Goal: Transaction & Acquisition: Purchase product/service

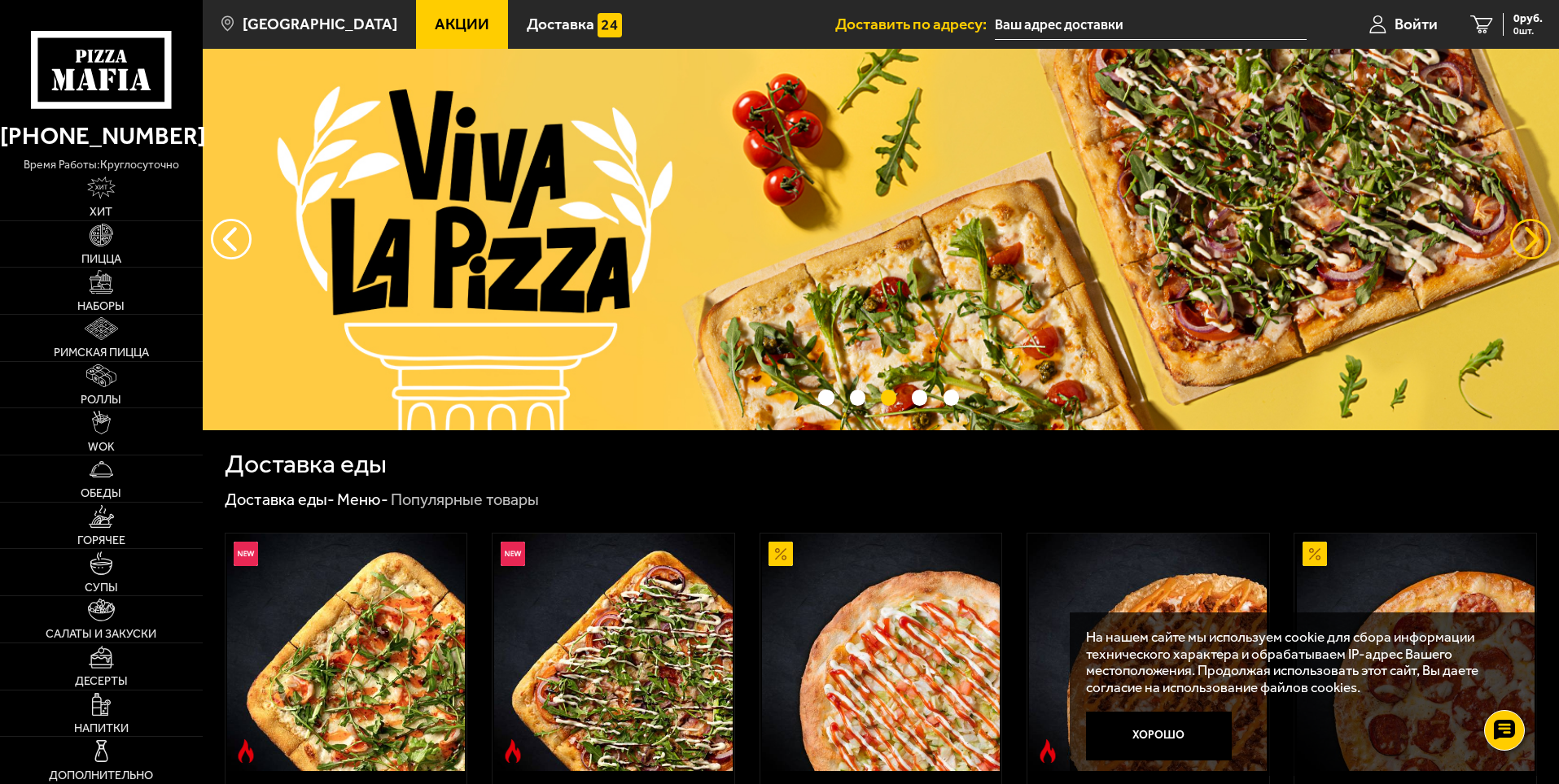
click at [1529, 232] on button "предыдущий" at bounding box center [1530, 238] width 41 height 41
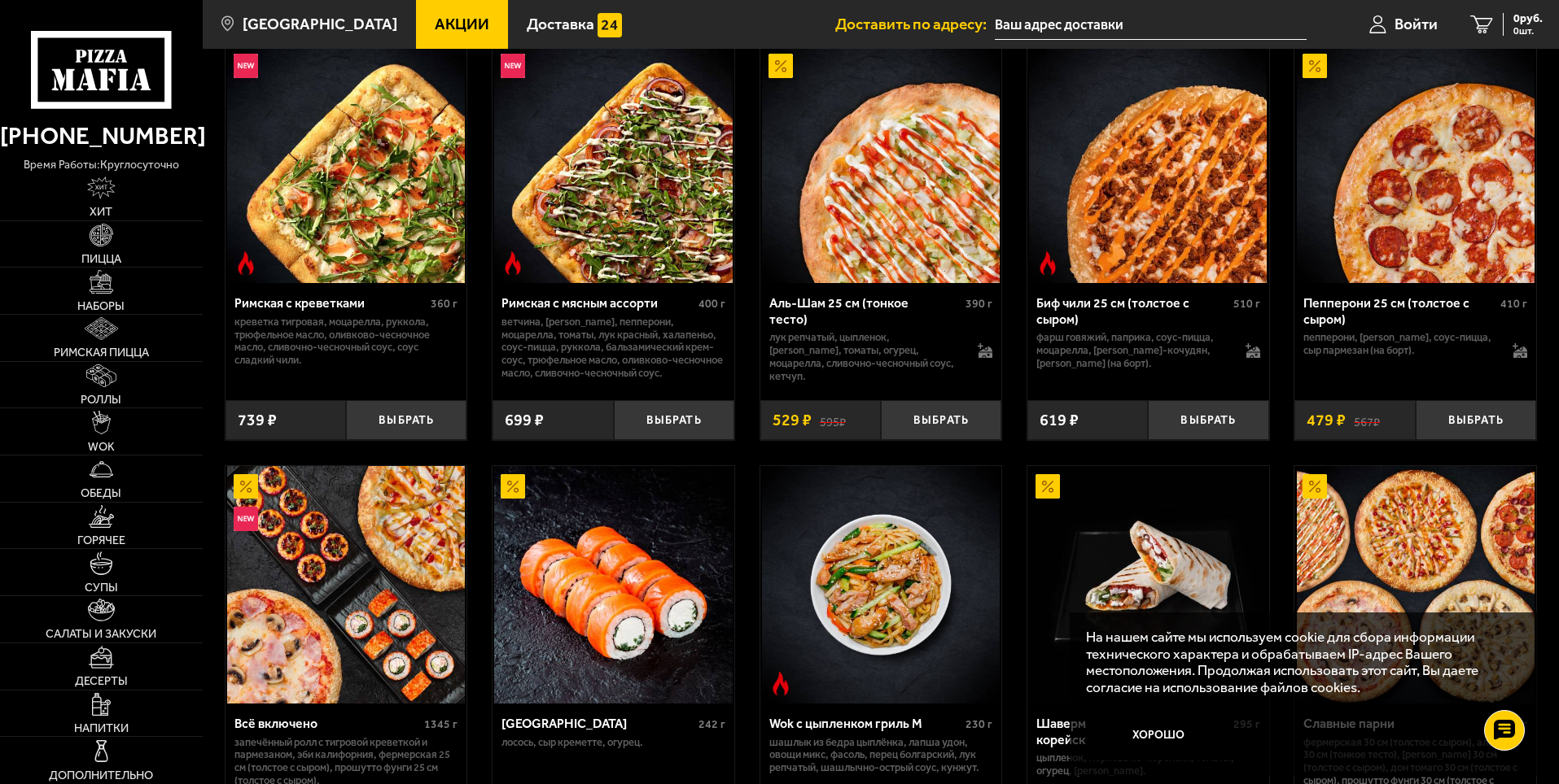
scroll to position [895, 0]
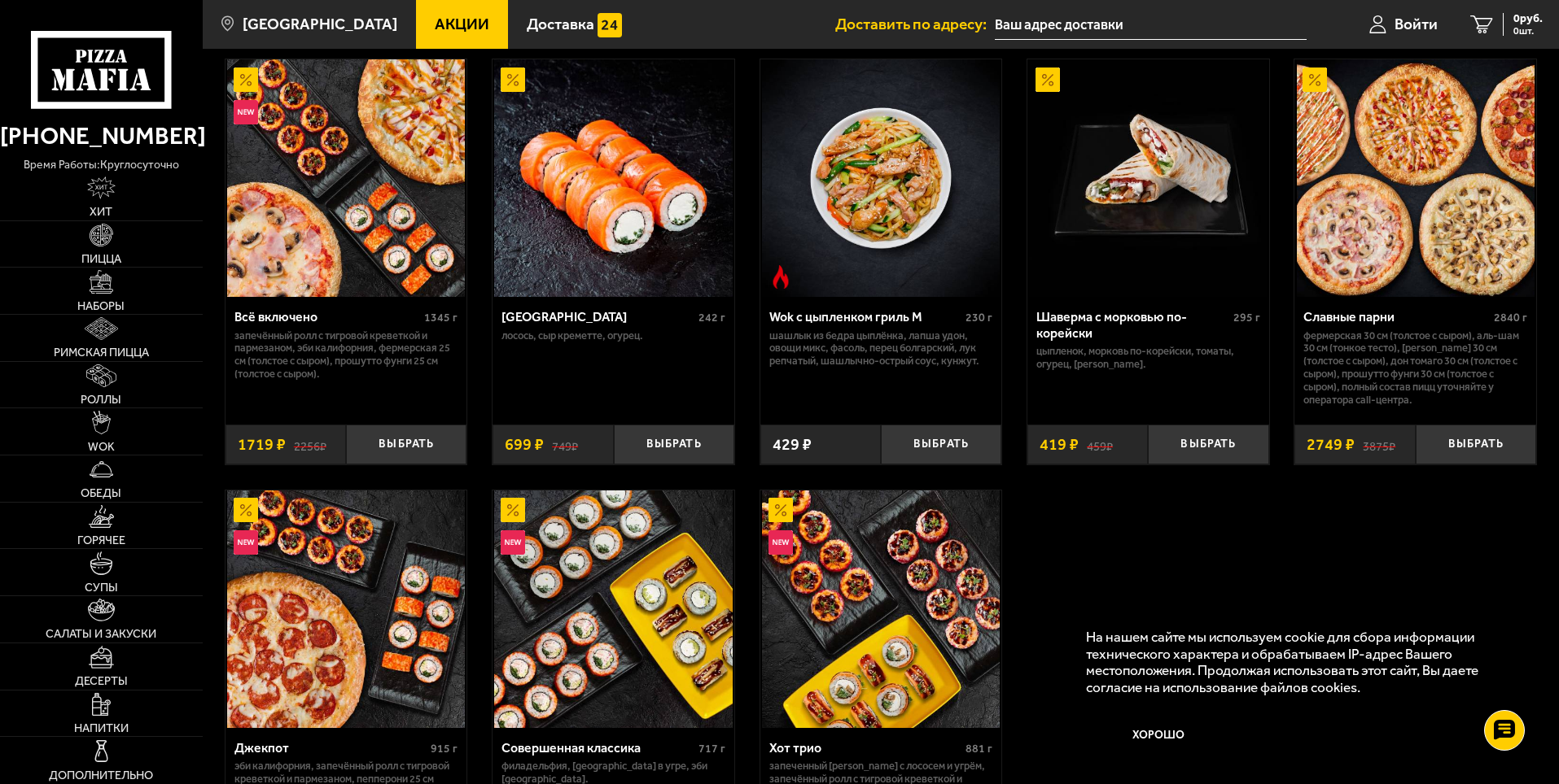
click at [1434, 285] on img at bounding box center [1416, 179] width 238 height 237
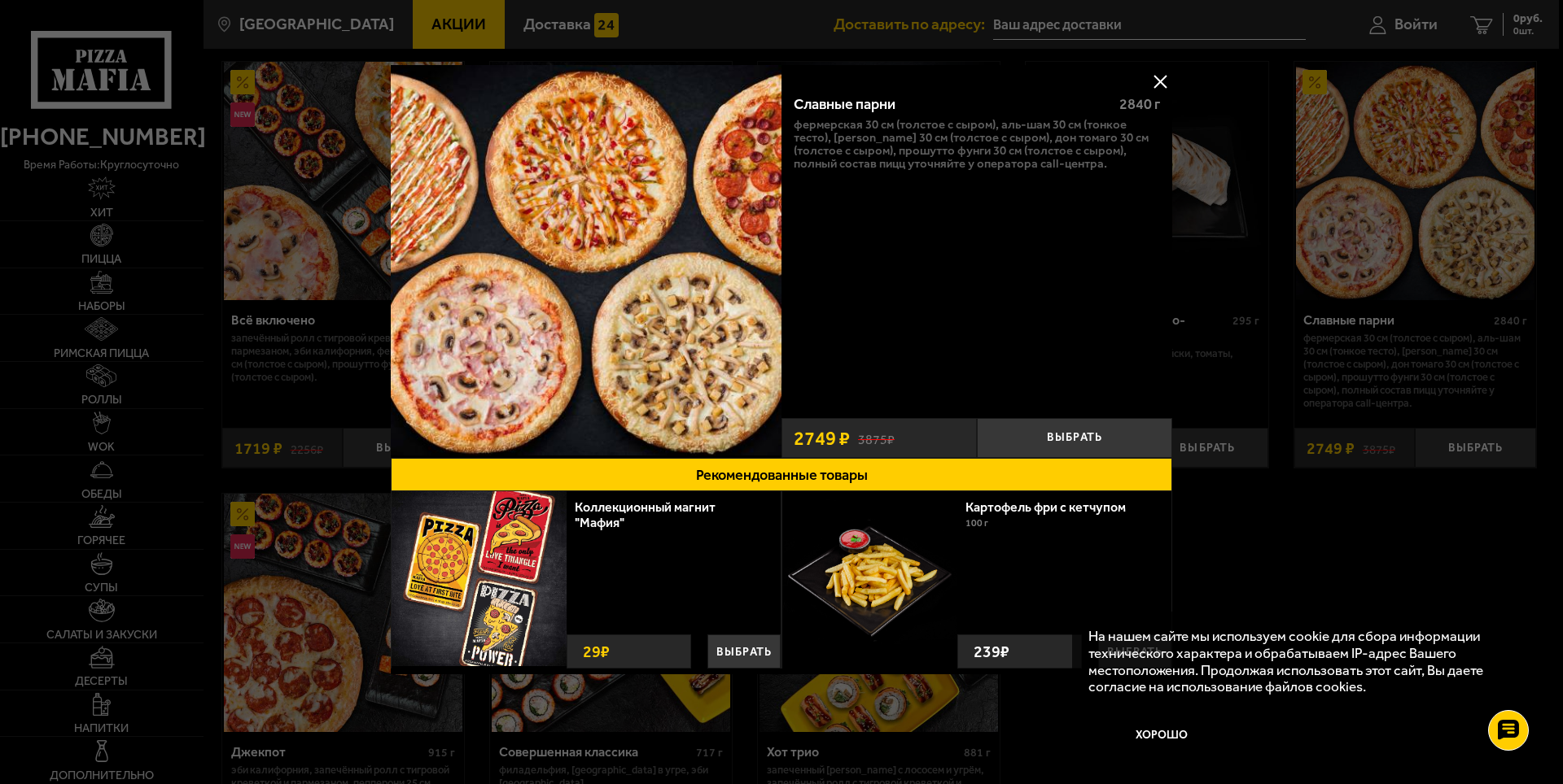
click at [1153, 82] on button at bounding box center [1160, 81] width 24 height 24
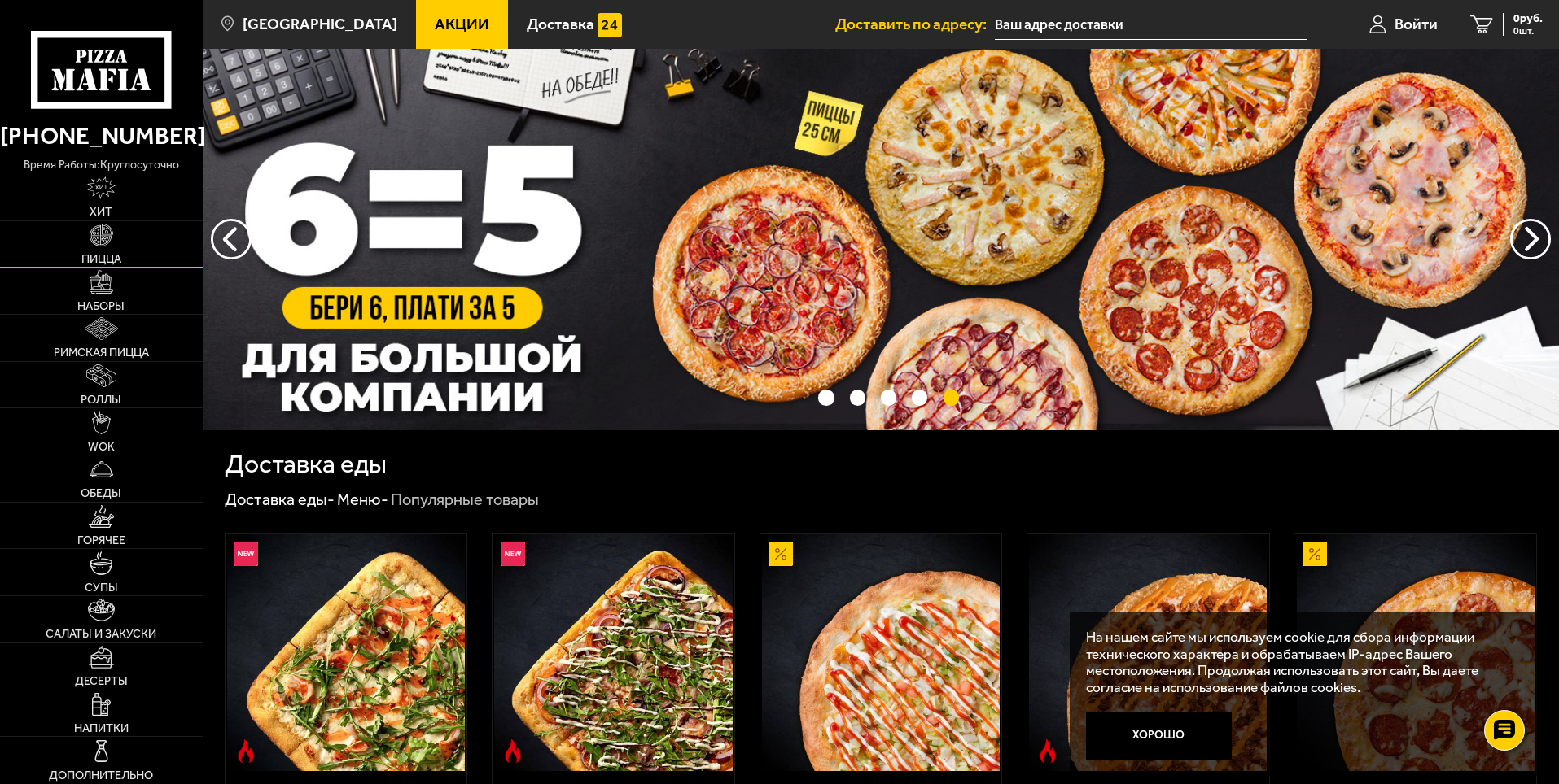
click at [84, 236] on link "Пицца" at bounding box center [102, 244] width 203 height 46
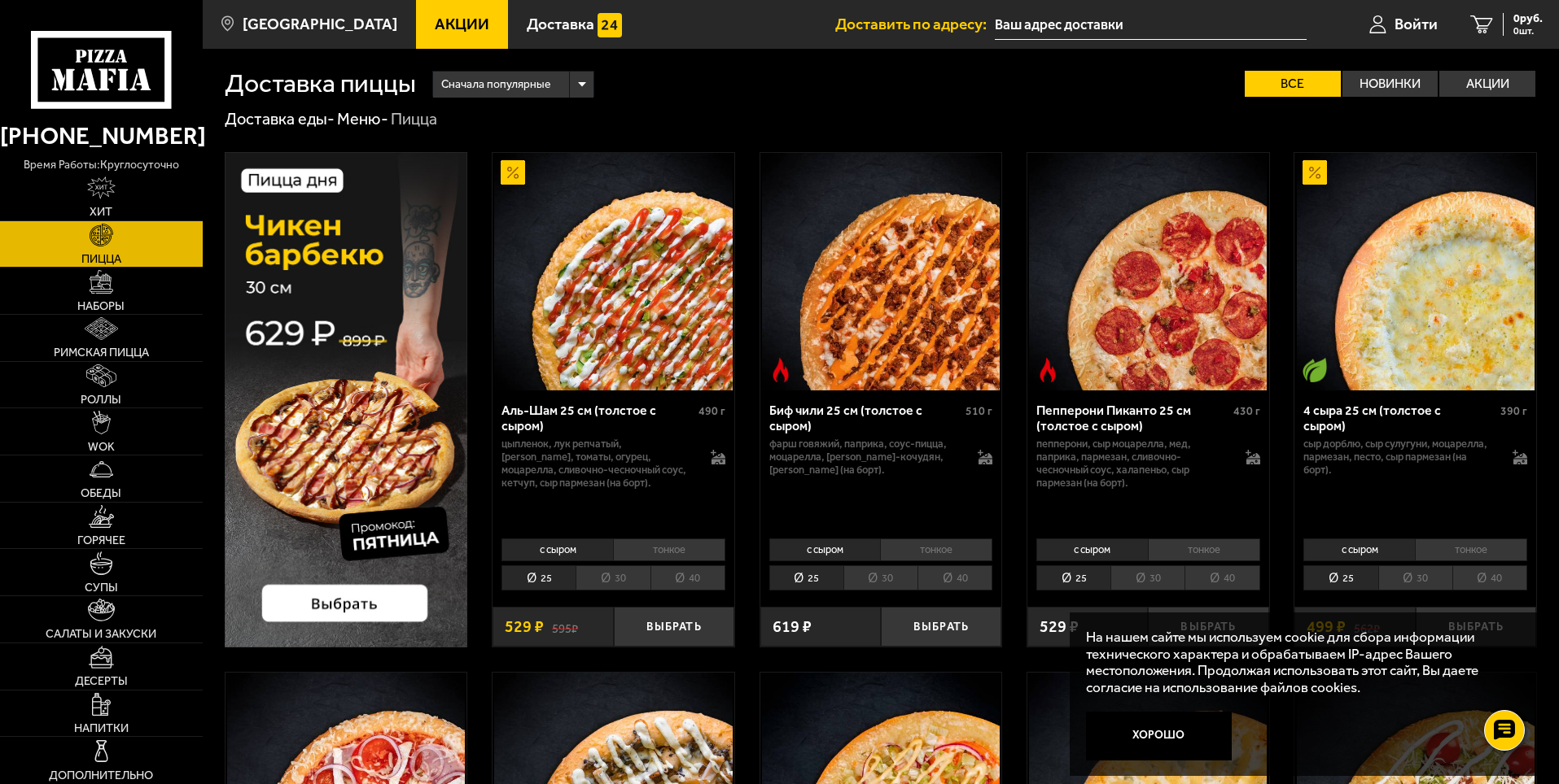
click at [1167, 486] on p "пепперони, сыр Моцарелла, мед, паприка, пармезан, сливочно-чесночный соус, хала…" at bounding box center [1133, 463] width 193 height 52
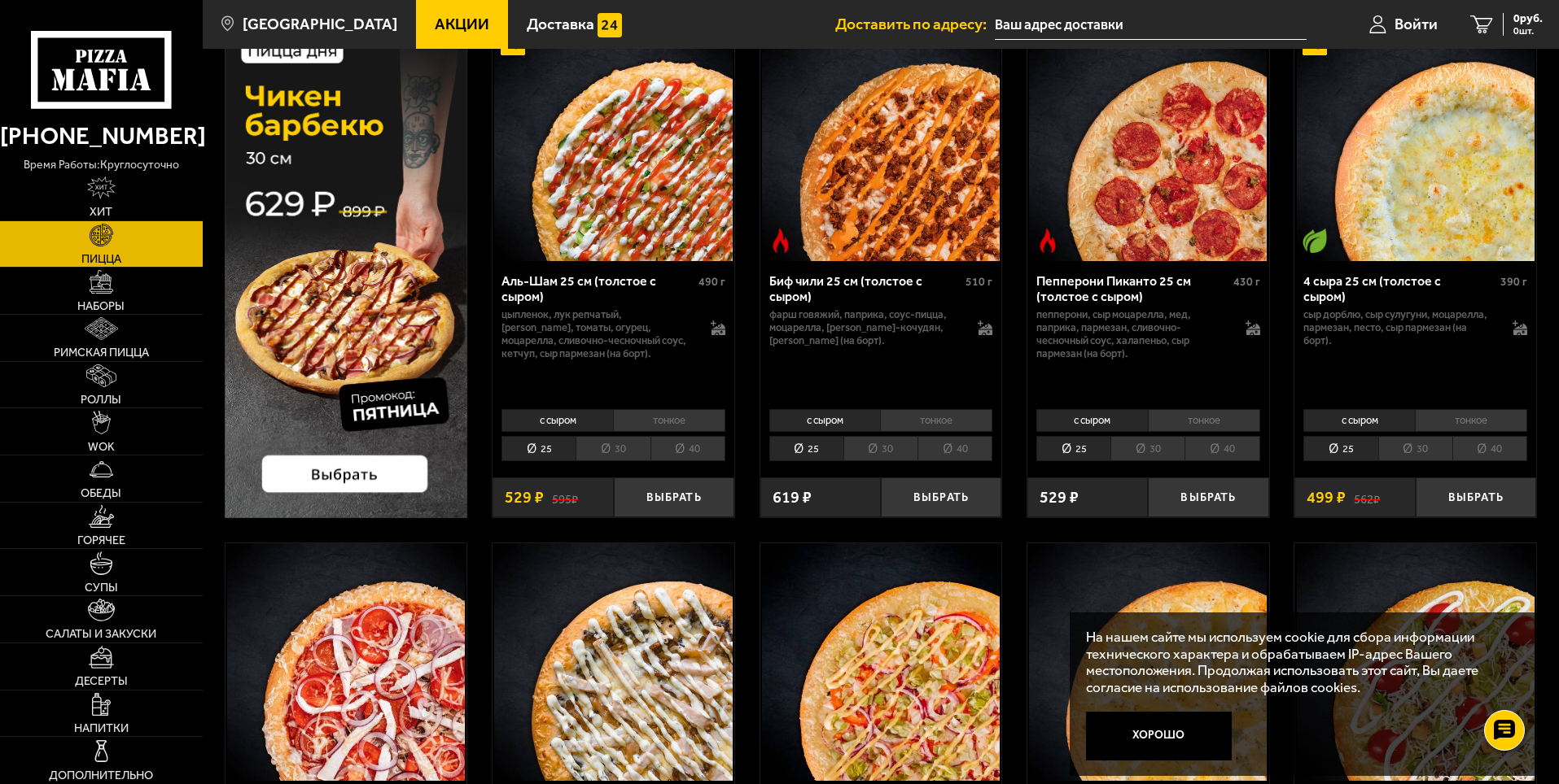
scroll to position [82, 0]
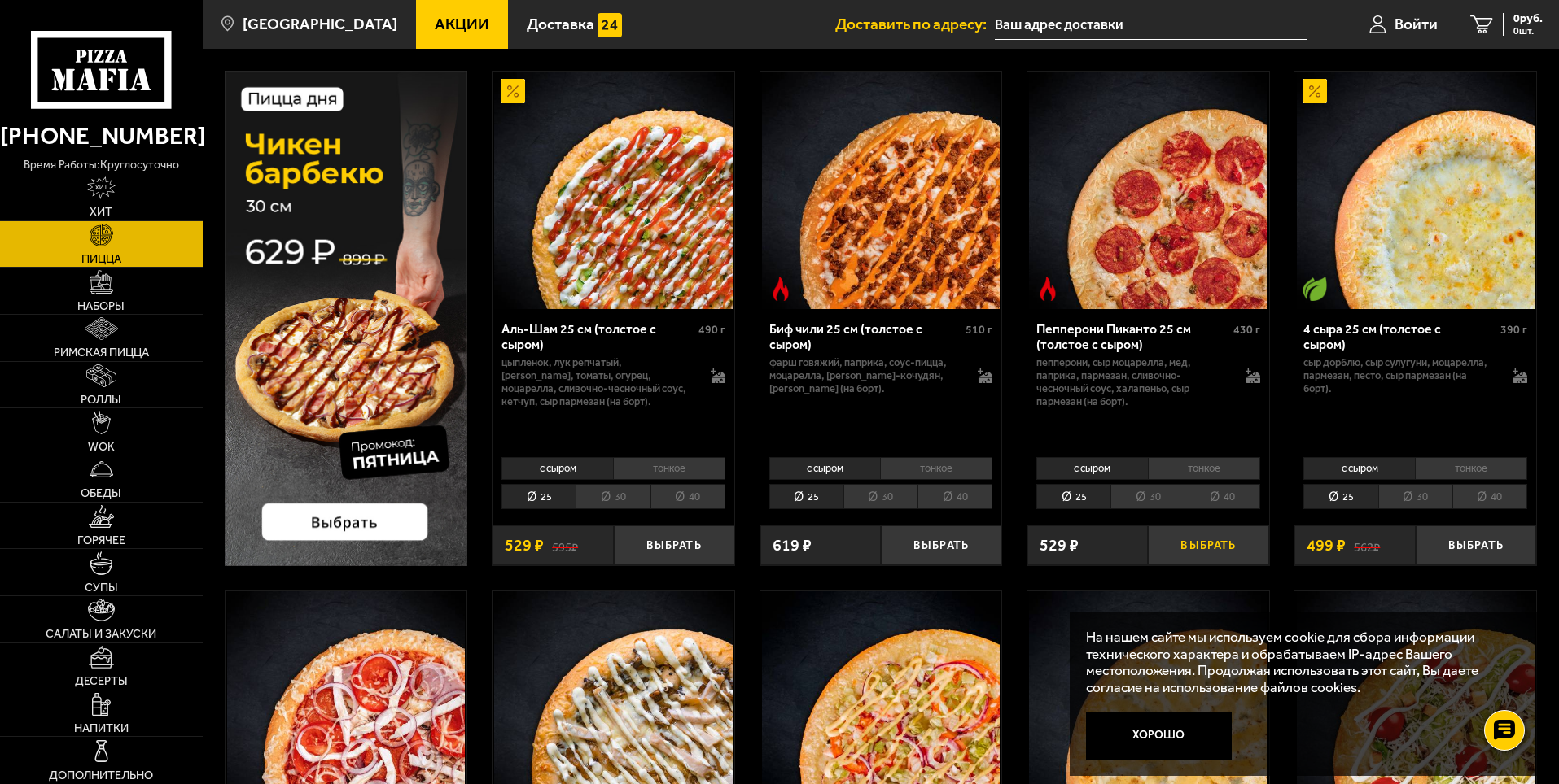
click at [1213, 546] on button "Выбрать" at bounding box center [1208, 546] width 121 height 40
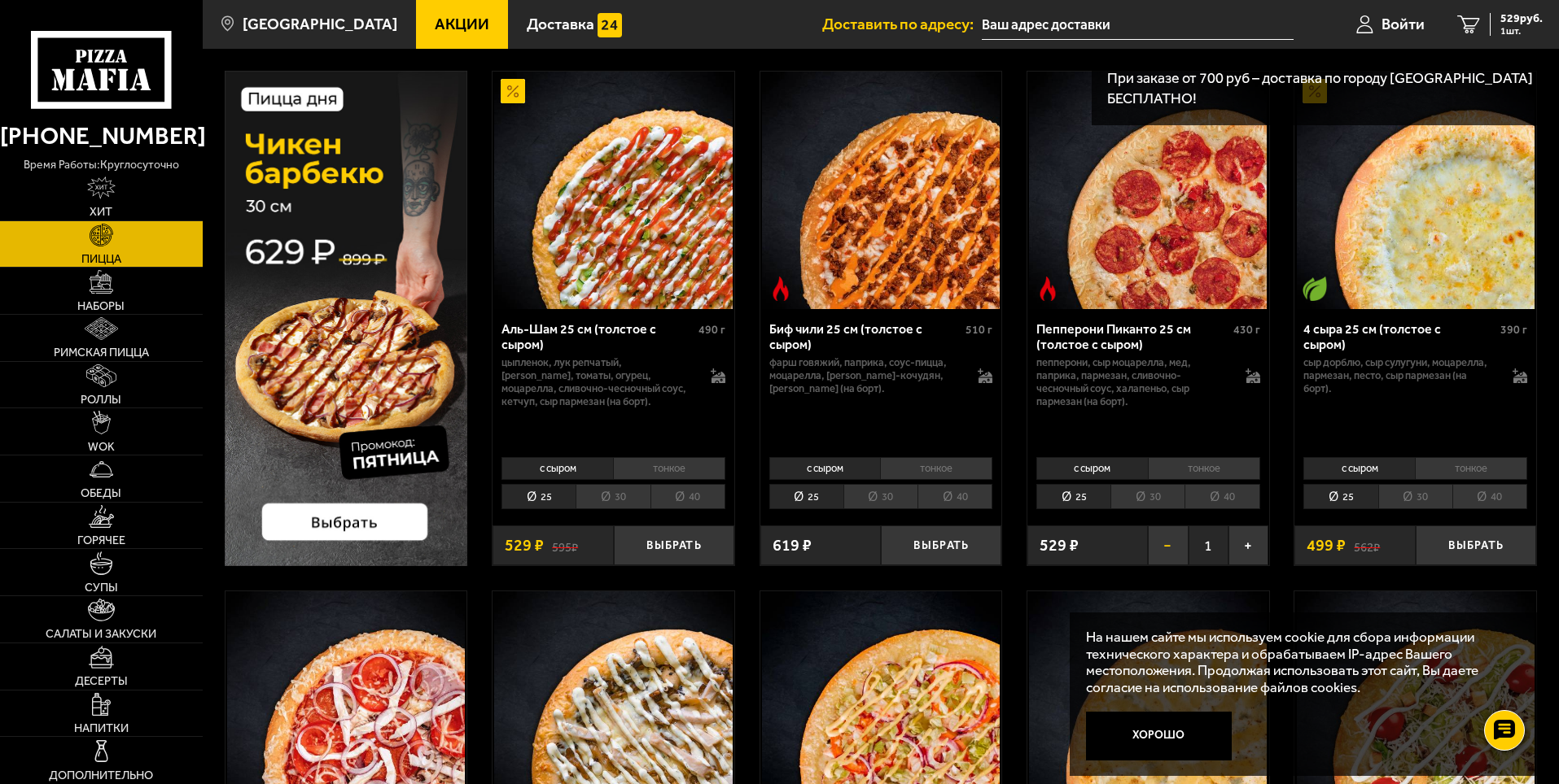
click at [1151, 544] on button "−" at bounding box center [1168, 546] width 40 height 40
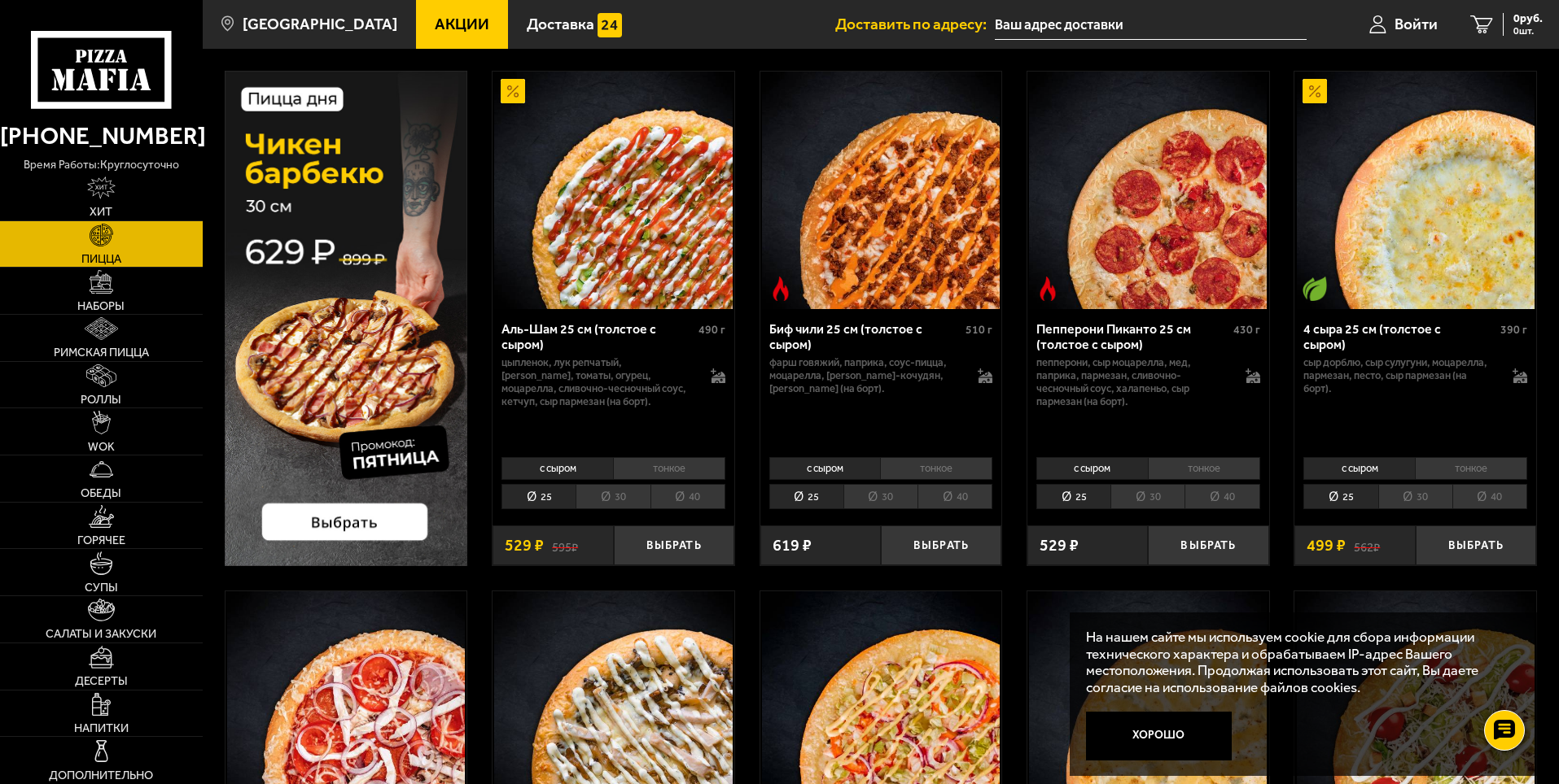
click at [1164, 502] on li "30" at bounding box center [1148, 497] width 74 height 25
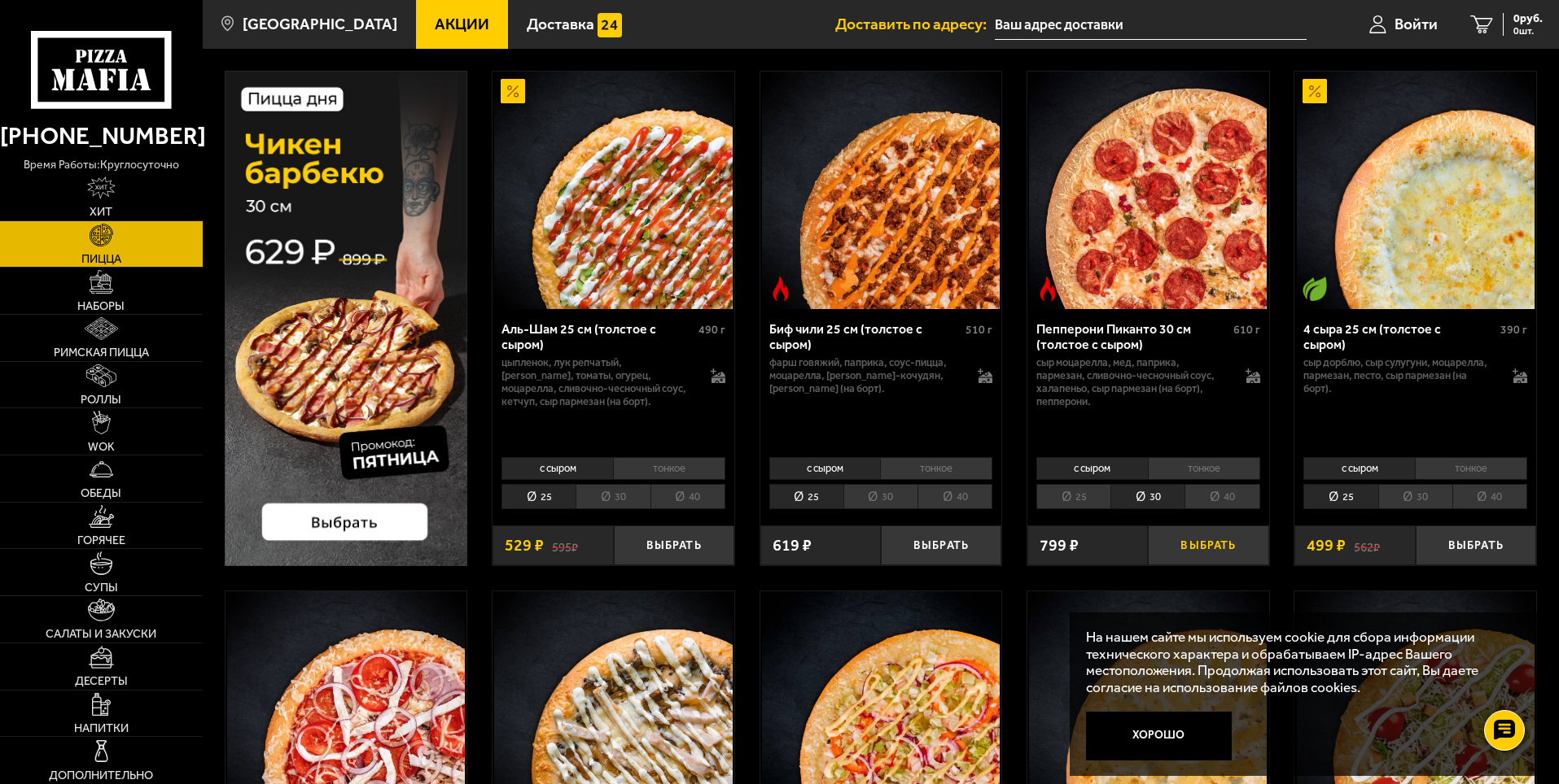
click at [1192, 535] on button "Выбрать" at bounding box center [1208, 546] width 121 height 40
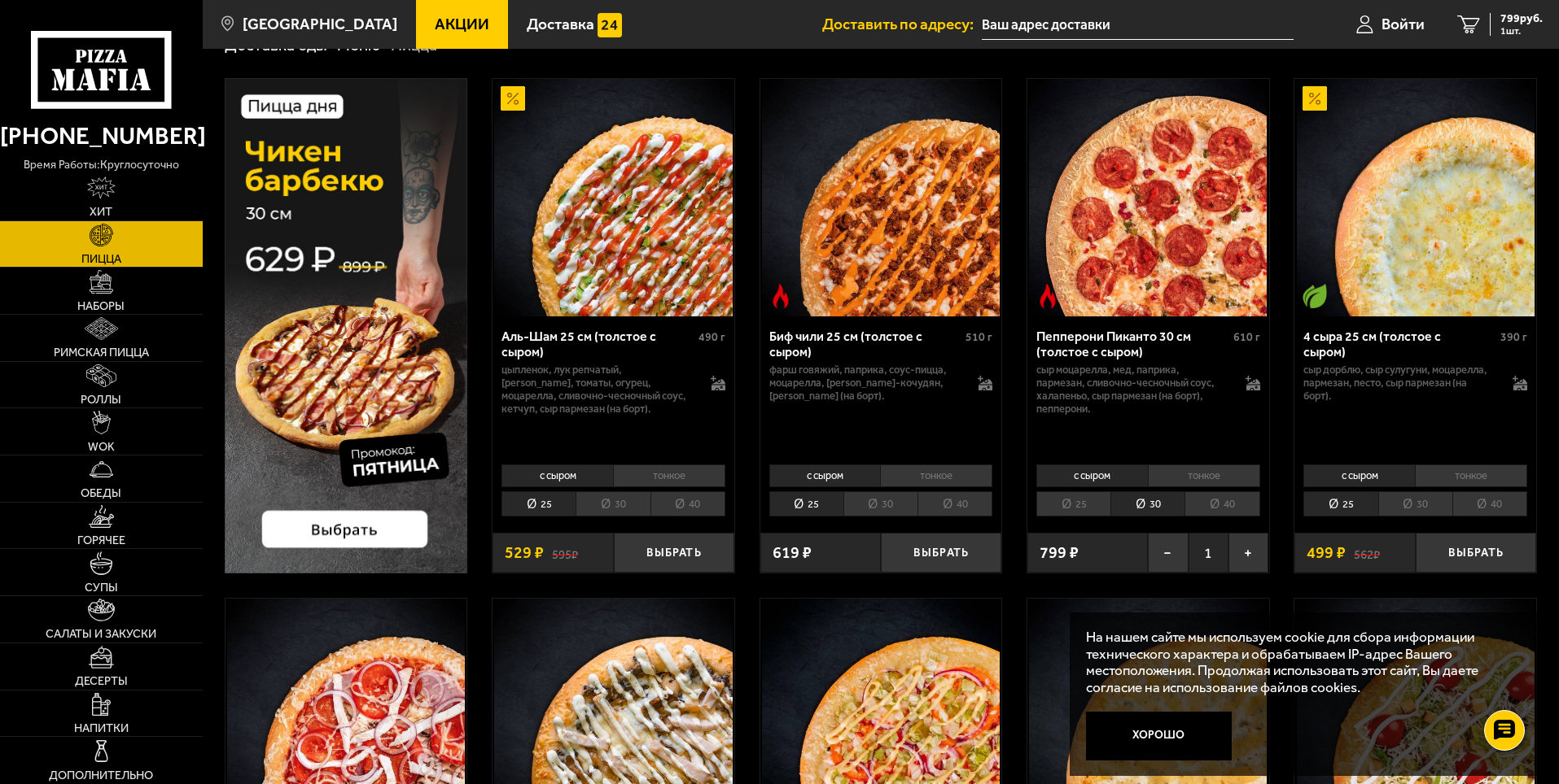
scroll to position [0, 0]
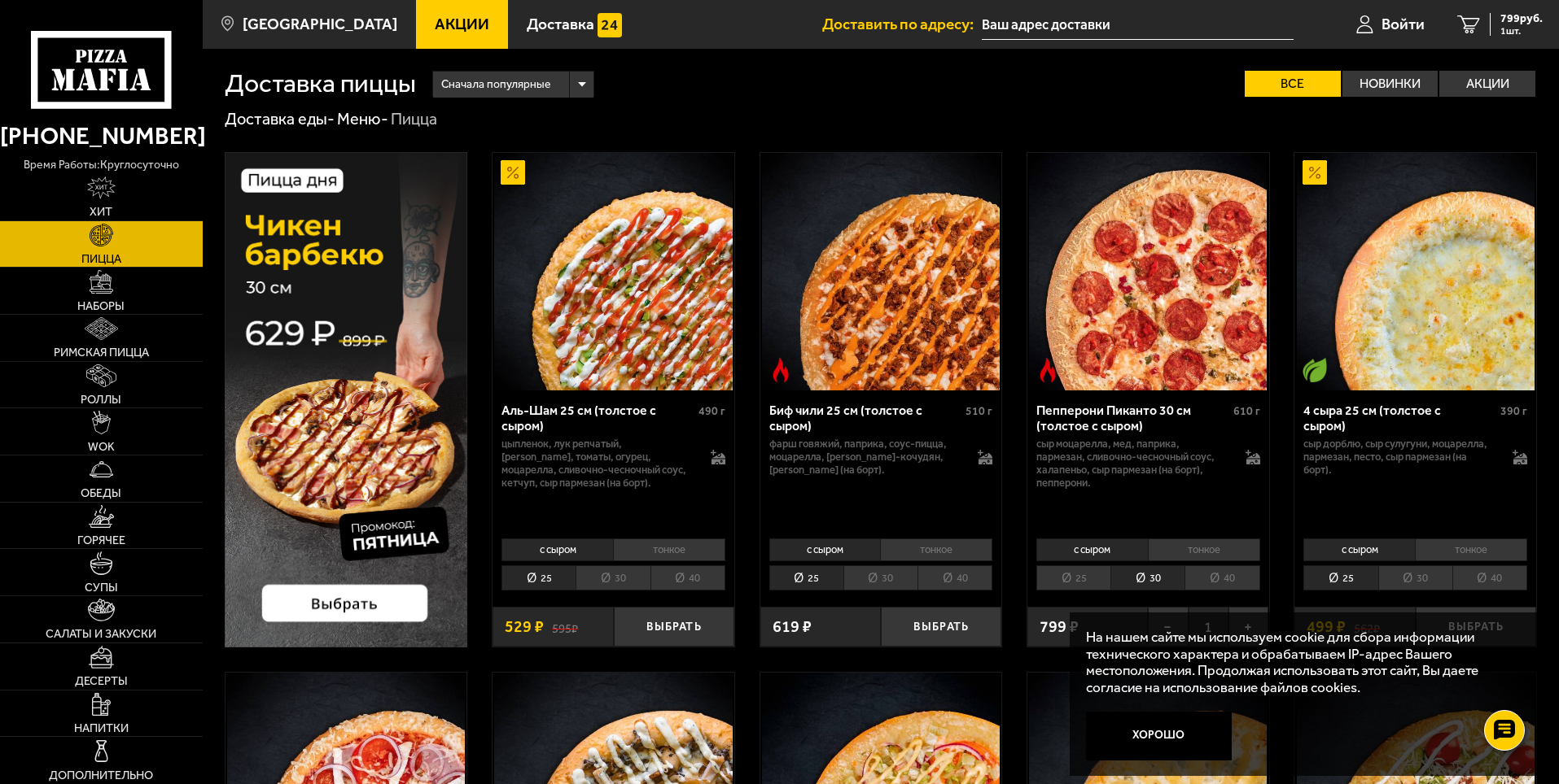
click at [1441, 576] on li "30" at bounding box center [1416, 578] width 74 height 25
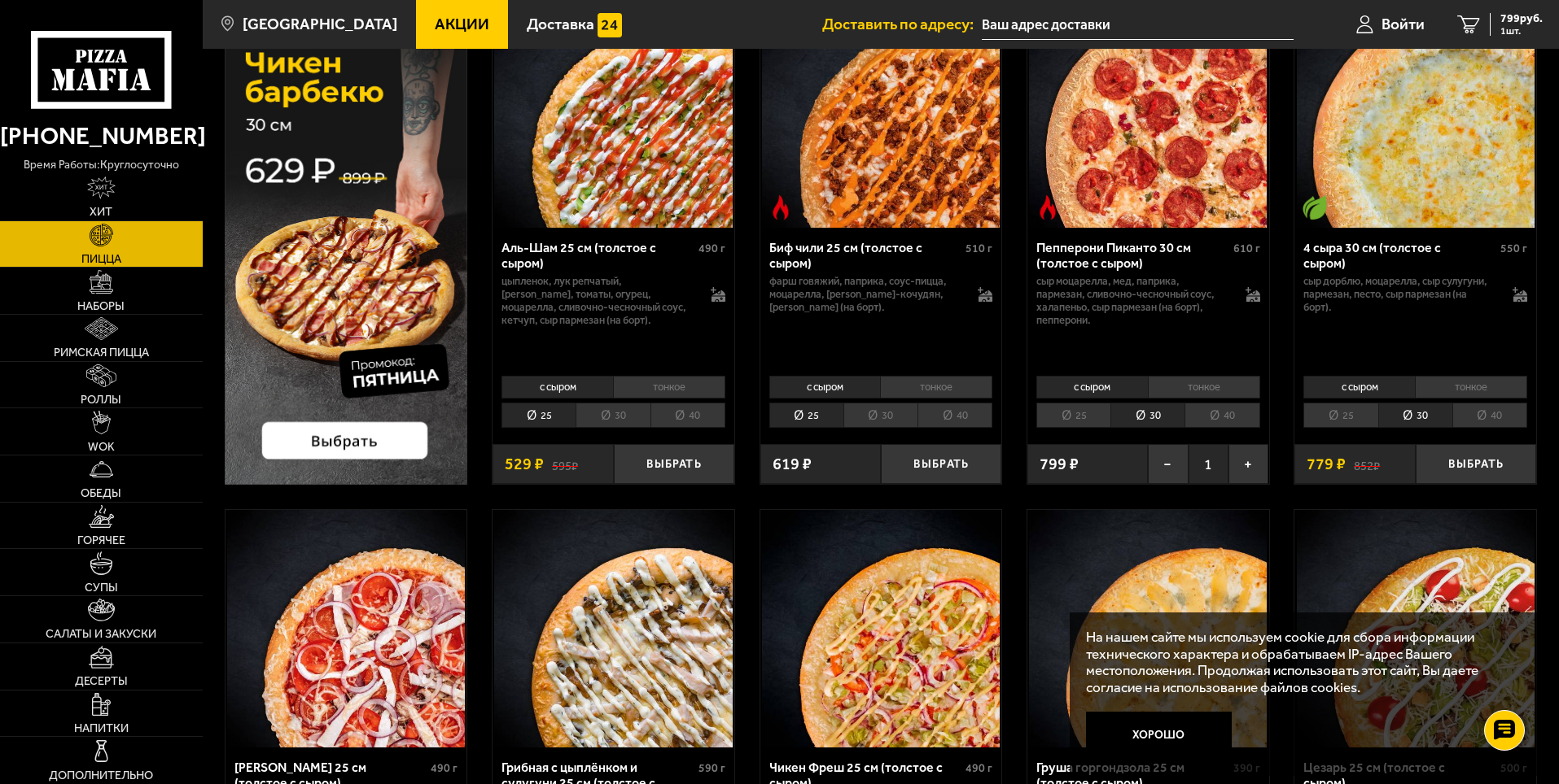
scroll to position [82, 0]
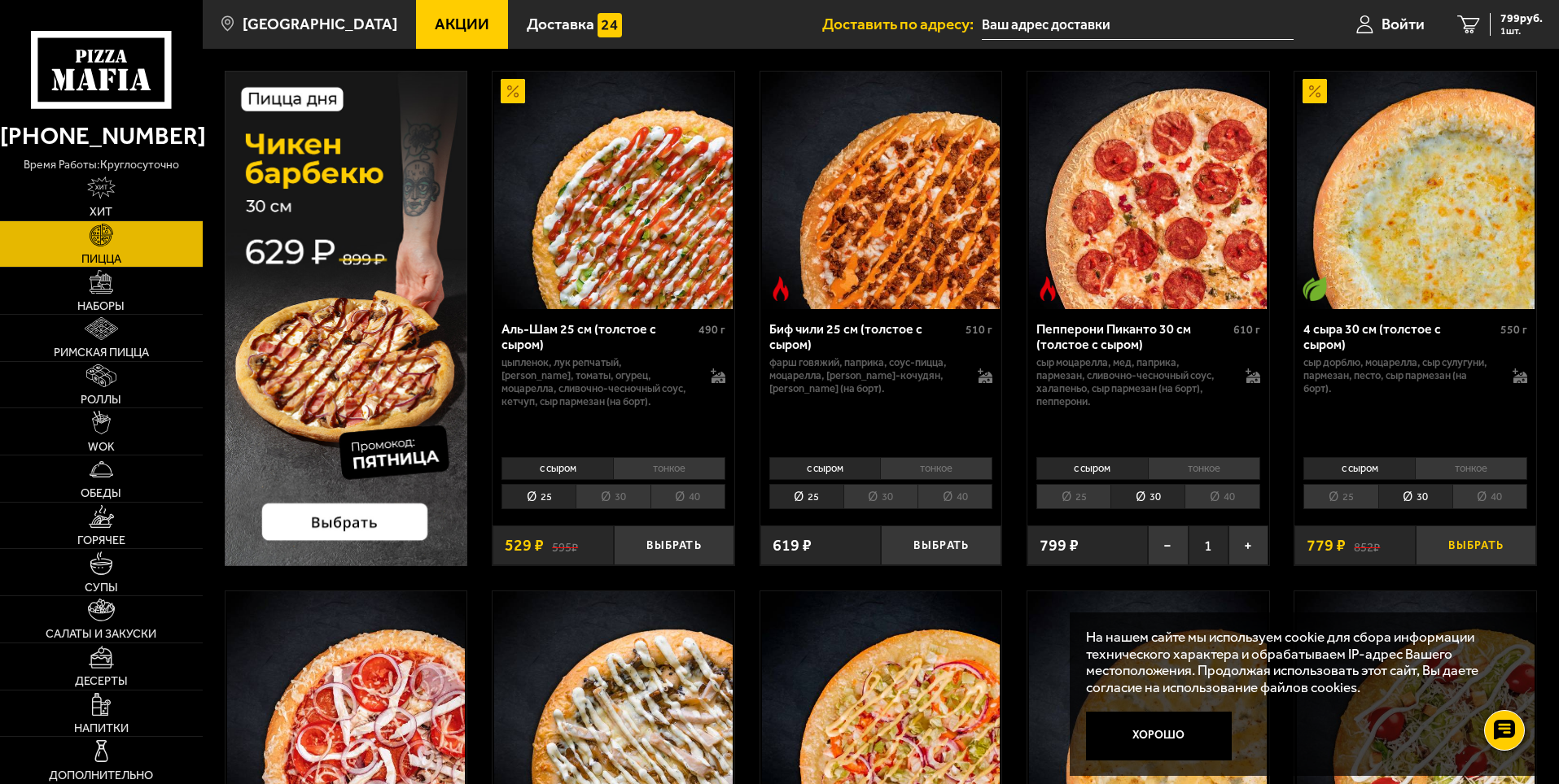
click at [1493, 543] on button "Выбрать" at bounding box center [1476, 546] width 121 height 40
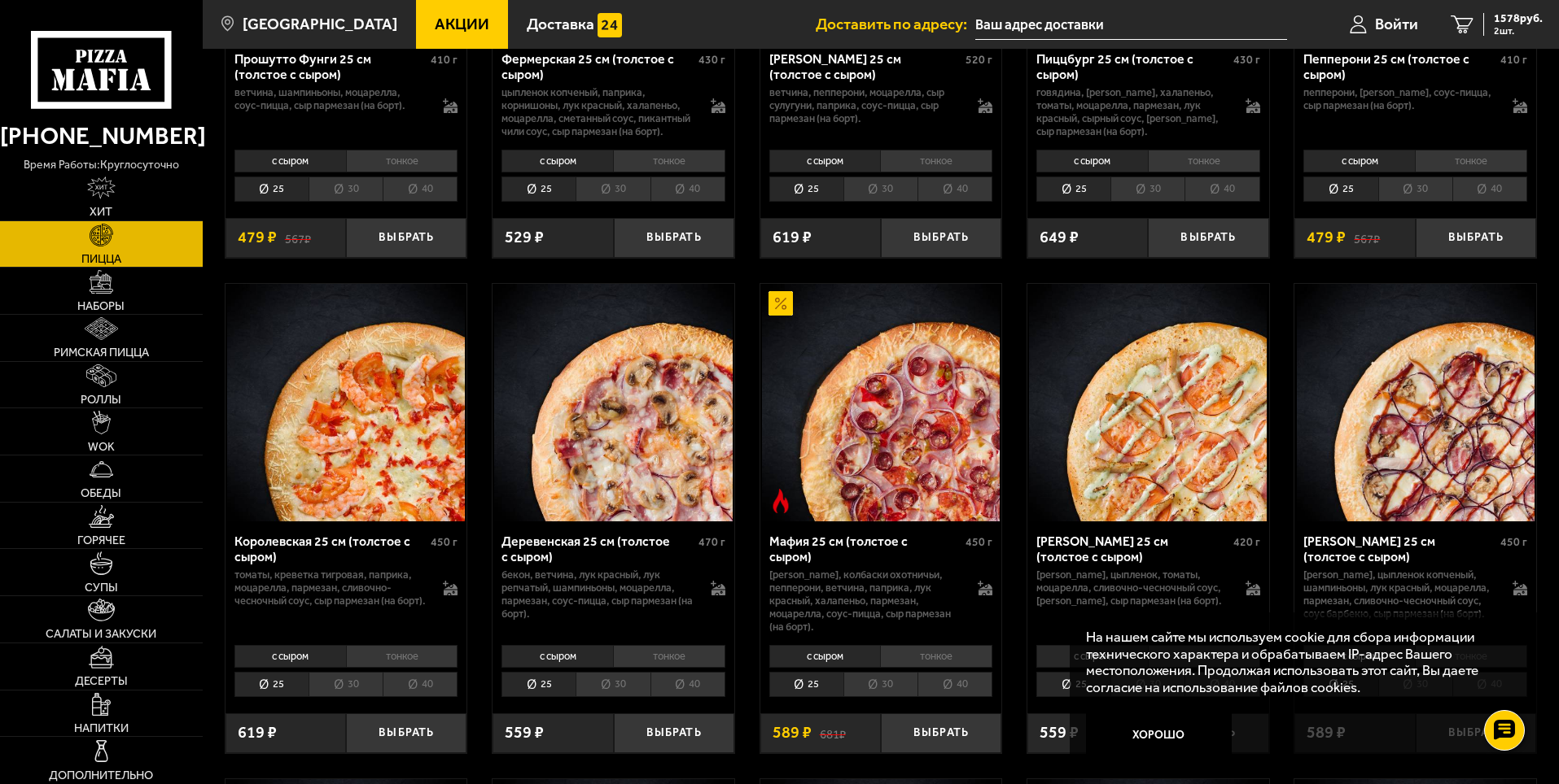
scroll to position [1302, 0]
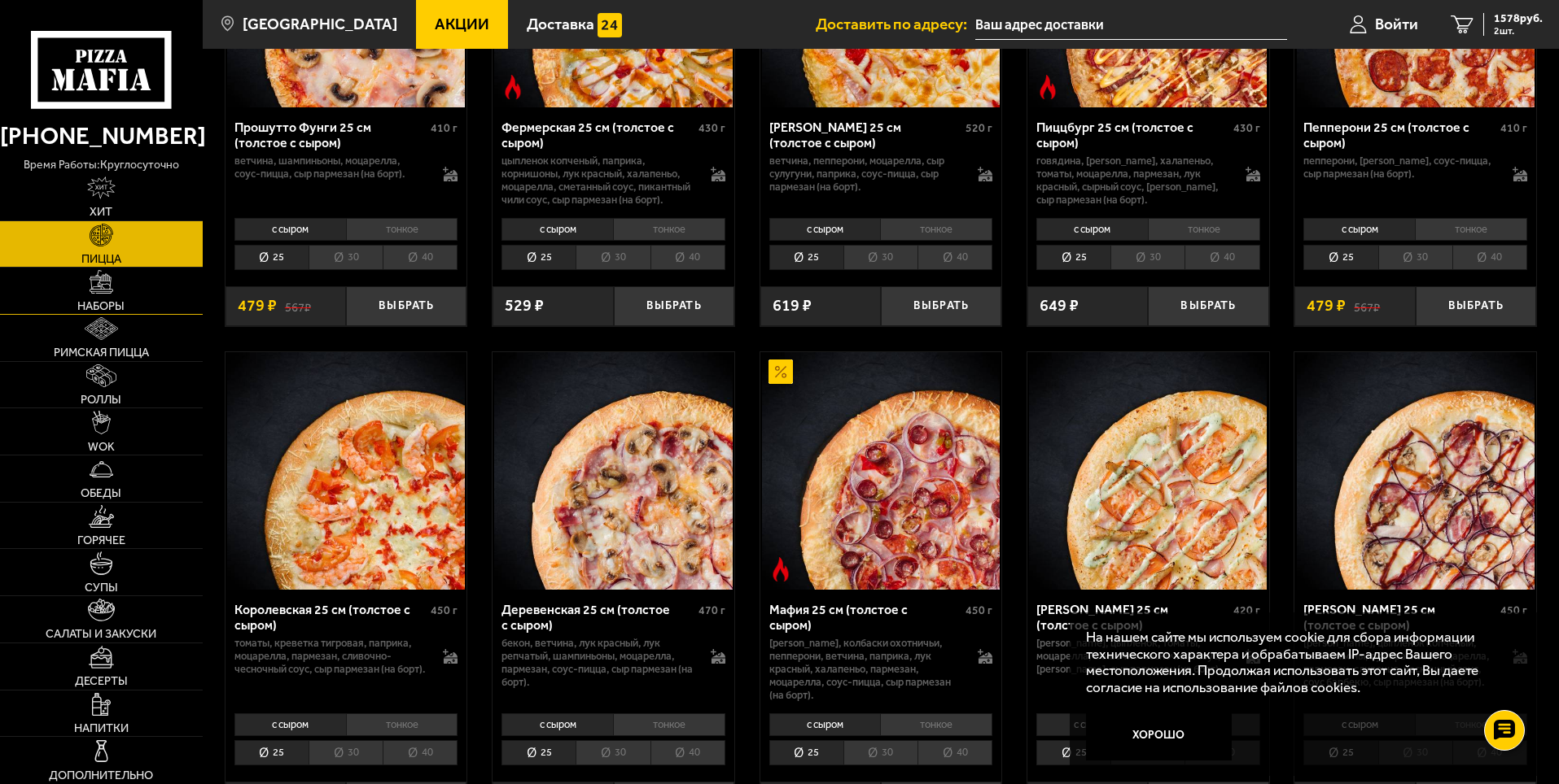
click at [81, 300] on span "Наборы" at bounding box center [101, 305] width 47 height 12
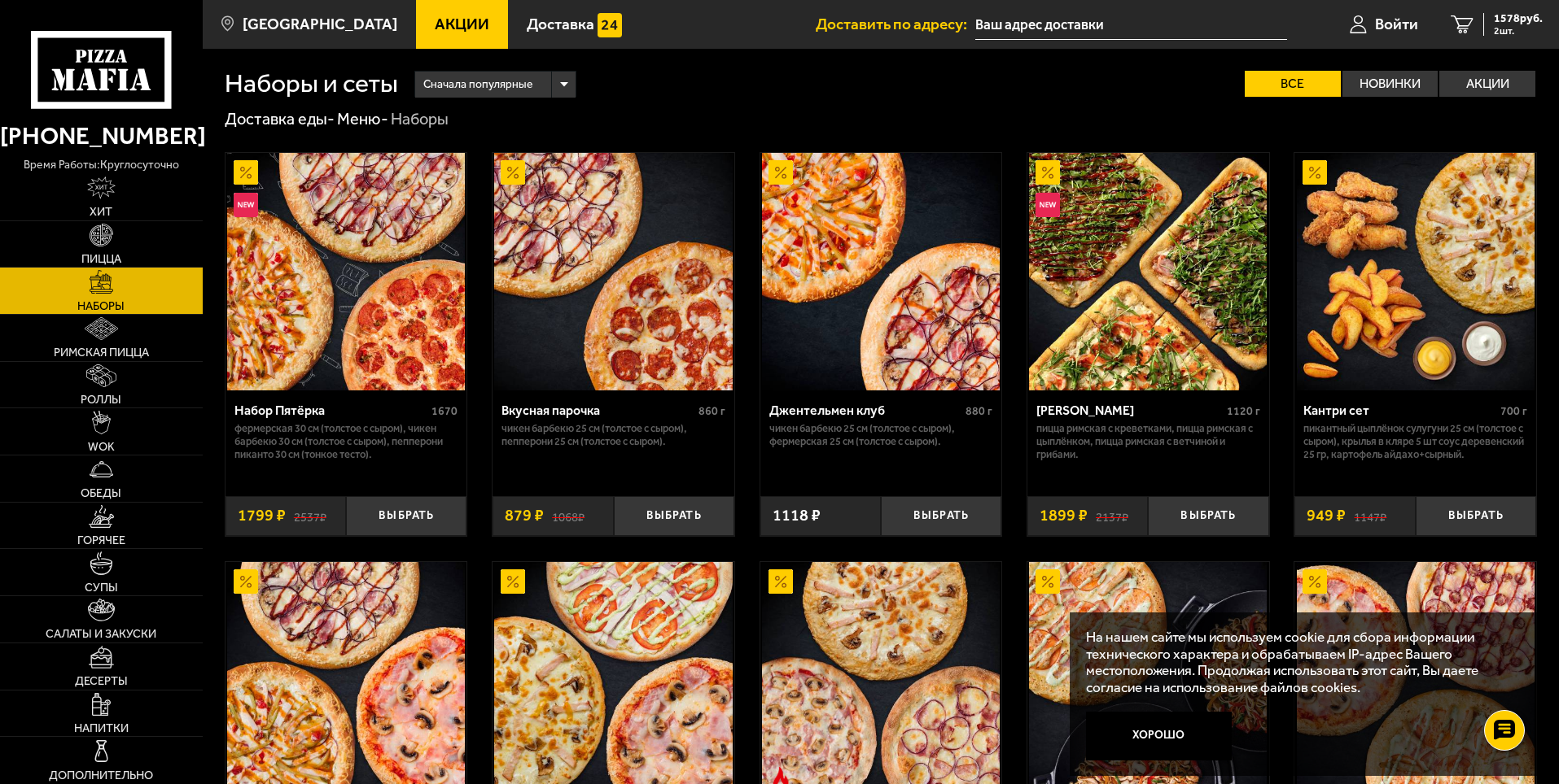
click at [370, 445] on p "Фермерская 30 см (толстое с сыром), Чикен Барбекю 30 см (толстое с сыром), Пепп…" at bounding box center [346, 441] width 224 height 39
click at [369, 343] on img at bounding box center [346, 272] width 238 height 237
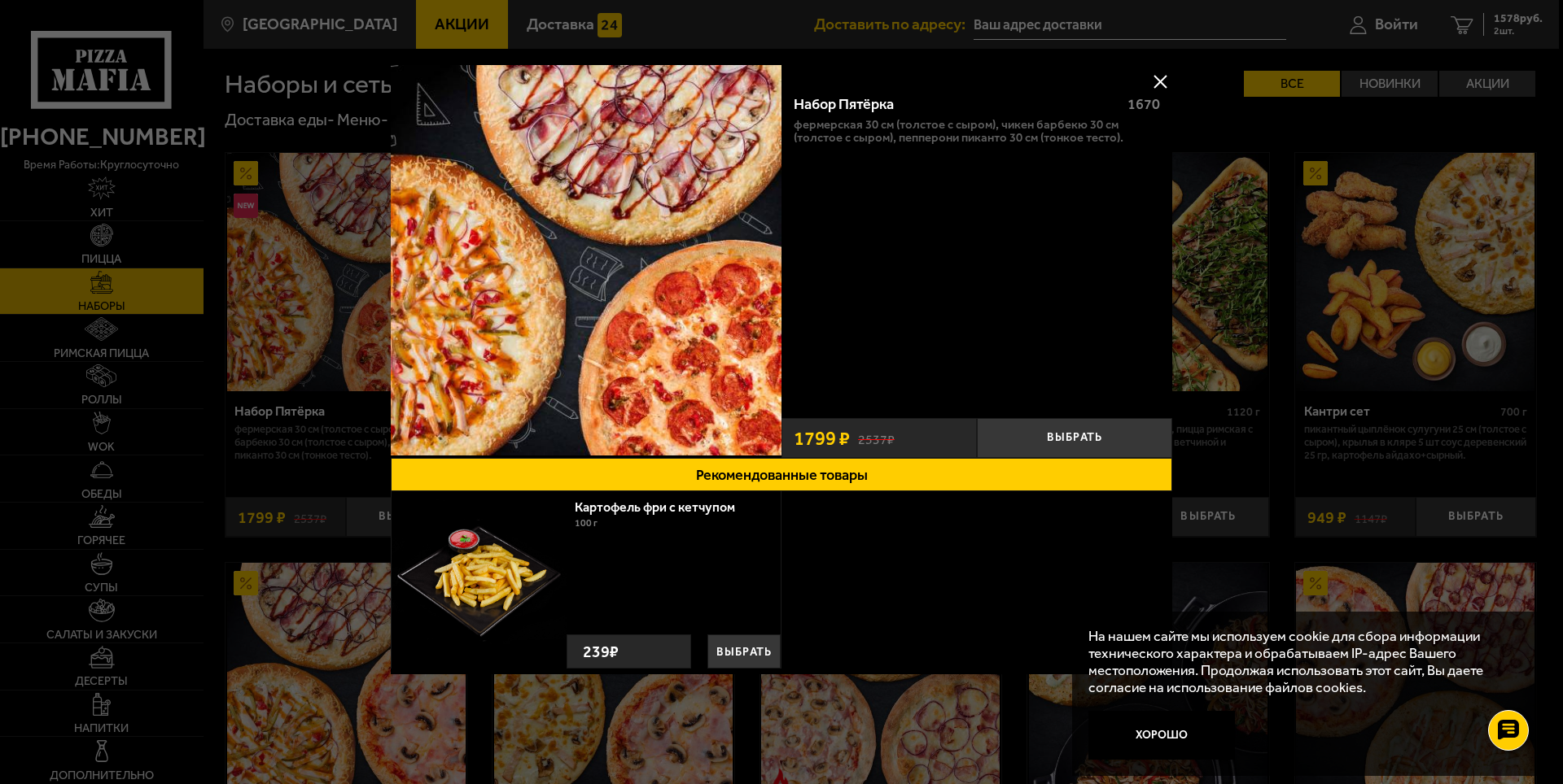
click at [1158, 79] on button at bounding box center [1160, 81] width 24 height 24
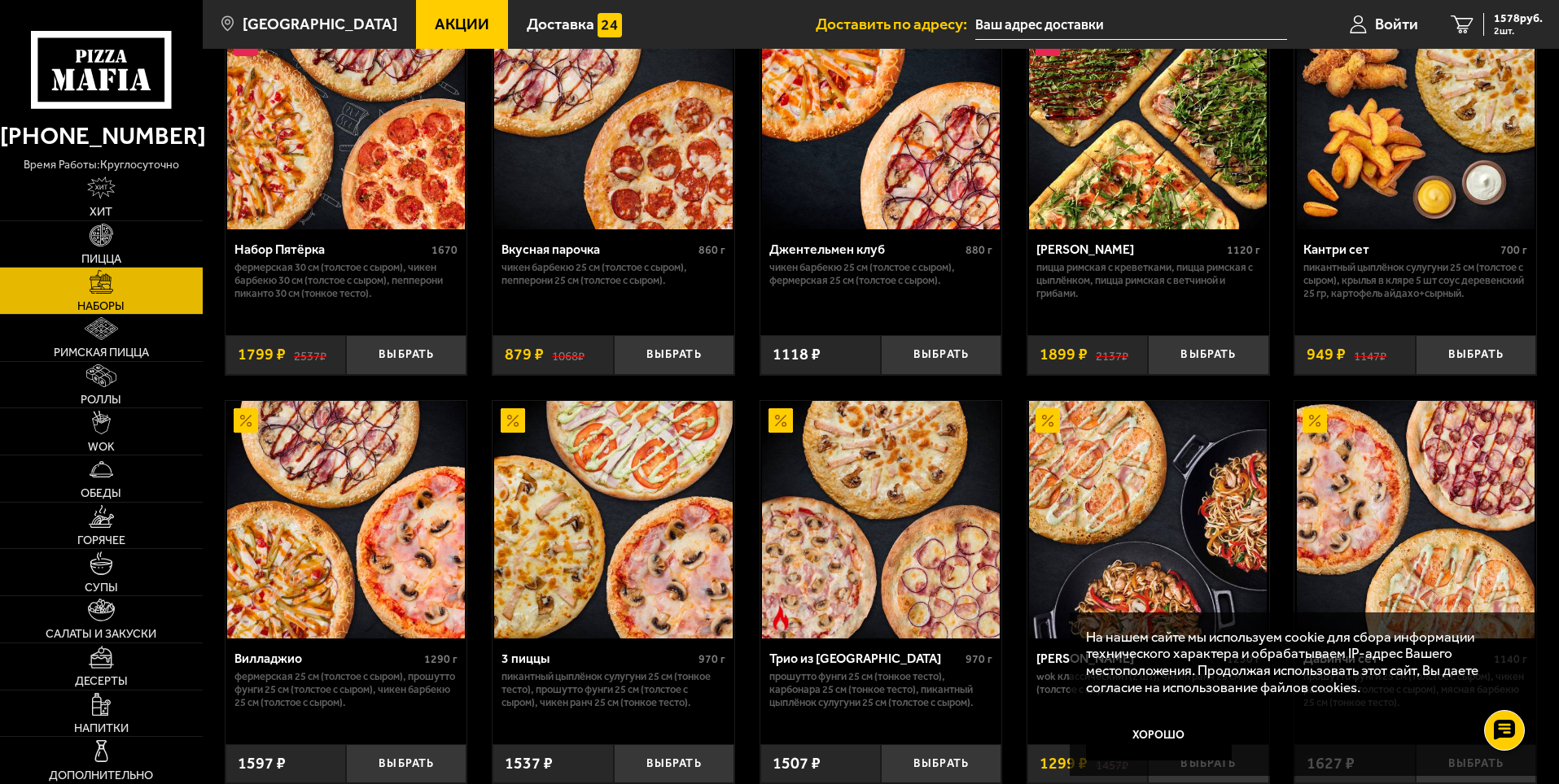
scroll to position [163, 0]
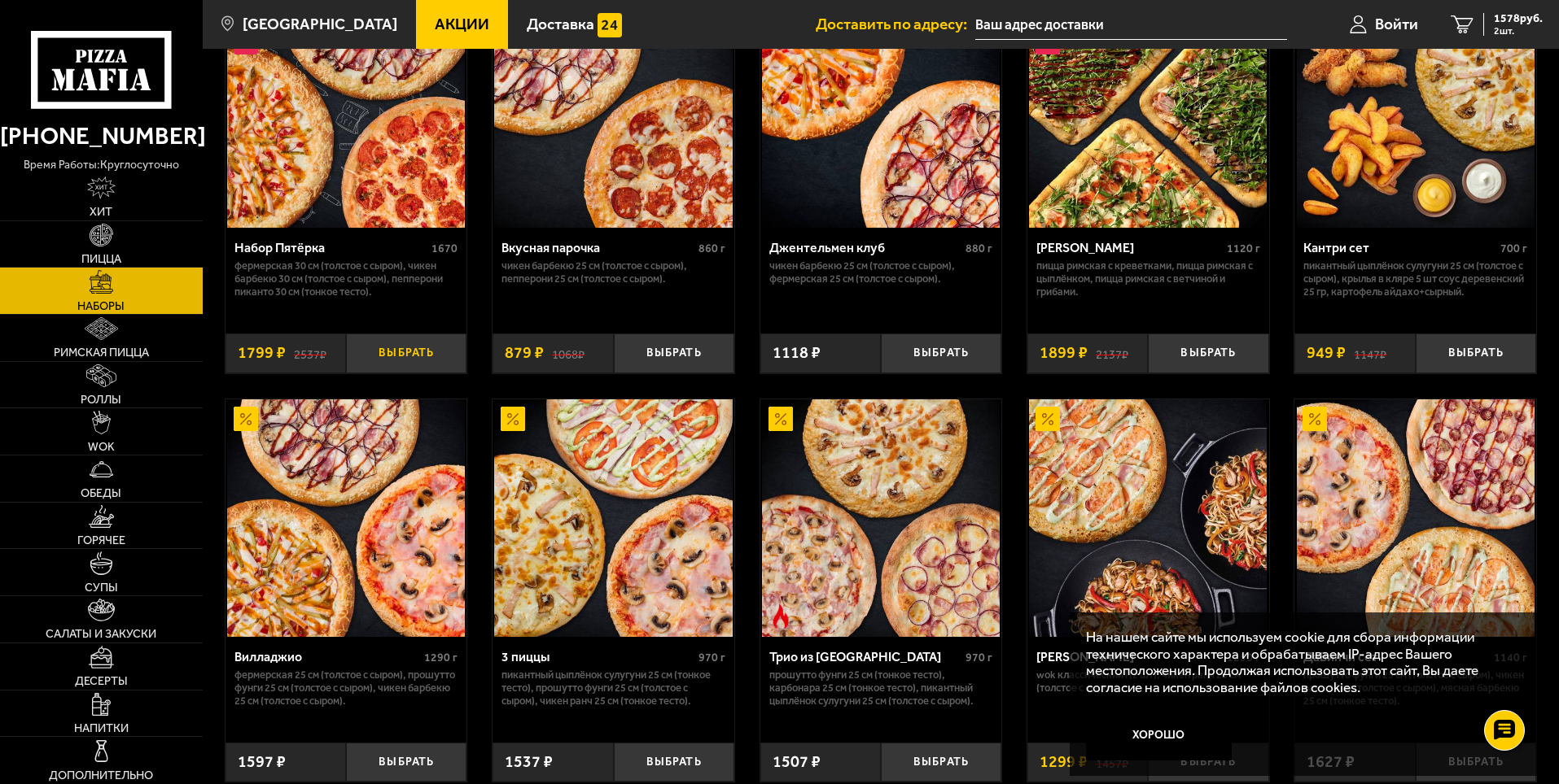
click at [399, 340] on button "Выбрать" at bounding box center [406, 353] width 121 height 40
drag, startPoint x: 1177, startPoint y: 736, endPoint x: 1191, endPoint y: 728, distance: 16.1
click at [1176, 736] on button "Хорошо" at bounding box center [1160, 737] width 147 height 49
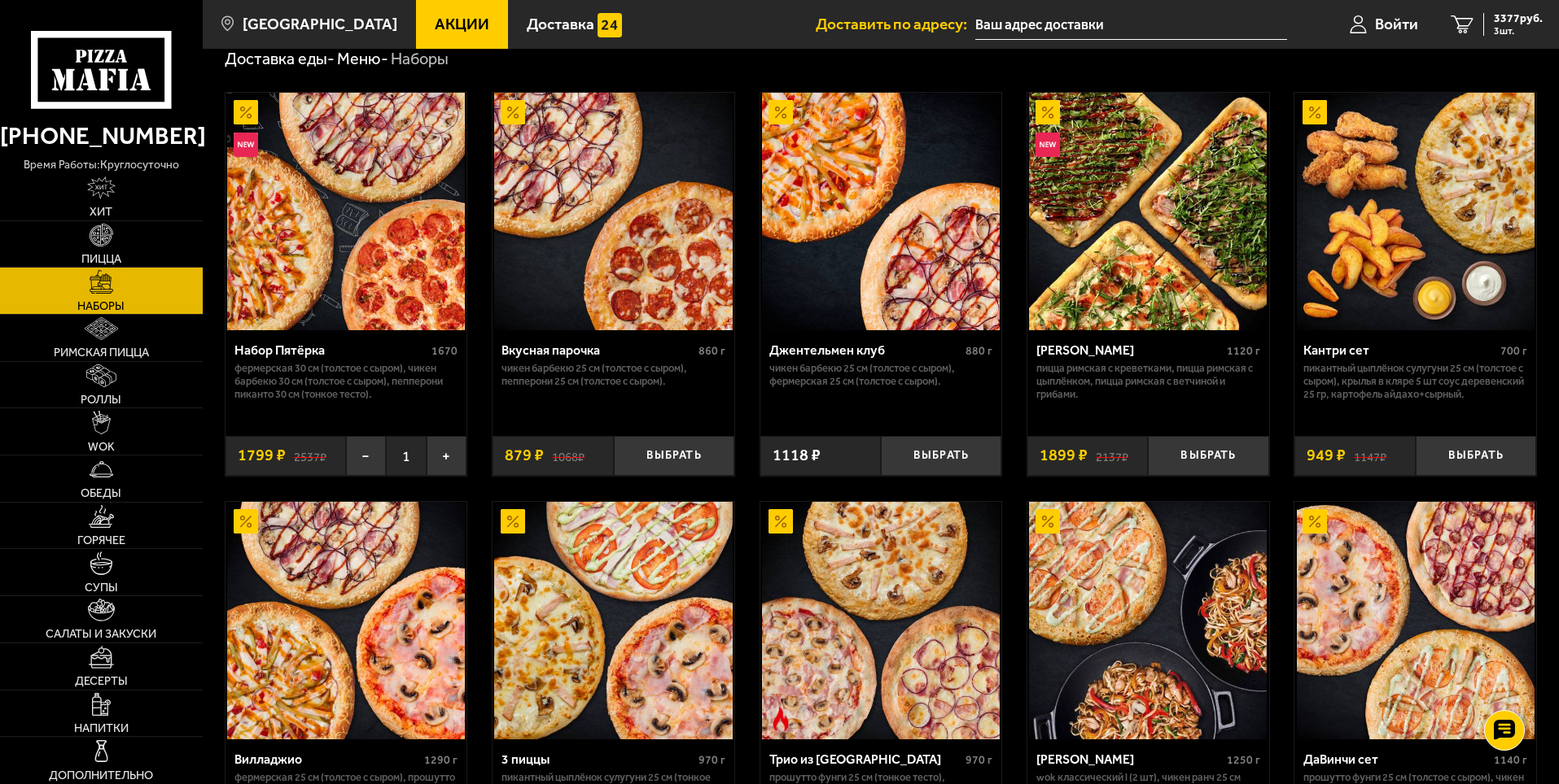
scroll to position [0, 0]
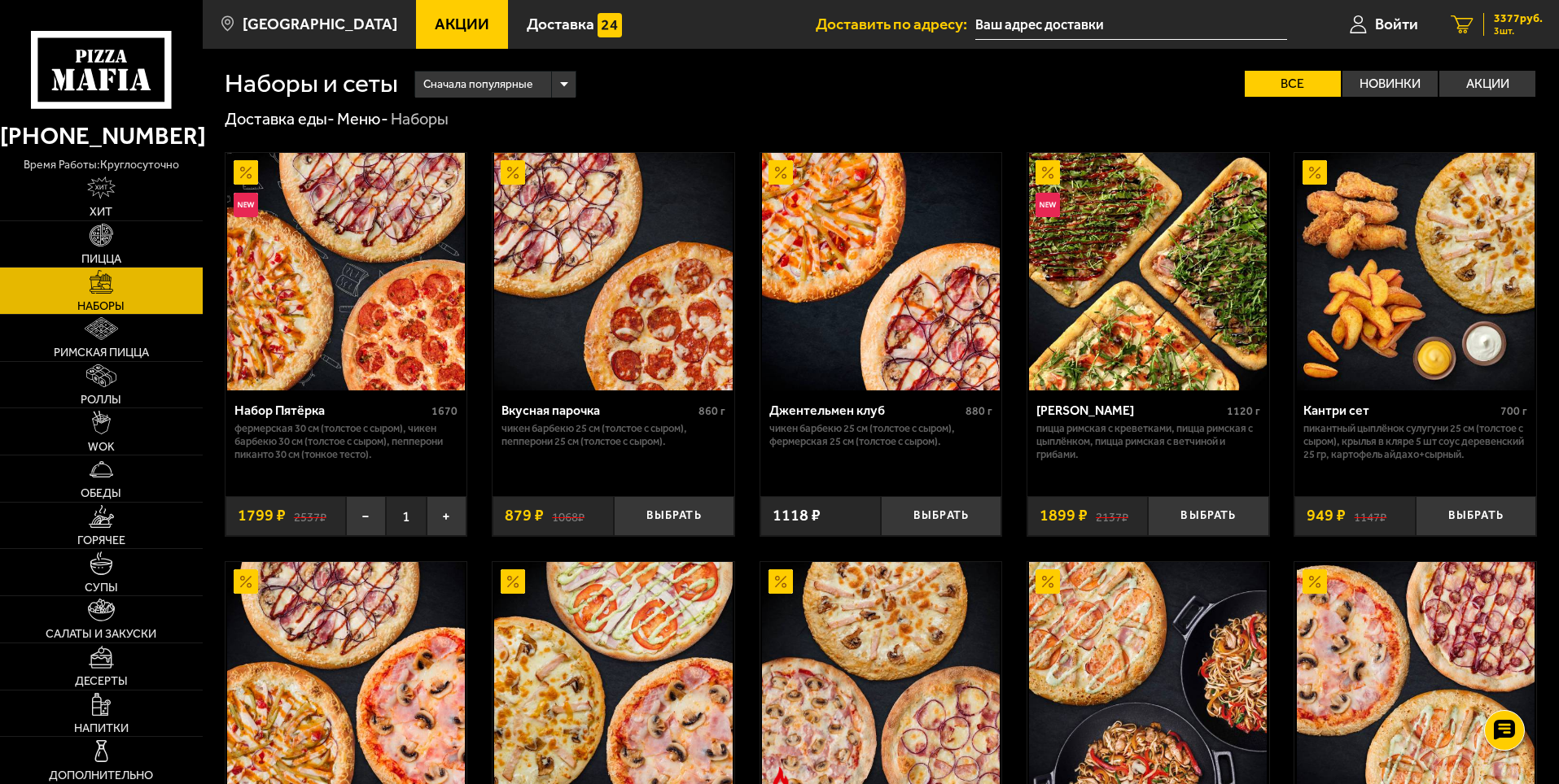
click at [1460, 19] on icon "3" at bounding box center [1462, 24] width 23 height 19
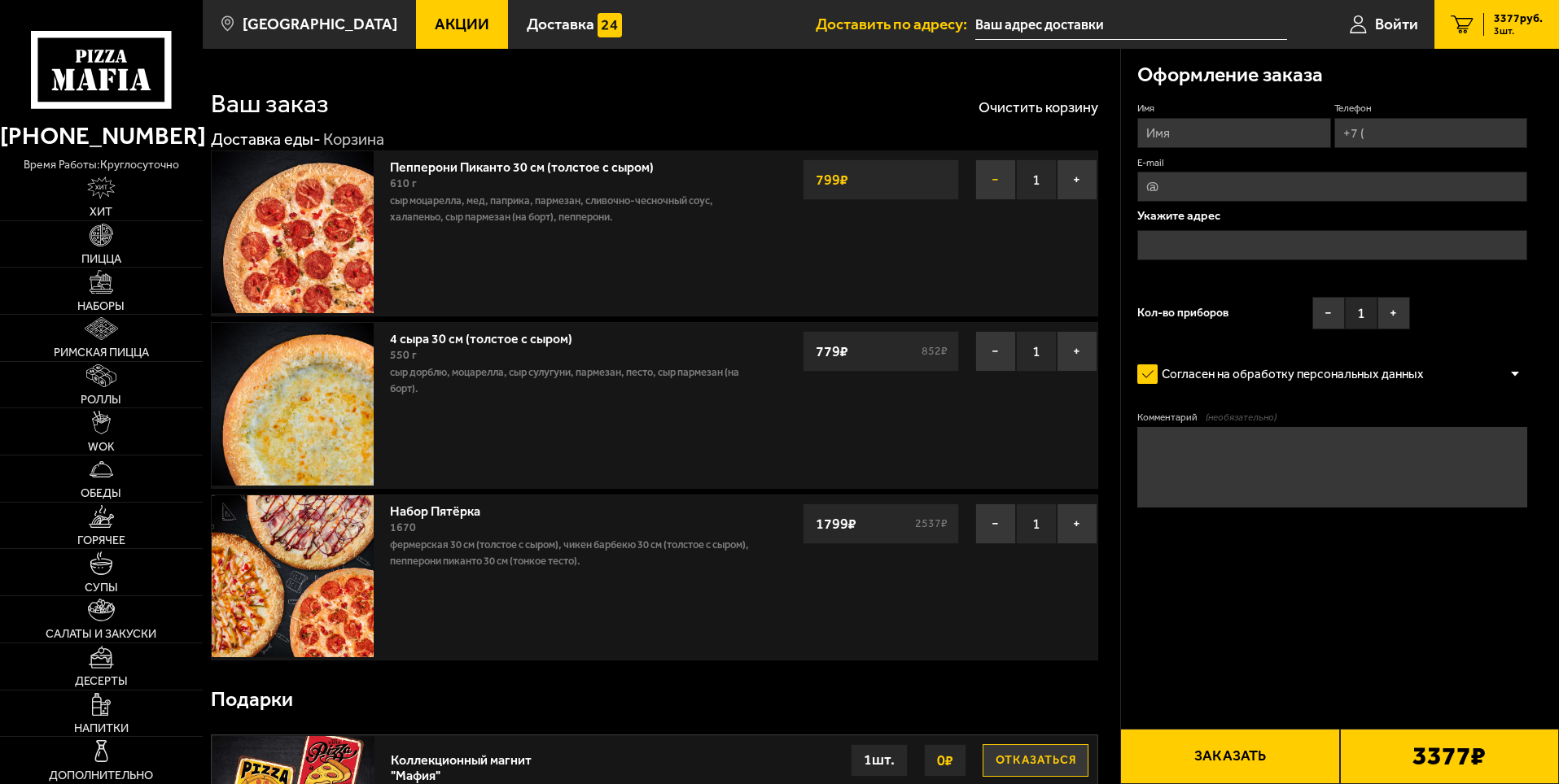
click at [1001, 179] on button "−" at bounding box center [995, 179] width 41 height 41
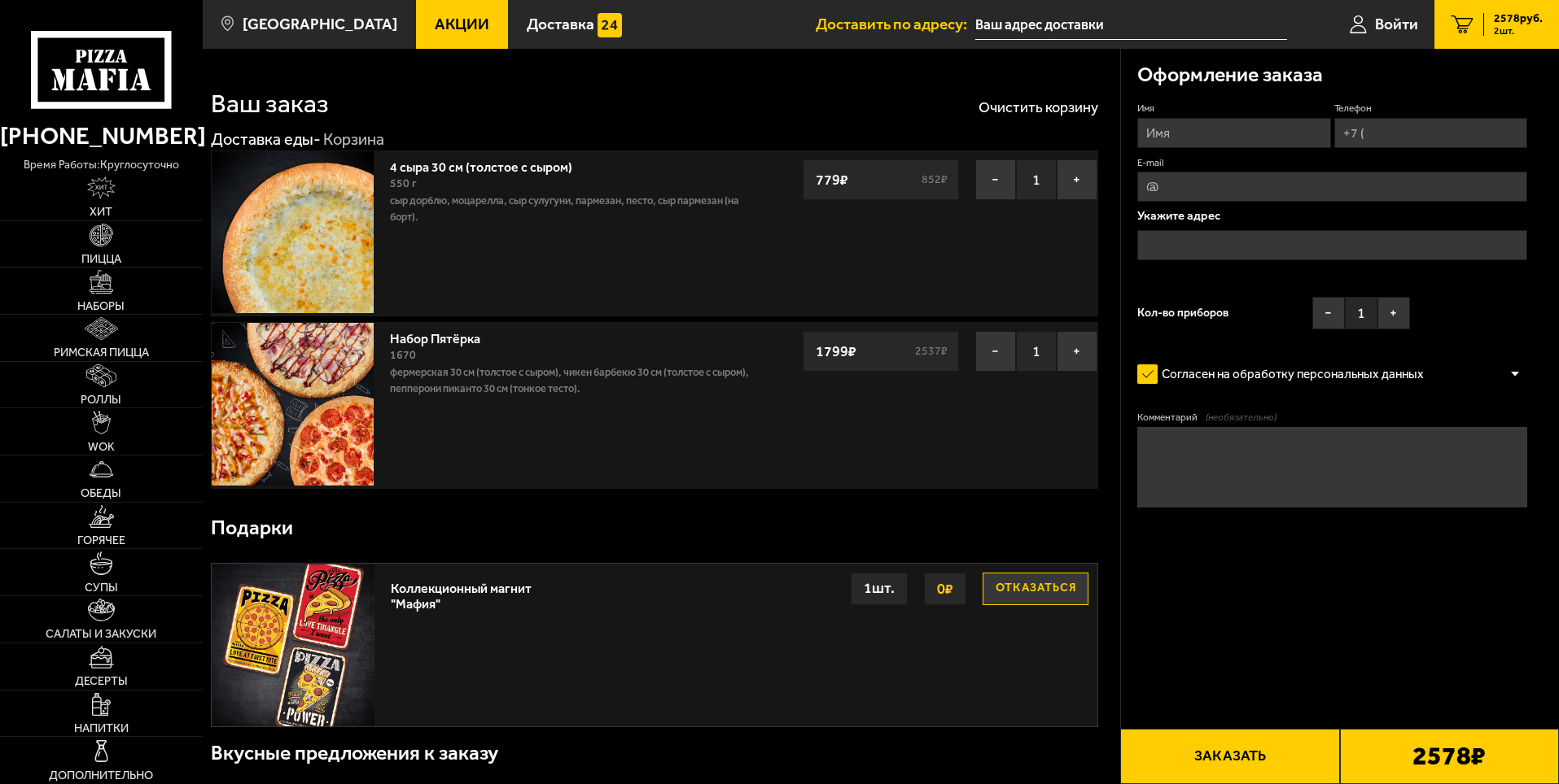
click at [1229, 139] on input "Имя" at bounding box center [1233, 132] width 193 height 30
type input "Любовь"
click at [1393, 130] on input "Телефон" at bounding box center [1430, 132] width 193 height 30
type input "+7 (904) 632-28-93"
click at [1270, 200] on input "E-mail" at bounding box center [1332, 186] width 390 height 30
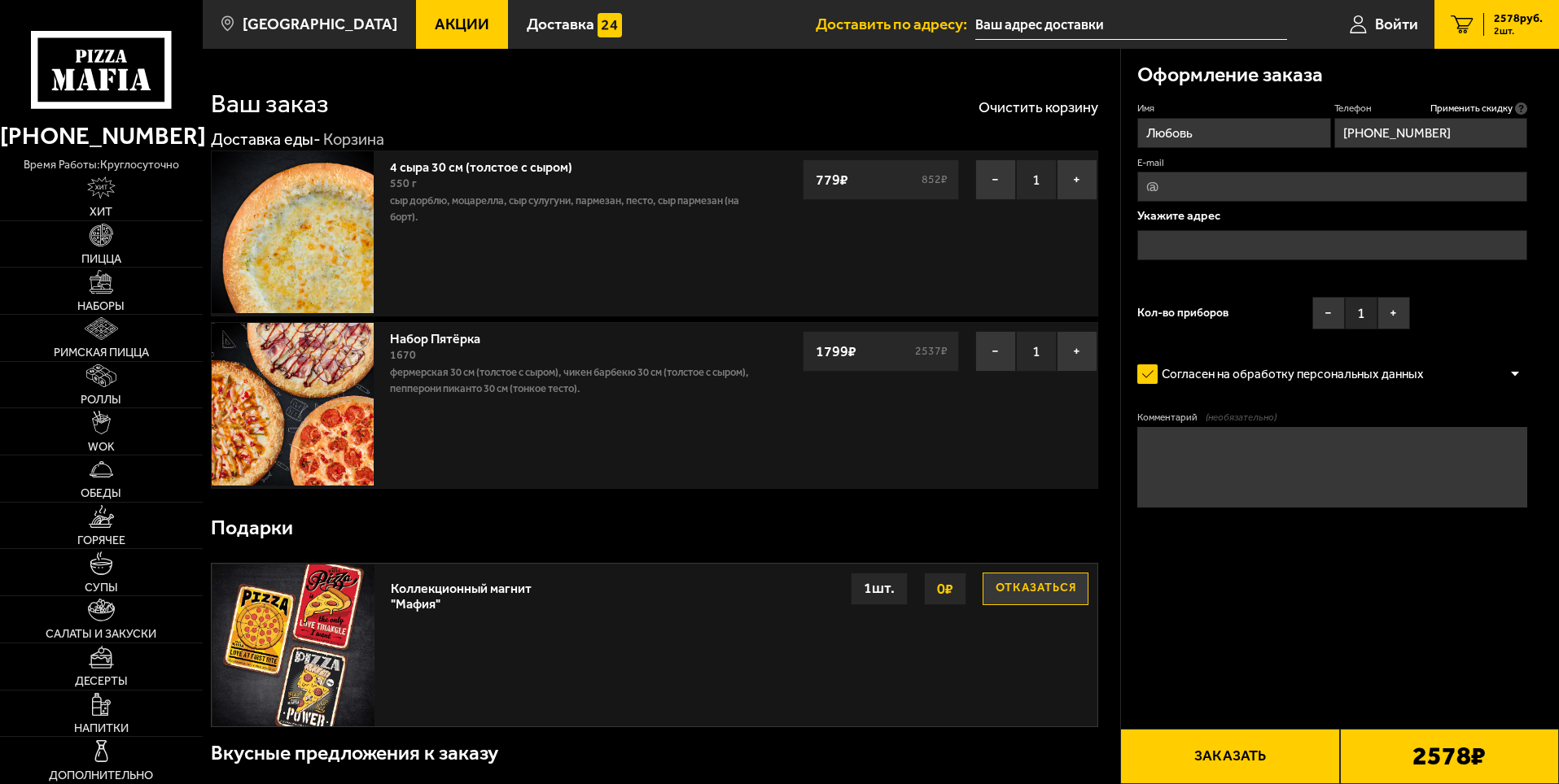
click at [1219, 243] on input "text" at bounding box center [1332, 245] width 390 height 30
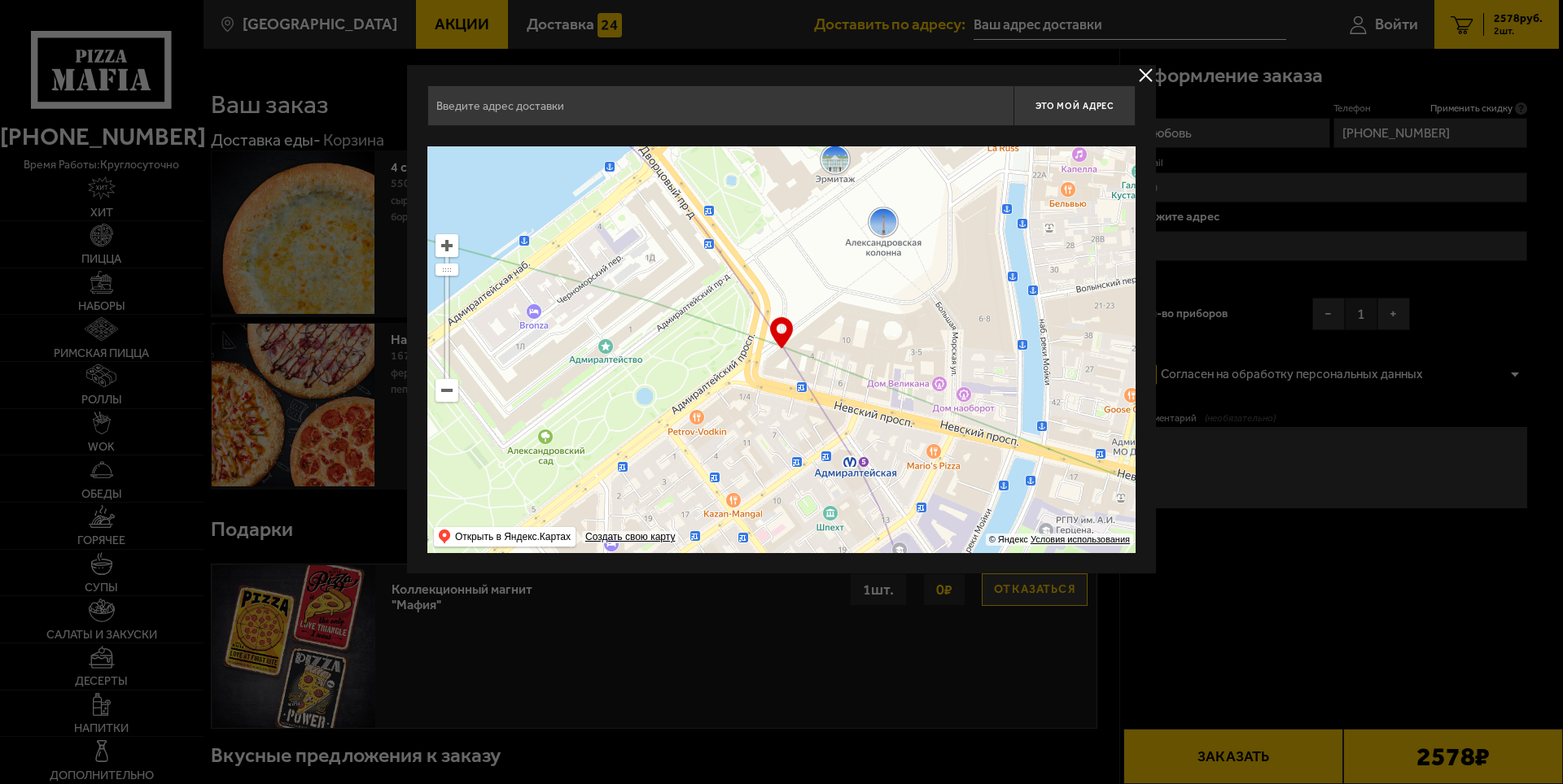
drag, startPoint x: 704, startPoint y: 412, endPoint x: 808, endPoint y: 290, distance: 160.3
click at [808, 290] on ymaps at bounding box center [781, 350] width 708 height 407
type input "Невский проспект, 2"
click at [626, 105] on input "Невский проспект, 2" at bounding box center [720, 105] width 586 height 41
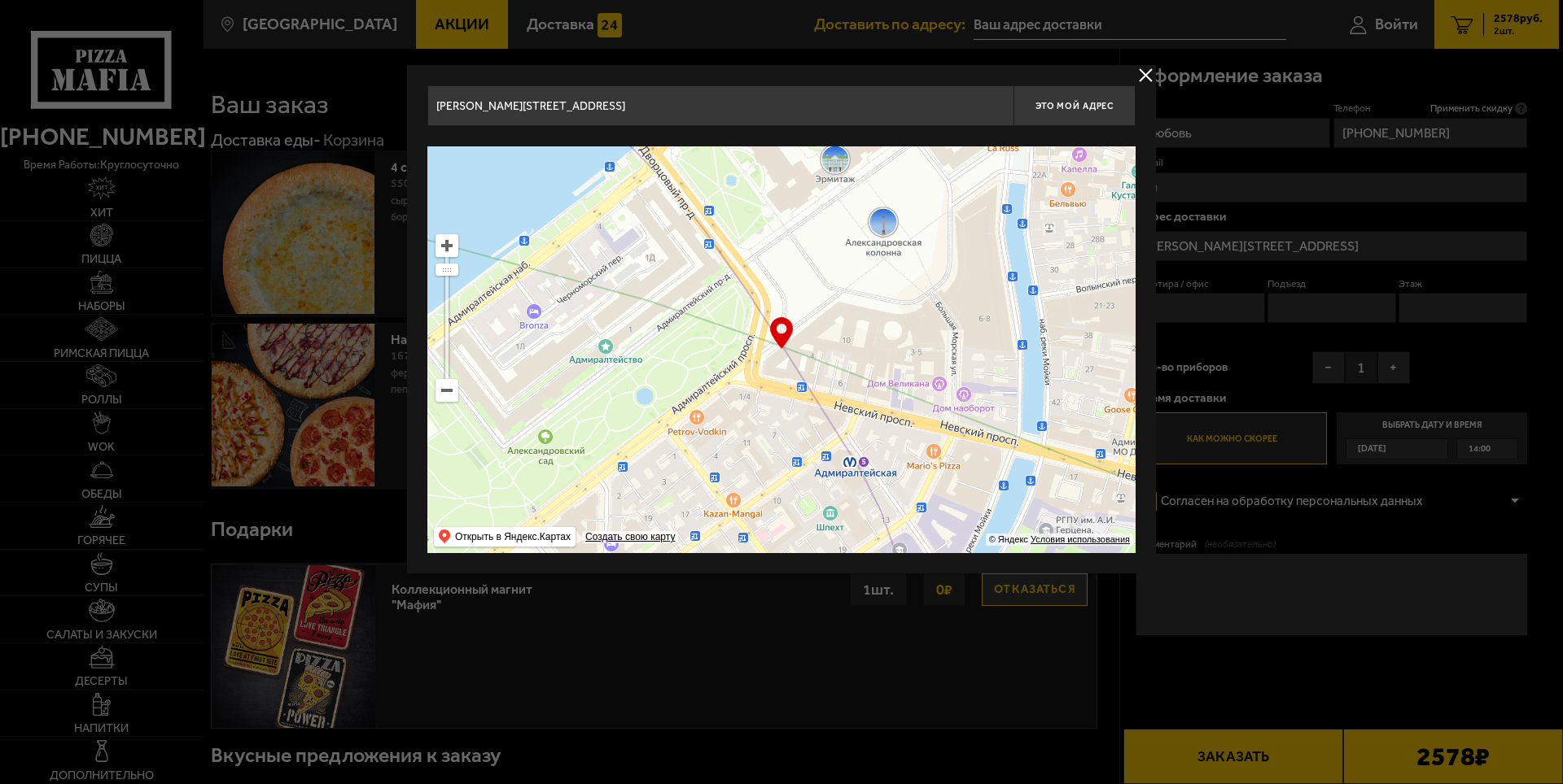
drag, startPoint x: 720, startPoint y: 115, endPoint x: 368, endPoint y: 74, distance: 354.4
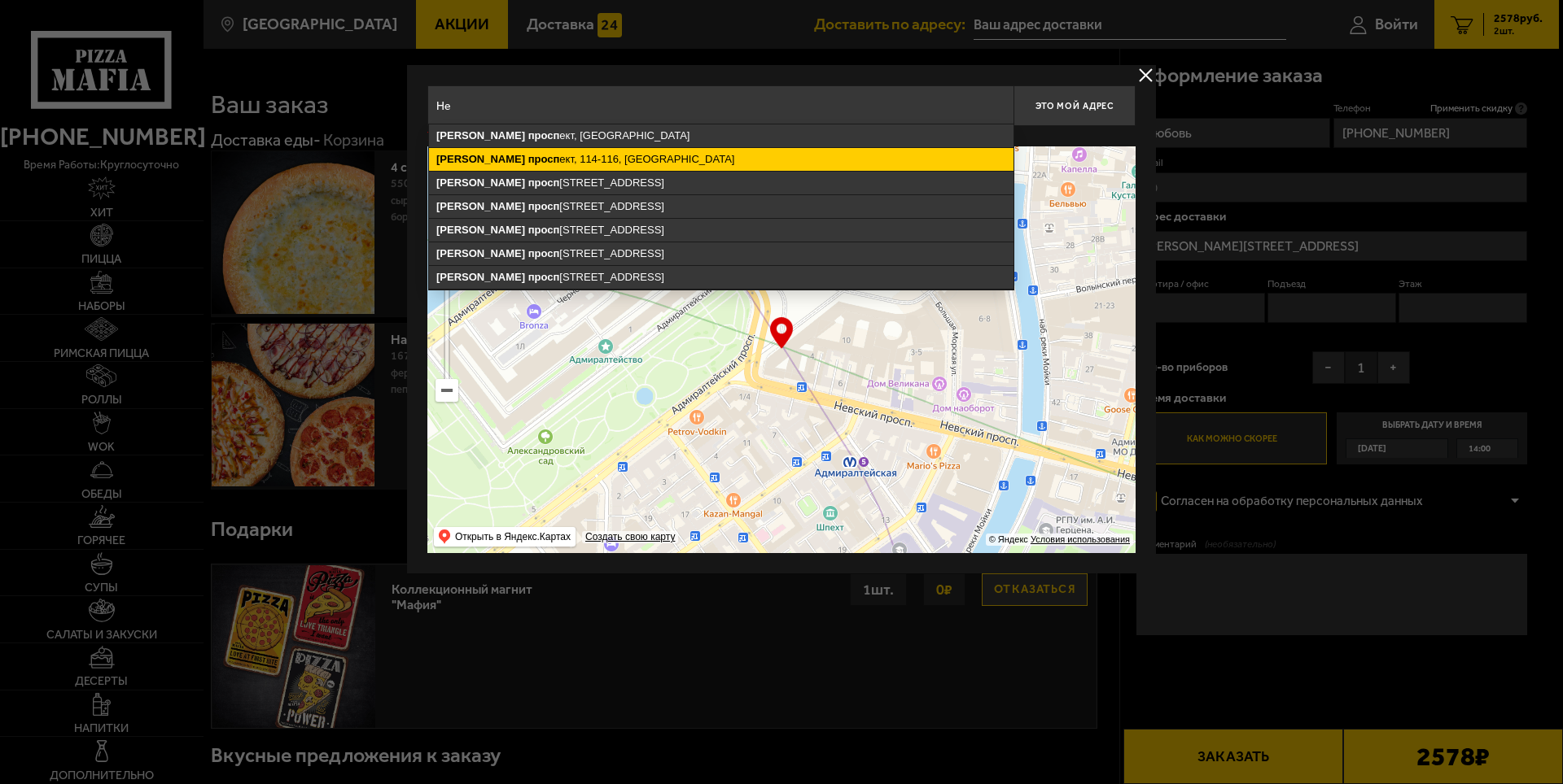
type input "Н"
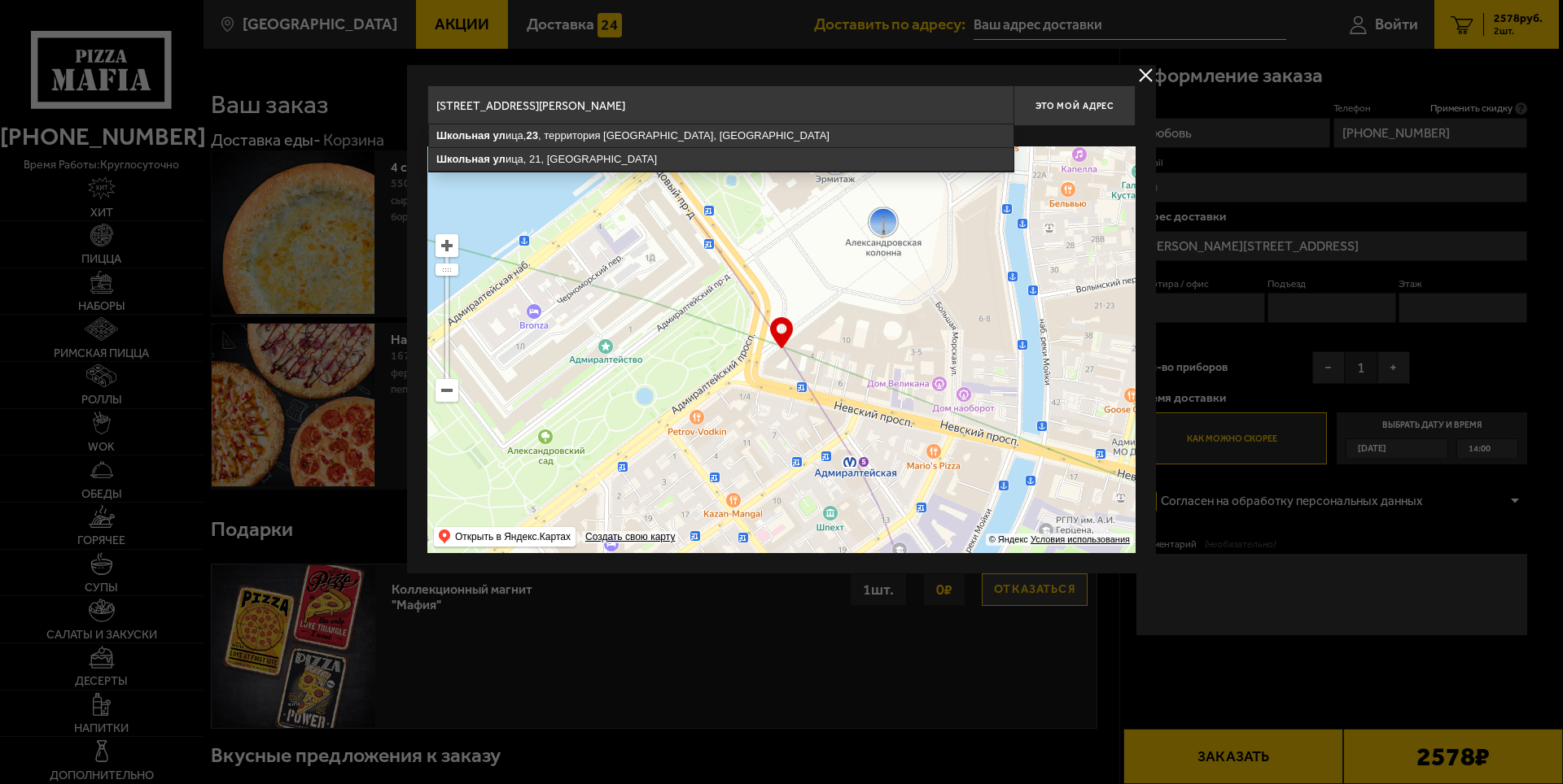
click at [467, 106] on input "Санкит-Петербург, г. пушкин, ул. Школьная, д. 23 А" at bounding box center [720, 105] width 586 height 41
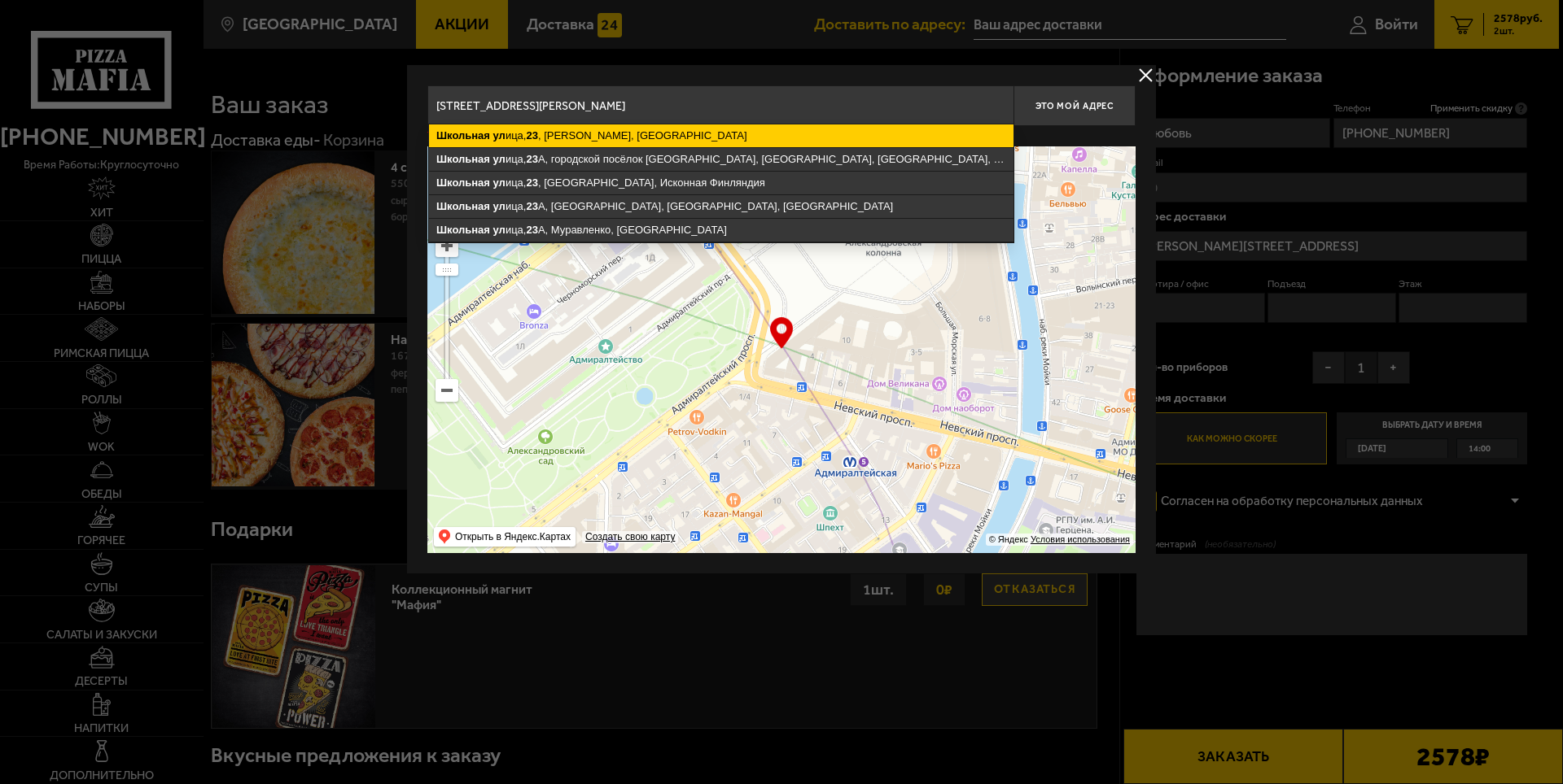
click at [652, 138] on ymaps "Школьная ул ица, 23 , Пушкин, Санкт-Петербург" at bounding box center [721, 135] width 585 height 23
type input "Санкт-Петербург, Пушкин, Школьная улица, 23"
type input "[PERSON_NAME][STREET_ADDRESS]"
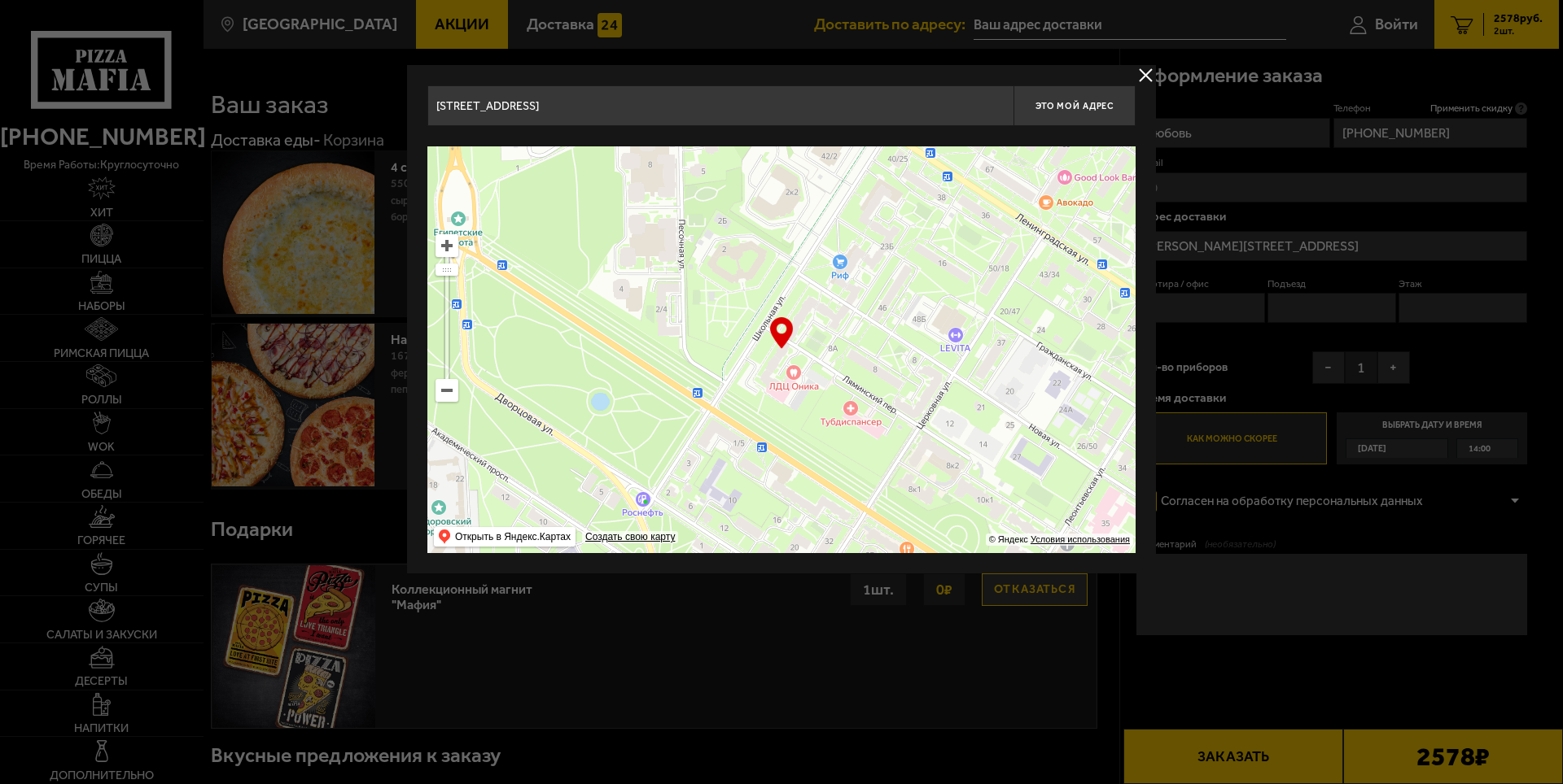
drag, startPoint x: 776, startPoint y: 379, endPoint x: 789, endPoint y: 358, distance: 24.7
click at [789, 358] on ymaps at bounding box center [781, 350] width 708 height 407
type input "[PERSON_NAME][STREET_ADDRESS]"
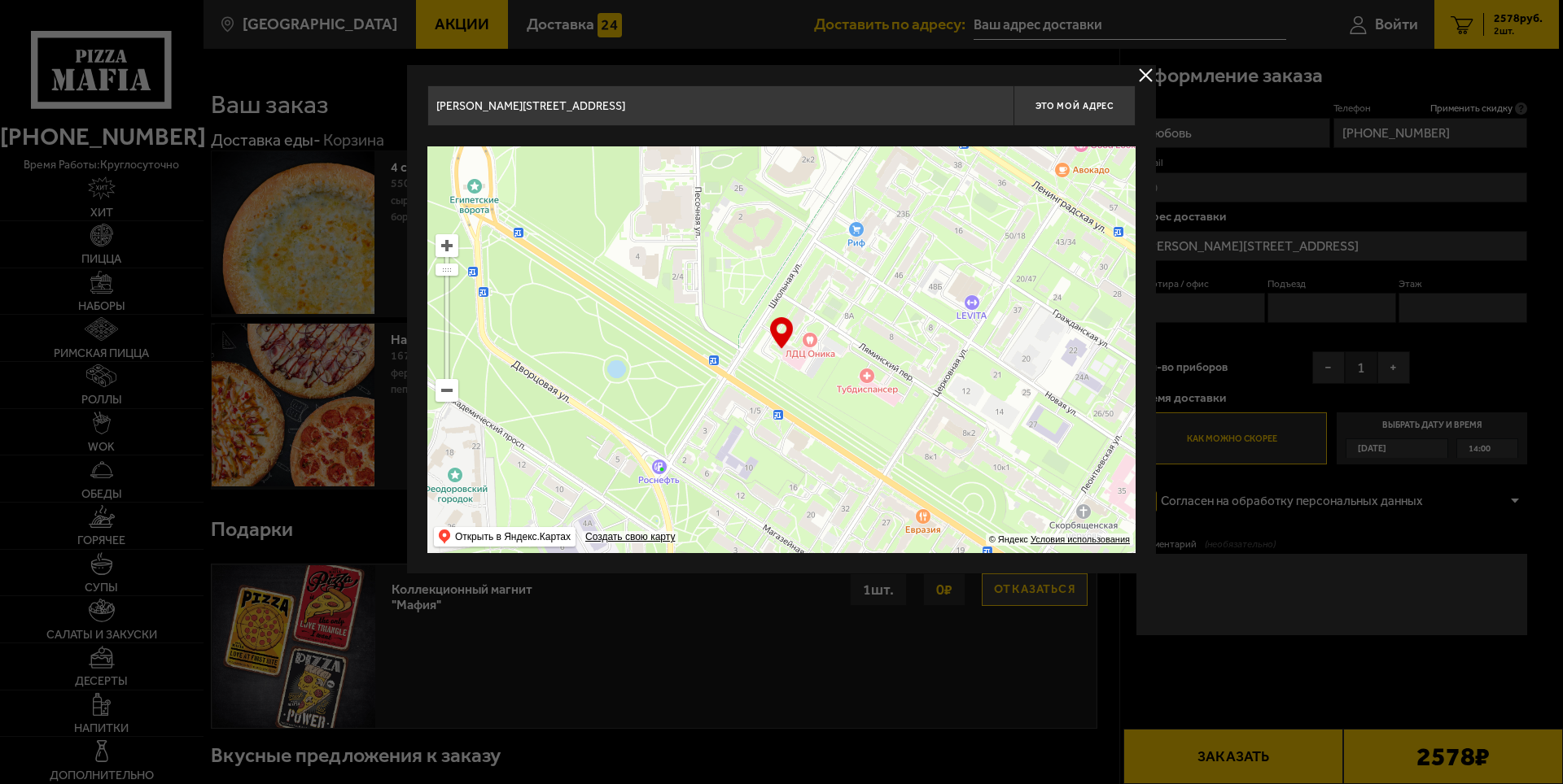
drag, startPoint x: 831, startPoint y: 340, endPoint x: 848, endPoint y: 307, distance: 37.1
click at [848, 307] on ymaps at bounding box center [781, 350] width 708 height 407
click at [803, 359] on ymaps at bounding box center [781, 350] width 708 height 407
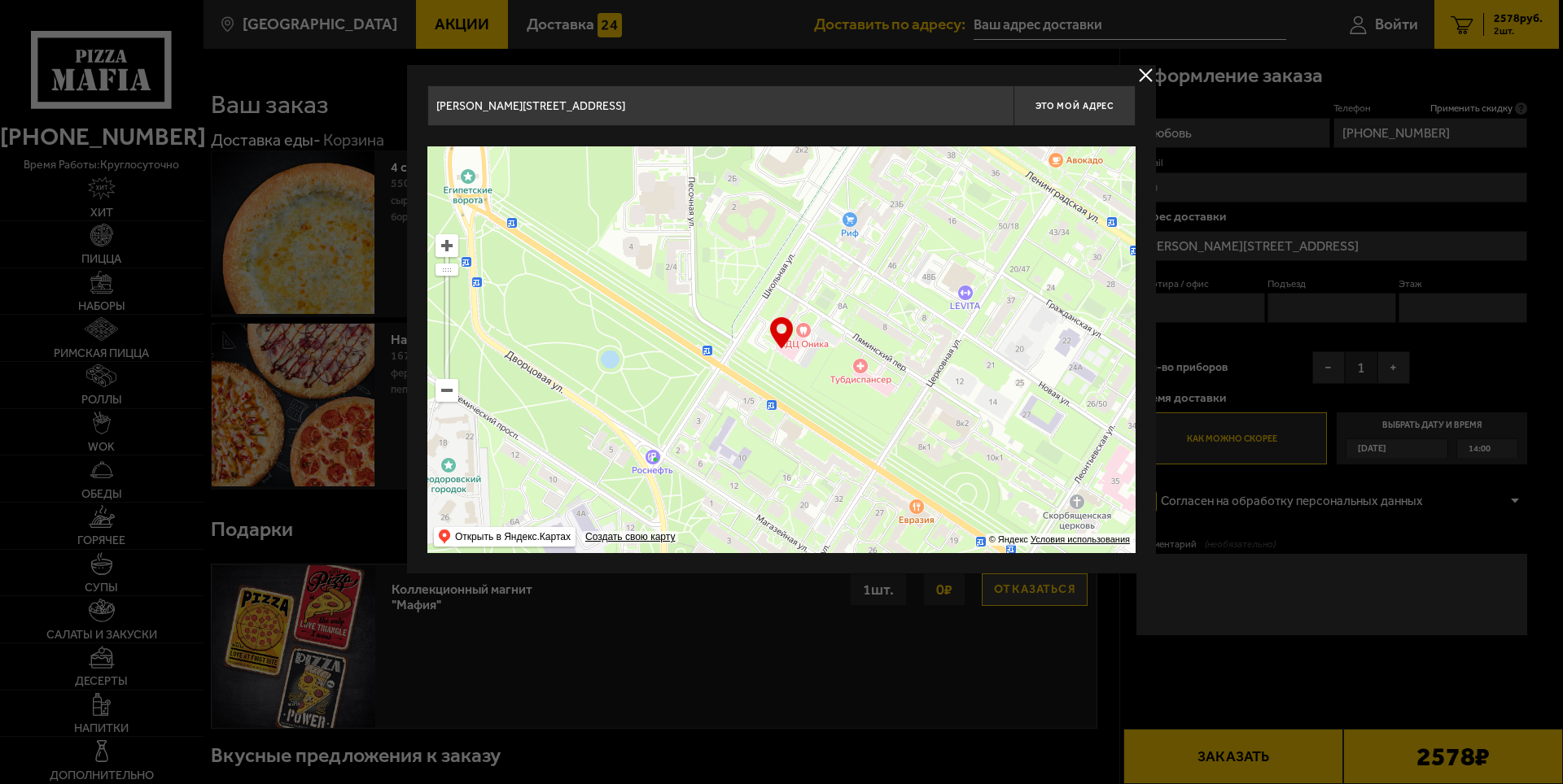
drag, startPoint x: 822, startPoint y: 375, endPoint x: 815, endPoint y: 361, distance: 15.7
click at [815, 361] on ymaps at bounding box center [781, 350] width 708 height 407
click at [1063, 112] on button "Это мой адрес" at bounding box center [1074, 105] width 122 height 41
type input "[PERSON_NAME][STREET_ADDRESS]"
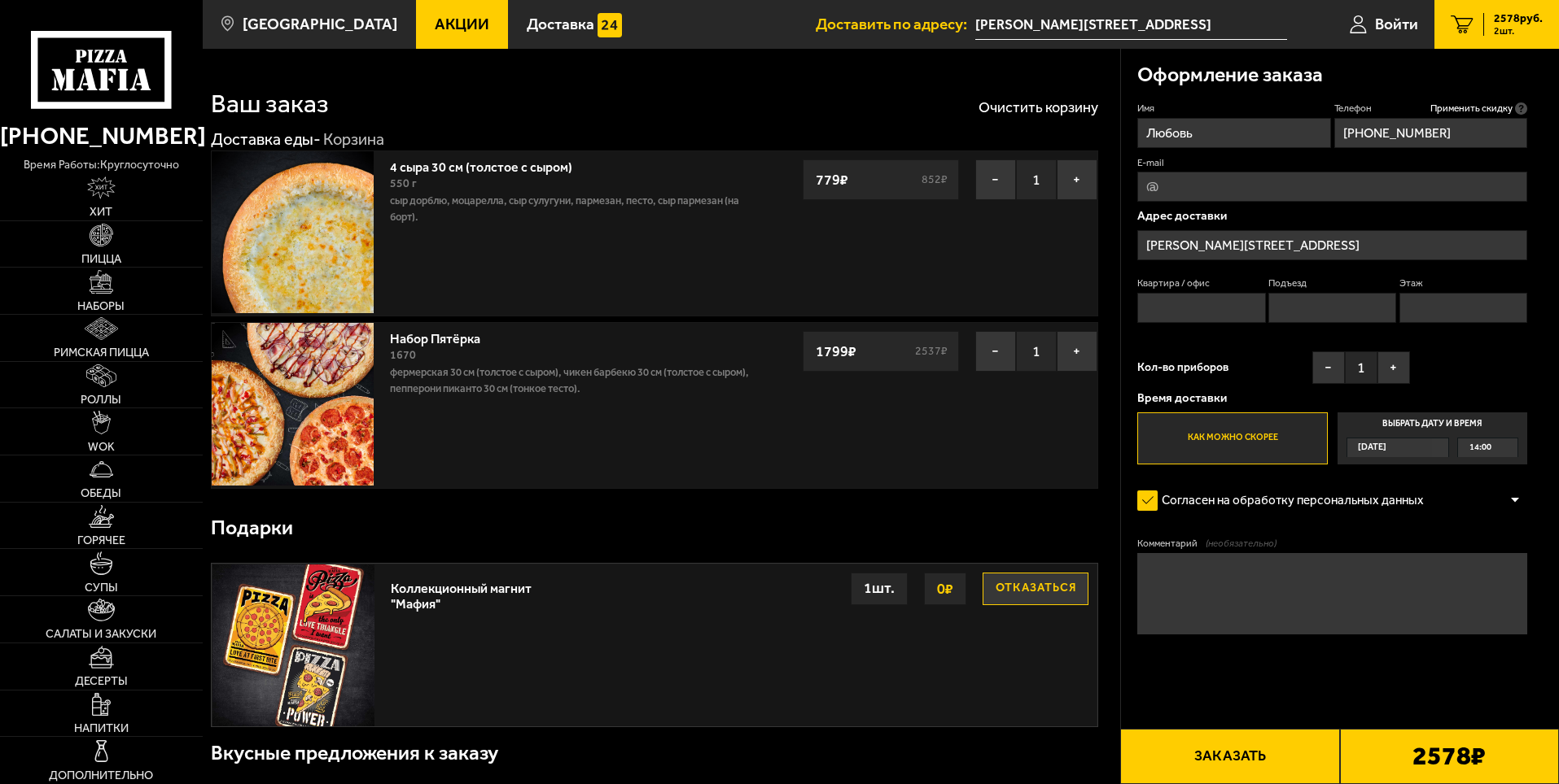
click at [1233, 594] on textarea "Комментарий (необязательно)" at bounding box center [1332, 594] width 390 height 82
click at [1398, 355] on button "+" at bounding box center [1394, 368] width 33 height 33
click at [1398, 359] on button "+" at bounding box center [1394, 368] width 33 height 33
click at [1317, 361] on button "−" at bounding box center [1329, 368] width 33 height 33
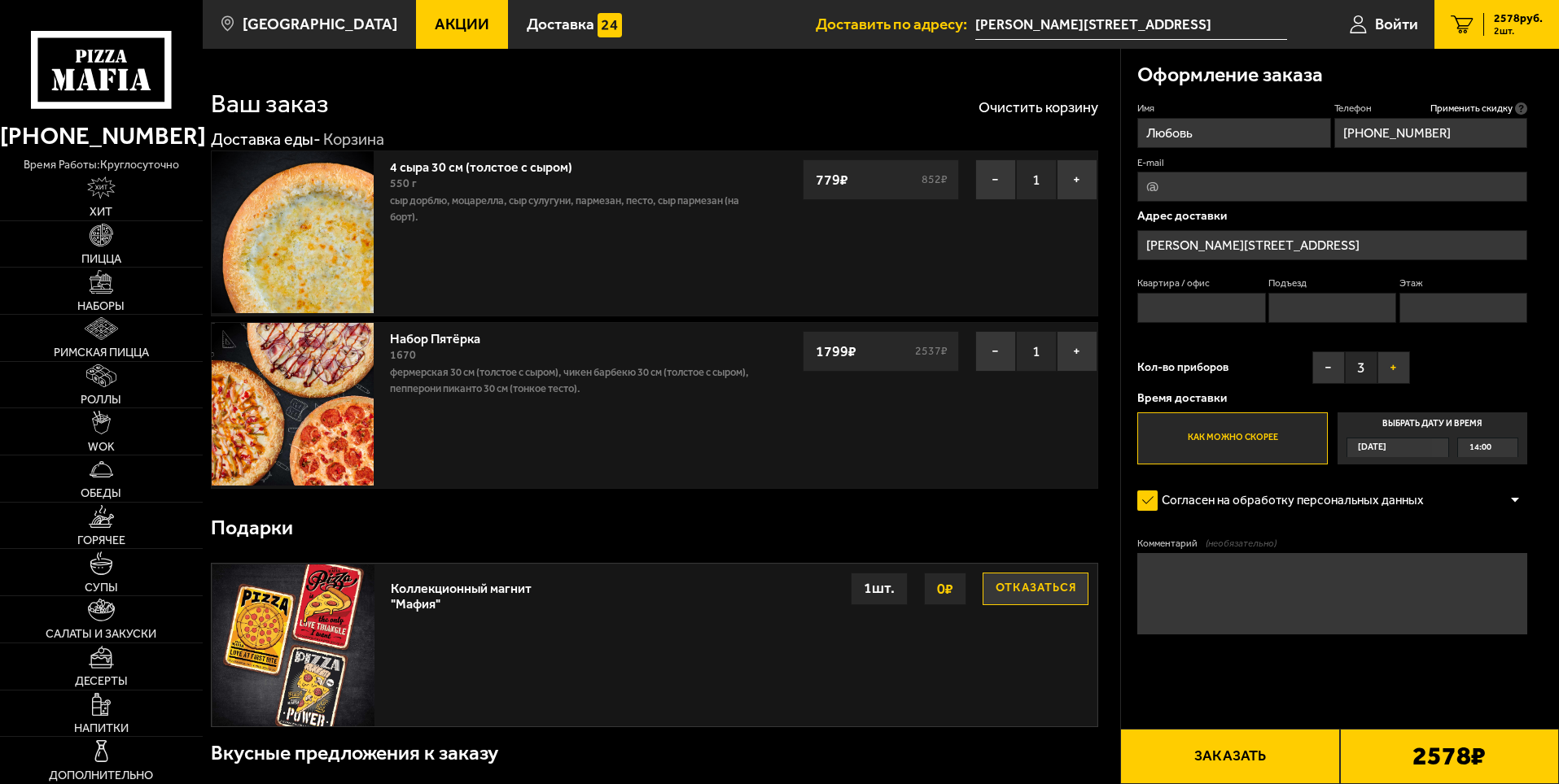
click at [1389, 352] on button "+" at bounding box center [1394, 368] width 33 height 33
click at [1329, 362] on button "−" at bounding box center [1329, 368] width 33 height 33
click at [1198, 315] on input "Квартира / офис" at bounding box center [1201, 307] width 128 height 30
click at [1270, 438] on label "Как можно скорее" at bounding box center [1232, 438] width 190 height 52
click at [0, 0] on input "Как можно скорее" at bounding box center [0, 0] width 0 height 0
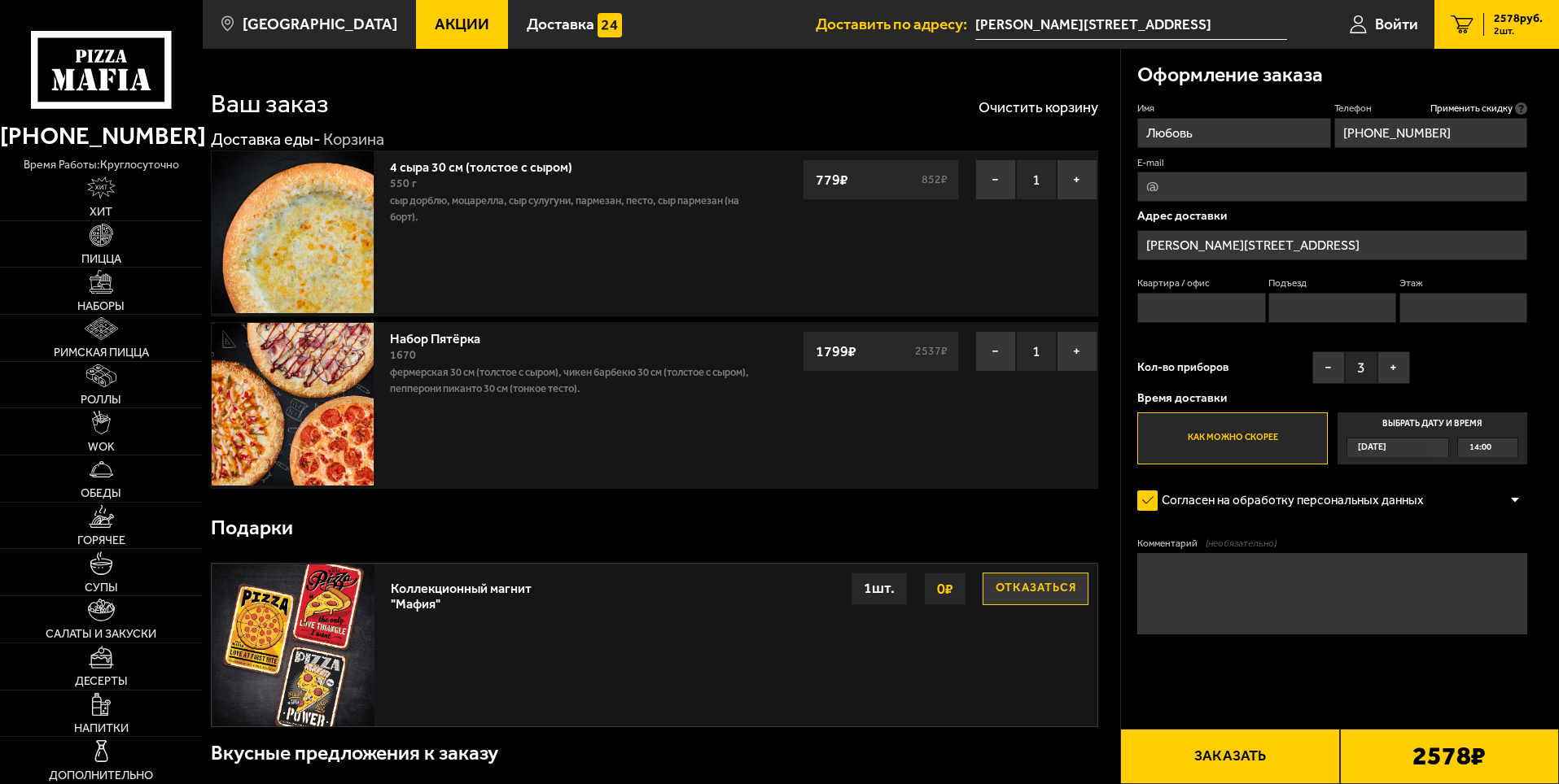
click at [1409, 424] on label "Выбрать дату и время Сегодня 14:00" at bounding box center [1432, 438] width 190 height 52
click at [0, 0] on input "Выбрать дату и время Сегодня 14:00" at bounding box center [0, 0] width 0 height 0
click at [1484, 447] on span "14:00" at bounding box center [1480, 448] width 22 height 19
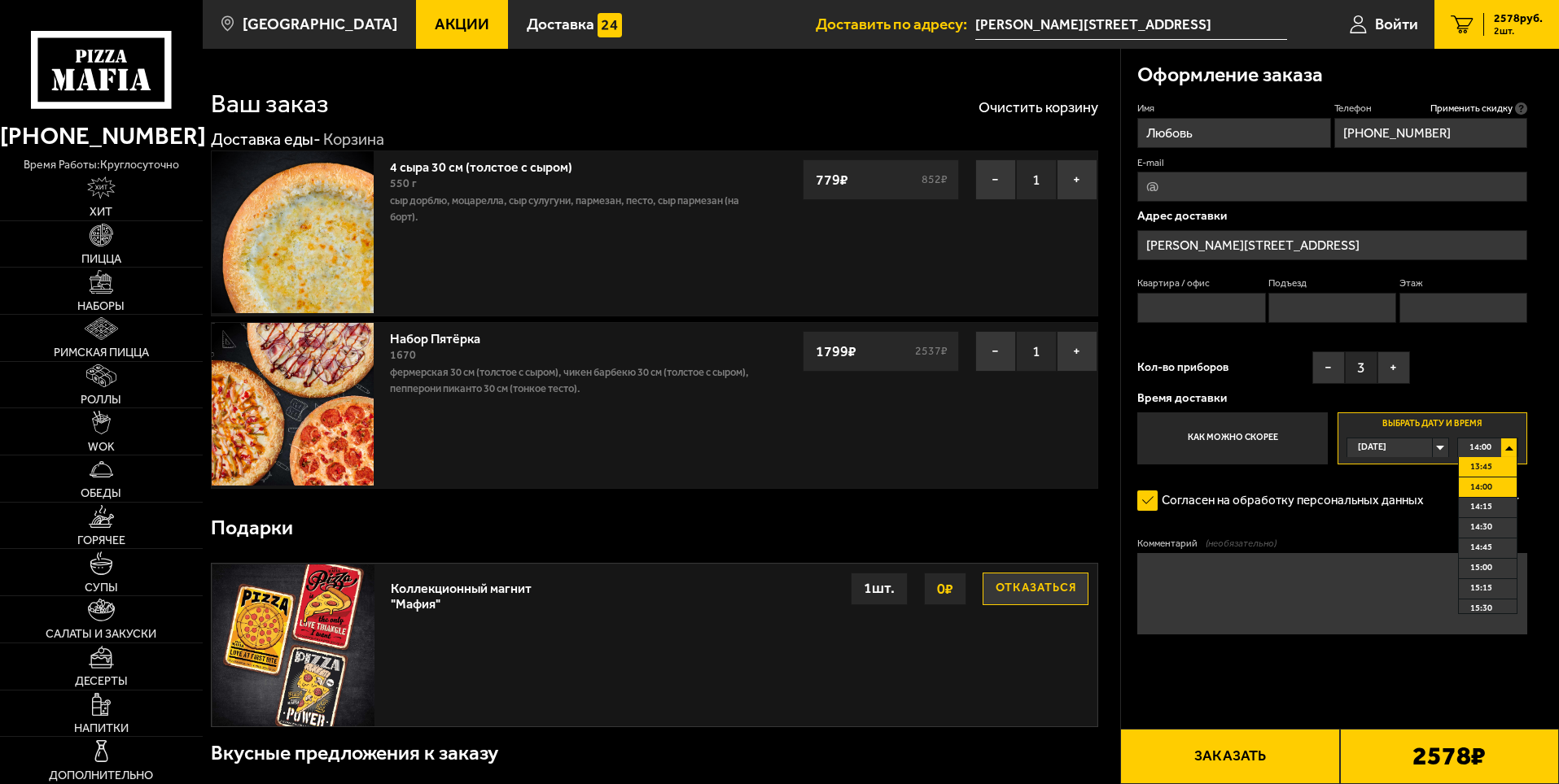
click at [1490, 463] on span "13:45" at bounding box center [1481, 467] width 22 height 19
click at [1280, 460] on label "Как можно скорее" at bounding box center [1232, 438] width 190 height 52
click at [0, 0] on input "Как можно скорее" at bounding box center [0, 0] width 0 height 0
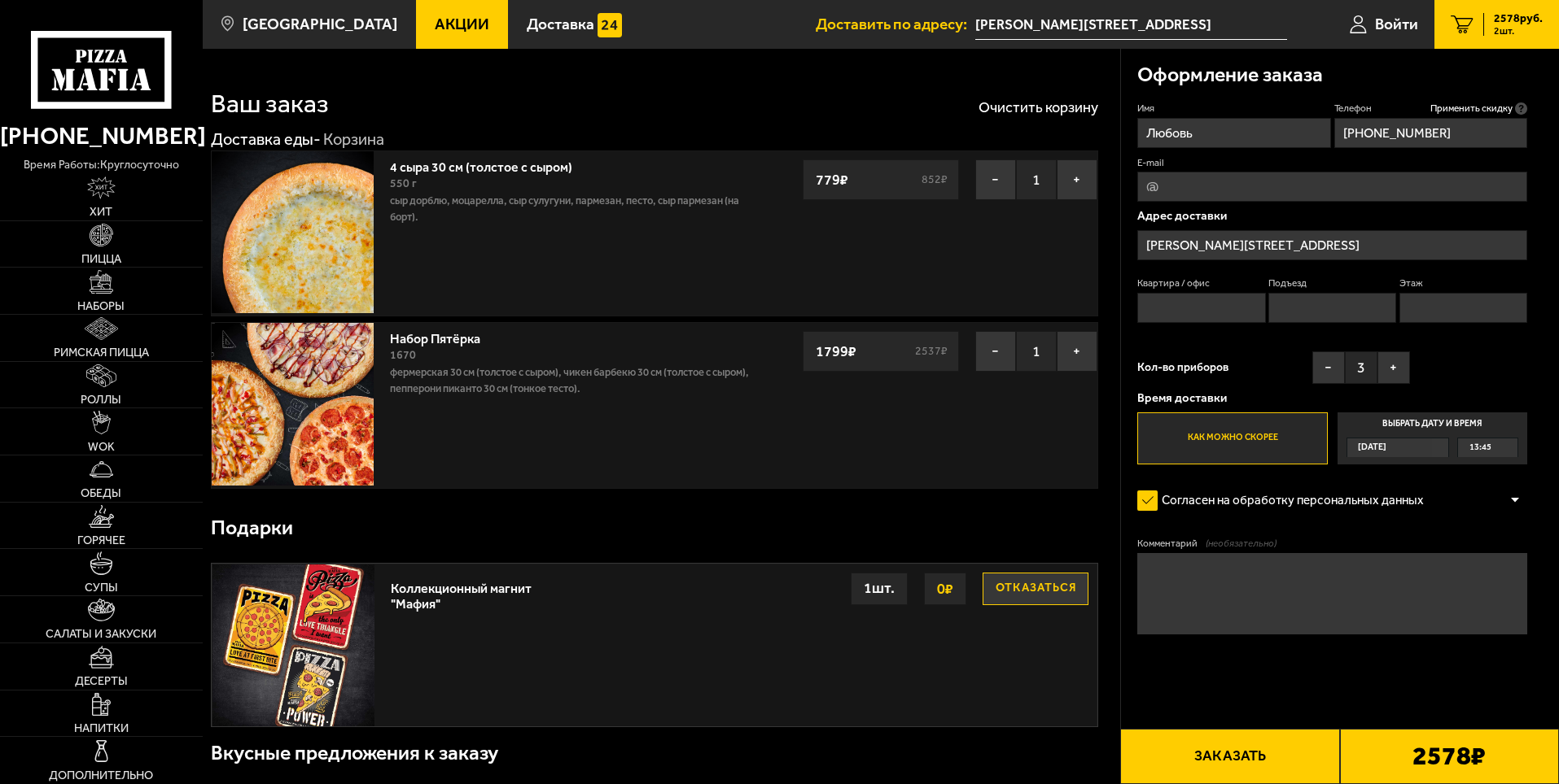
click at [1265, 433] on label "Как можно скорее" at bounding box center [1232, 438] width 190 height 52
click at [0, 0] on input "Как можно скорее" at bounding box center [0, 0] width 0 height 0
click at [1223, 310] on input "Квартира / офис" at bounding box center [1201, 307] width 128 height 30
click at [1320, 585] on textarea "Комментарий (необязательно)" at bounding box center [1332, 594] width 390 height 82
type textarea "з"
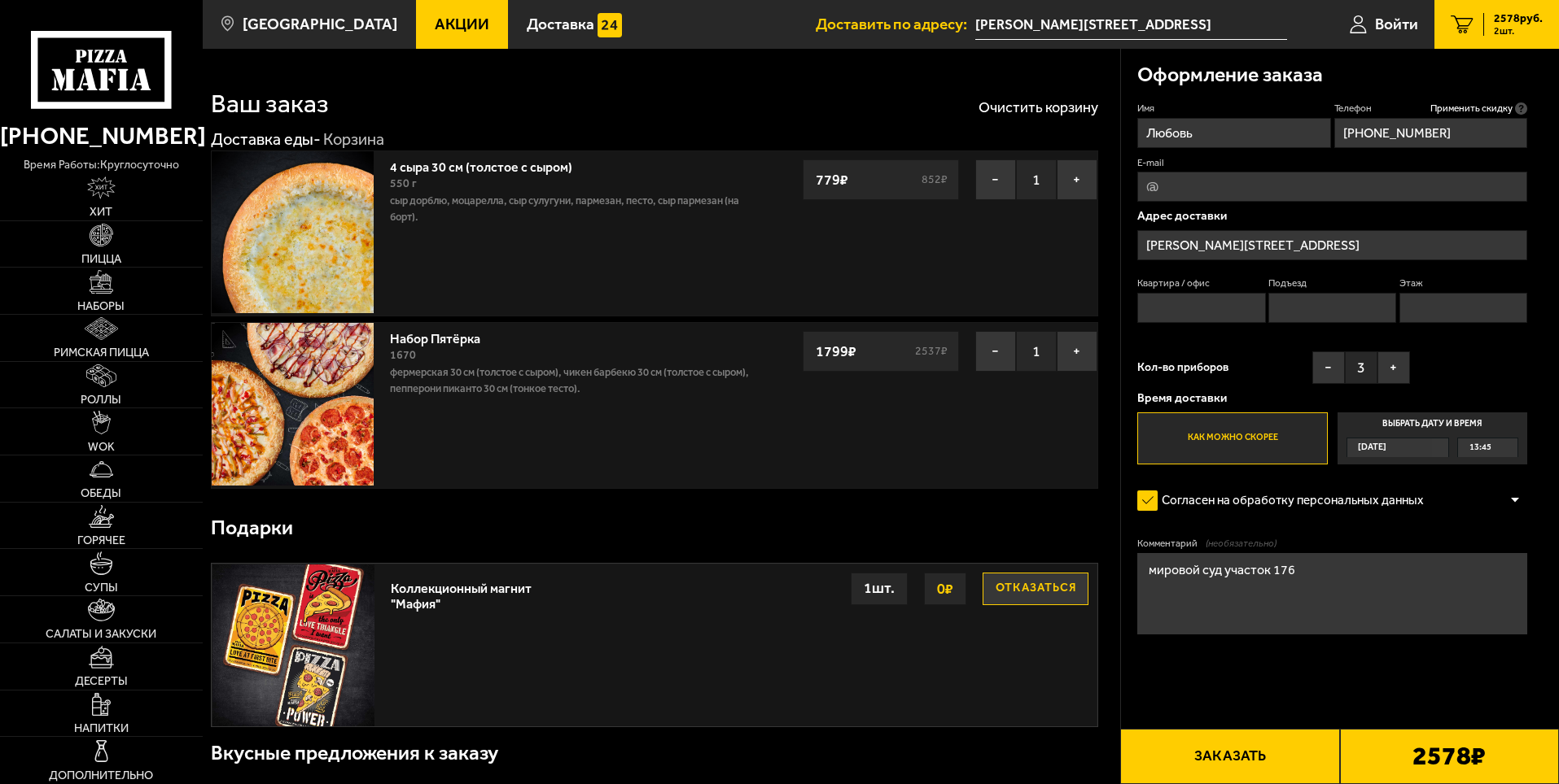
click at [1223, 574] on textarea "мировой суд участок 176" at bounding box center [1332, 594] width 390 height 82
click at [1370, 576] on textarea "мировой суд участок 176" at bounding box center [1332, 594] width 390 height 82
type textarea "мировой суд участок 176"
click at [1372, 243] on input "[PERSON_NAME][STREET_ADDRESS]" at bounding box center [1332, 245] width 390 height 30
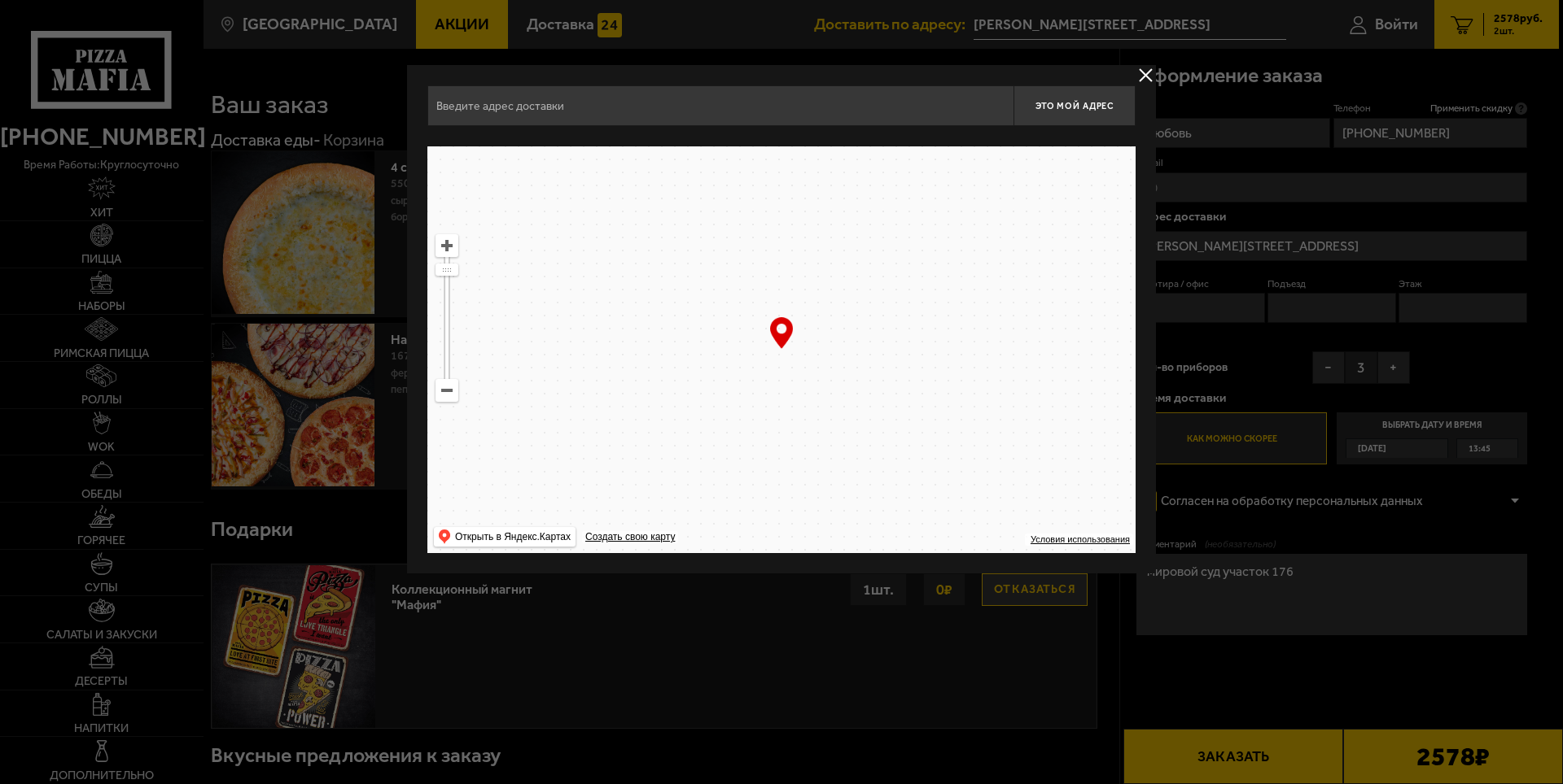
type input "[PERSON_NAME][STREET_ADDRESS]"
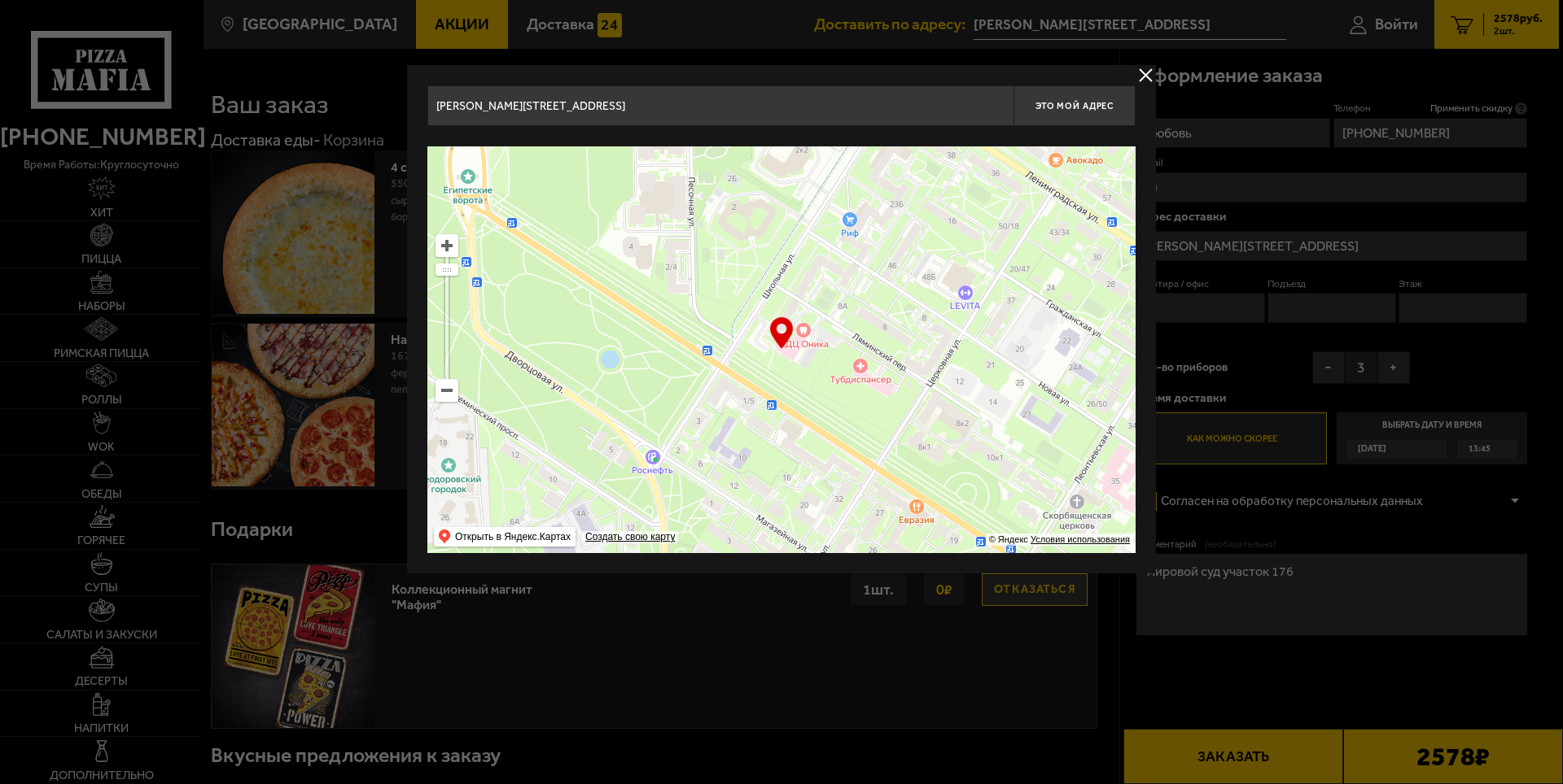
click at [1419, 372] on div at bounding box center [782, 392] width 1563 height 784
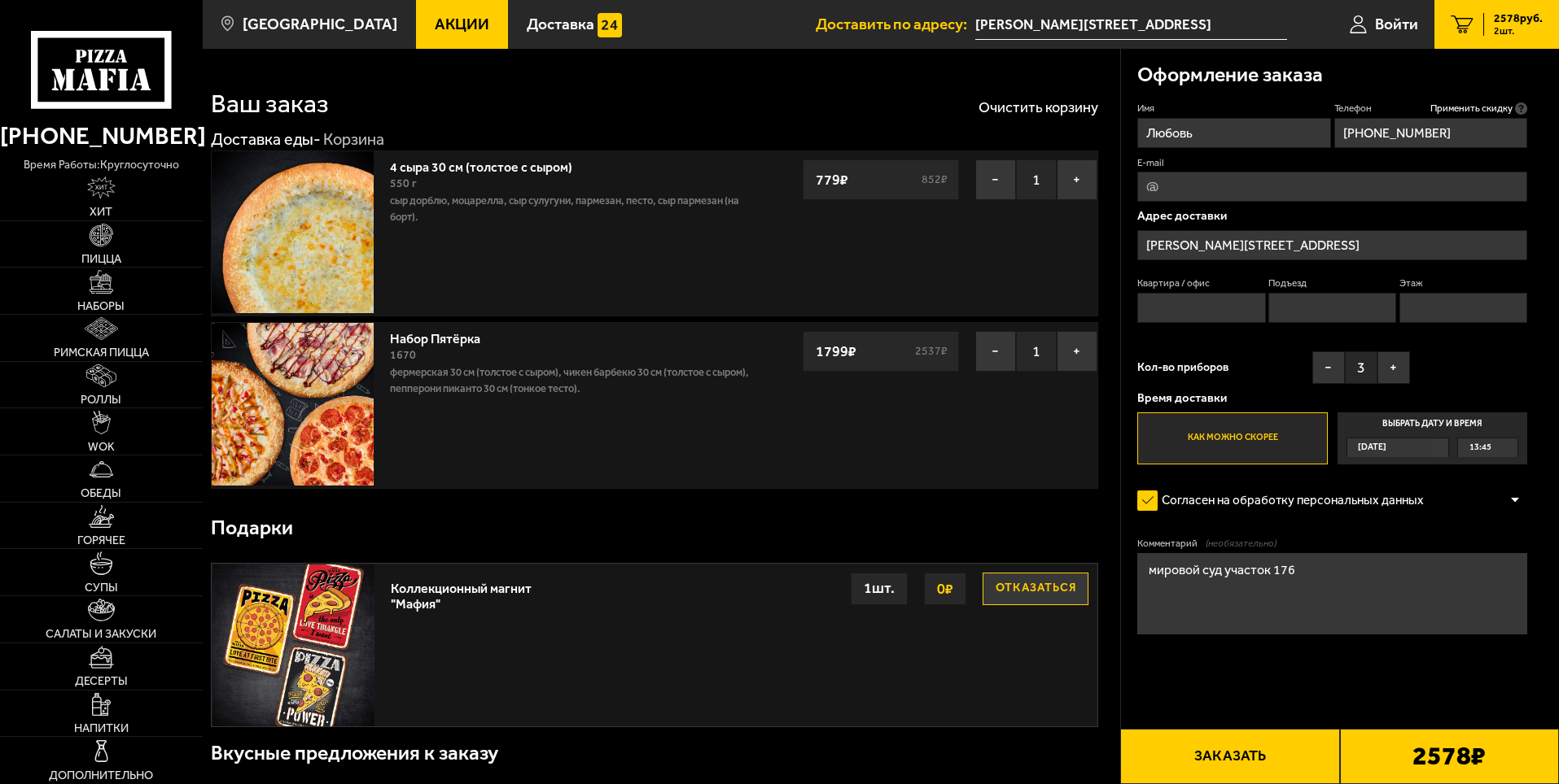
click at [1248, 450] on label "Как можно скорее" at bounding box center [1232, 438] width 190 height 52
click at [0, 0] on input "Как можно скорее" at bounding box center [0, 0] width 0 height 0
click at [1248, 449] on label "Как можно скорее" at bounding box center [1232, 438] width 190 height 52
click at [0, 0] on input "Как можно скорее" at bounding box center [0, 0] width 0 height 0
click at [1248, 449] on label "Как можно скорее" at bounding box center [1232, 438] width 190 height 52
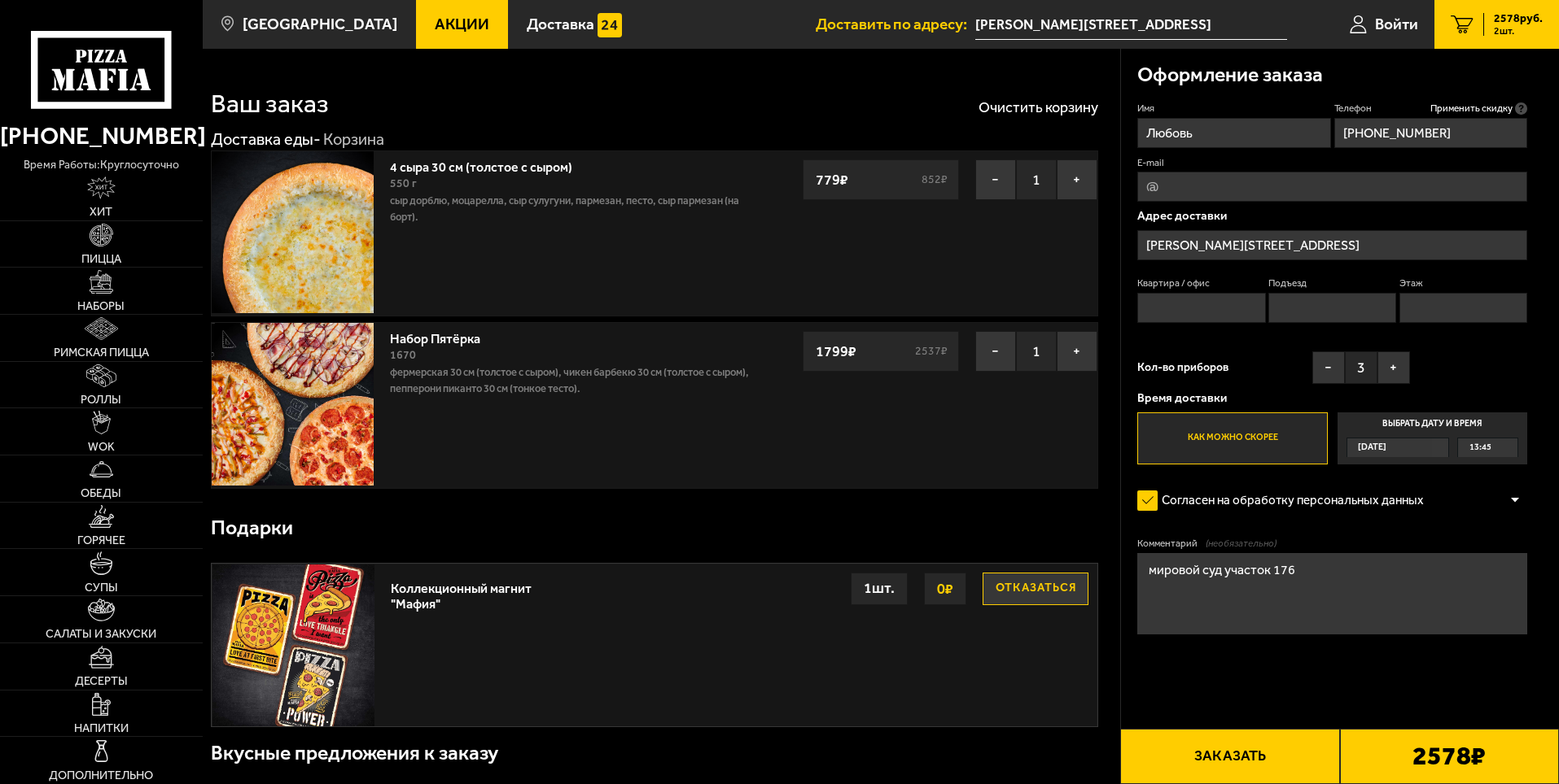
click at [0, 0] on input "Как можно скорее" at bounding box center [0, 0] width 0 height 0
drag, startPoint x: 1259, startPoint y: 752, endPoint x: 1268, endPoint y: 752, distance: 9.0
click at [1258, 752] on button "Заказать" at bounding box center [1229, 756] width 219 height 55
click at [1193, 301] on input "Квартира / офис" at bounding box center [1201, 307] width 128 height 30
type input "е"
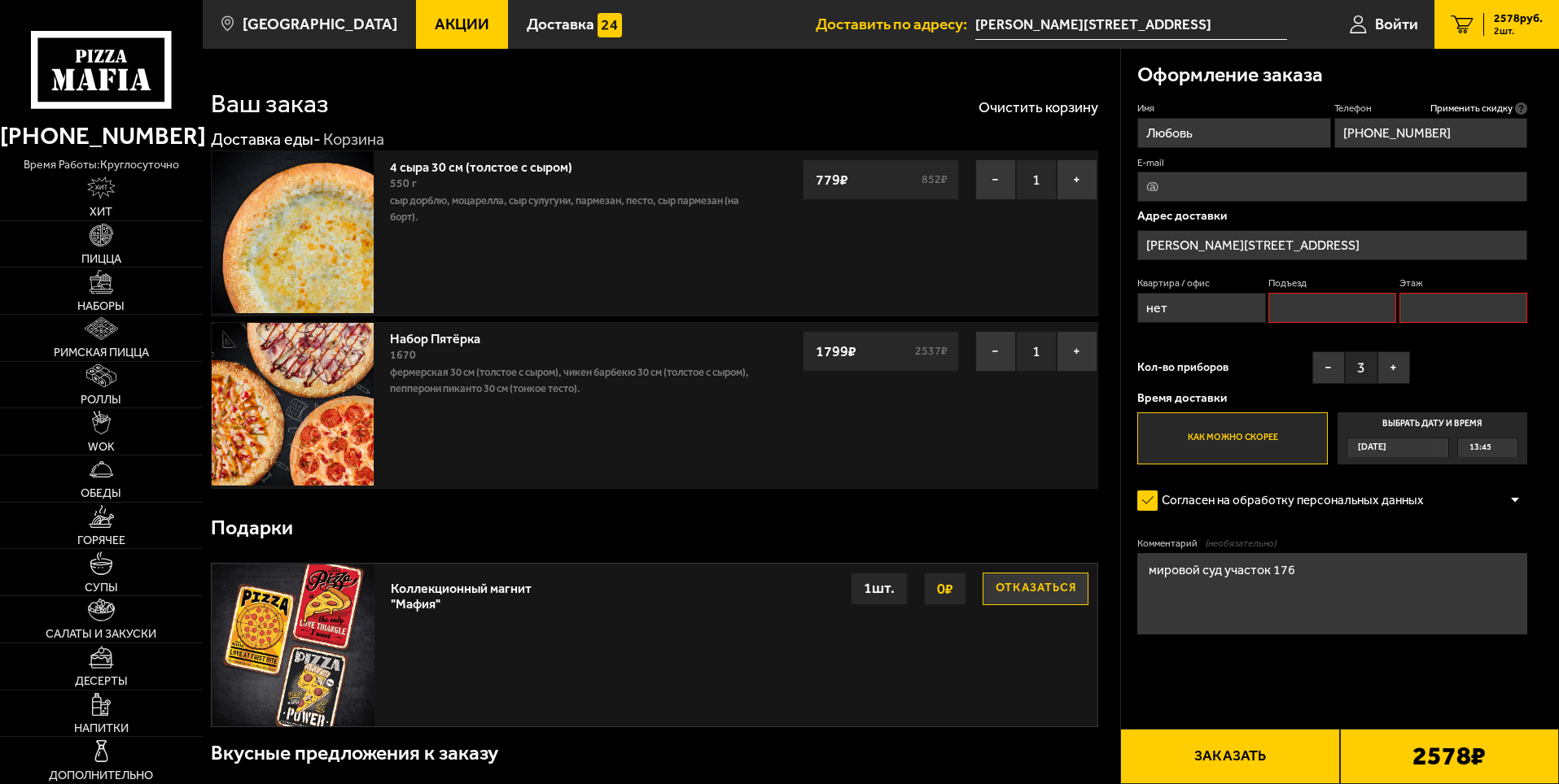
type input "нет"
drag, startPoint x: 1350, startPoint y: 299, endPoint x: 1350, endPoint y: 308, distance: 9.0
click at [1350, 300] on input "Подъезд" at bounding box center [1332, 307] width 128 height 30
type input "нет"
click at [1452, 301] on input "Этаж" at bounding box center [1463, 307] width 128 height 30
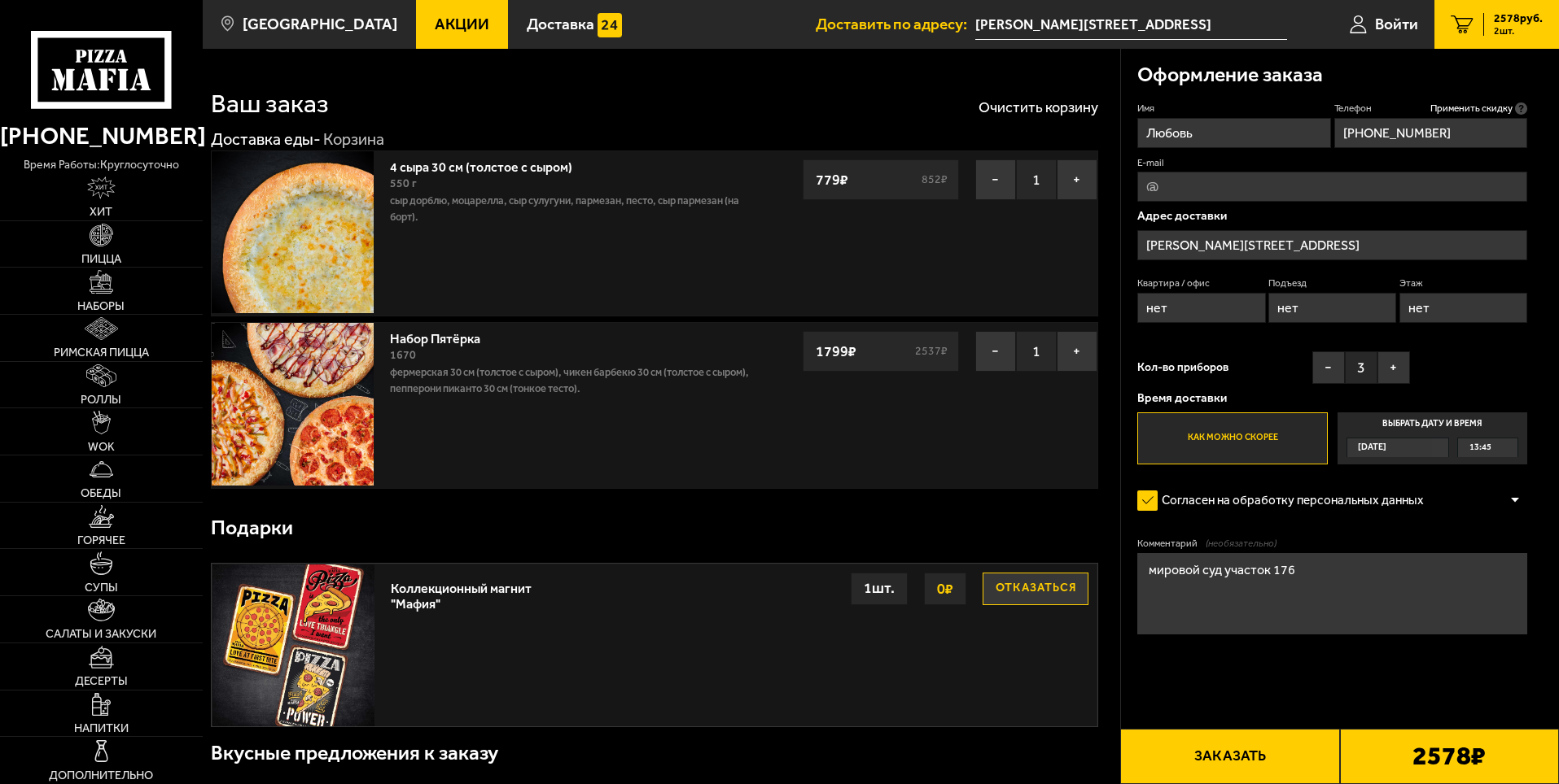
type input "нет"
click at [1381, 682] on form "Имя Любовь Телефон Применить скидку Вы будете зарегистрированы автоматически. +…" at bounding box center [1332, 416] width 390 height 629
click at [1269, 745] on button "Заказать" at bounding box center [1229, 756] width 219 height 55
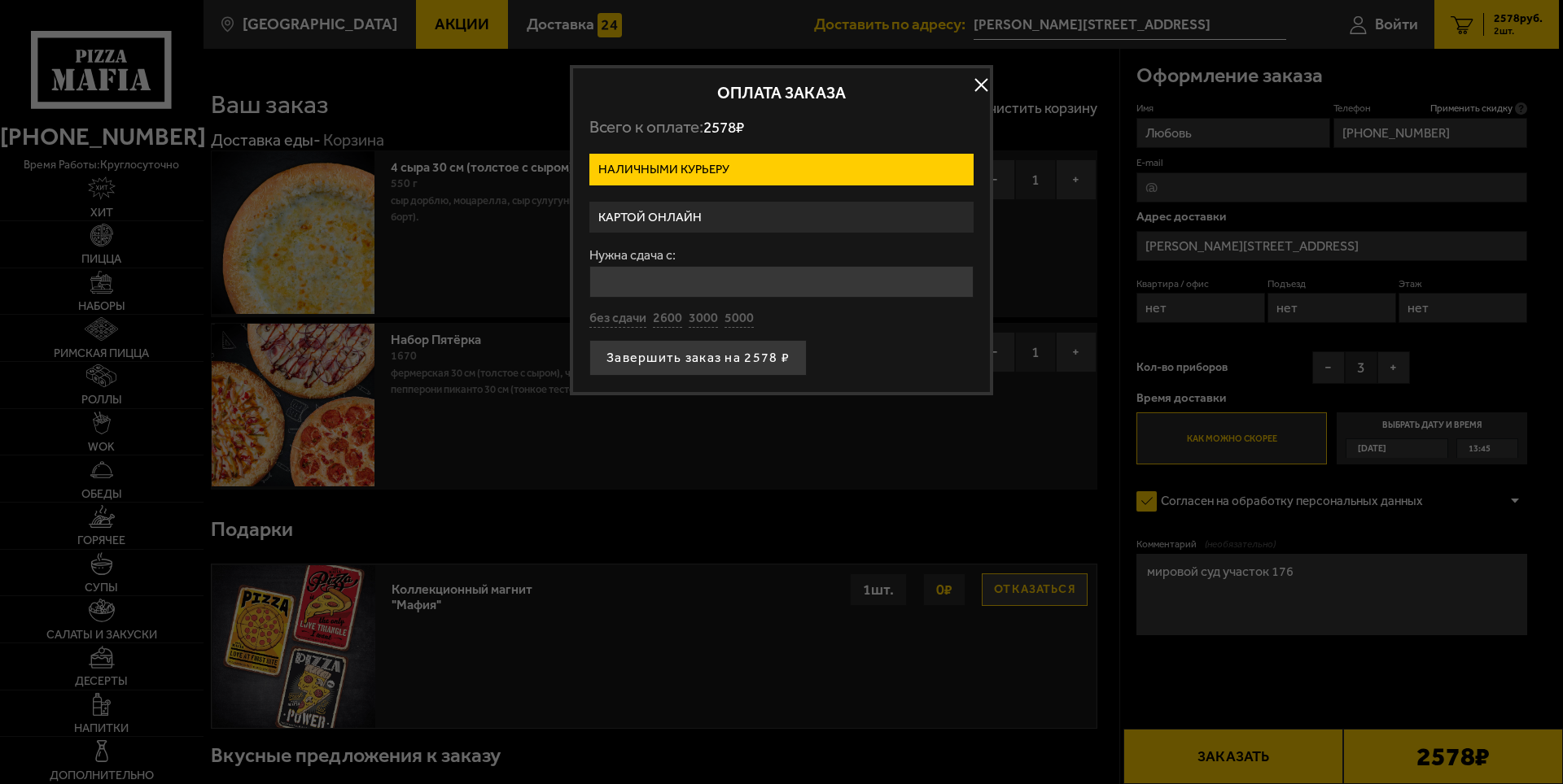
click at [704, 165] on label "Наличными курьеру" at bounding box center [782, 169] width 384 height 32
click at [0, 0] on input "Наличными курьеру" at bounding box center [0, 0] width 0 height 0
click at [686, 207] on label "Картой онлайн" at bounding box center [782, 218] width 384 height 32
click at [0, 0] on input "Картой онлайн" at bounding box center [0, 0] width 0 height 0
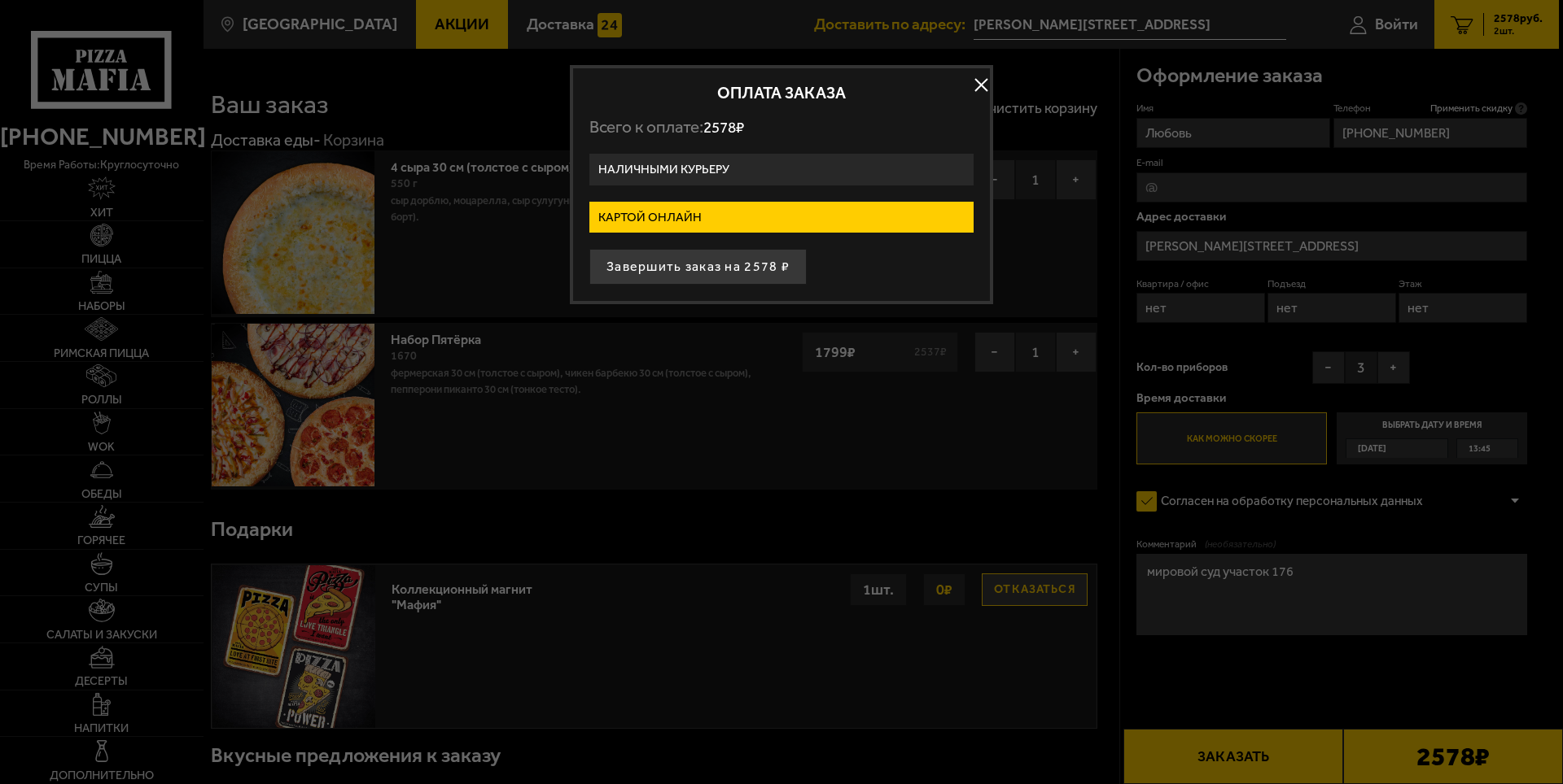
click at [795, 179] on label "Наличными курьеру" at bounding box center [782, 169] width 384 height 32
click at [0, 0] on input "Наличными курьеру" at bounding box center [0, 0] width 0 height 0
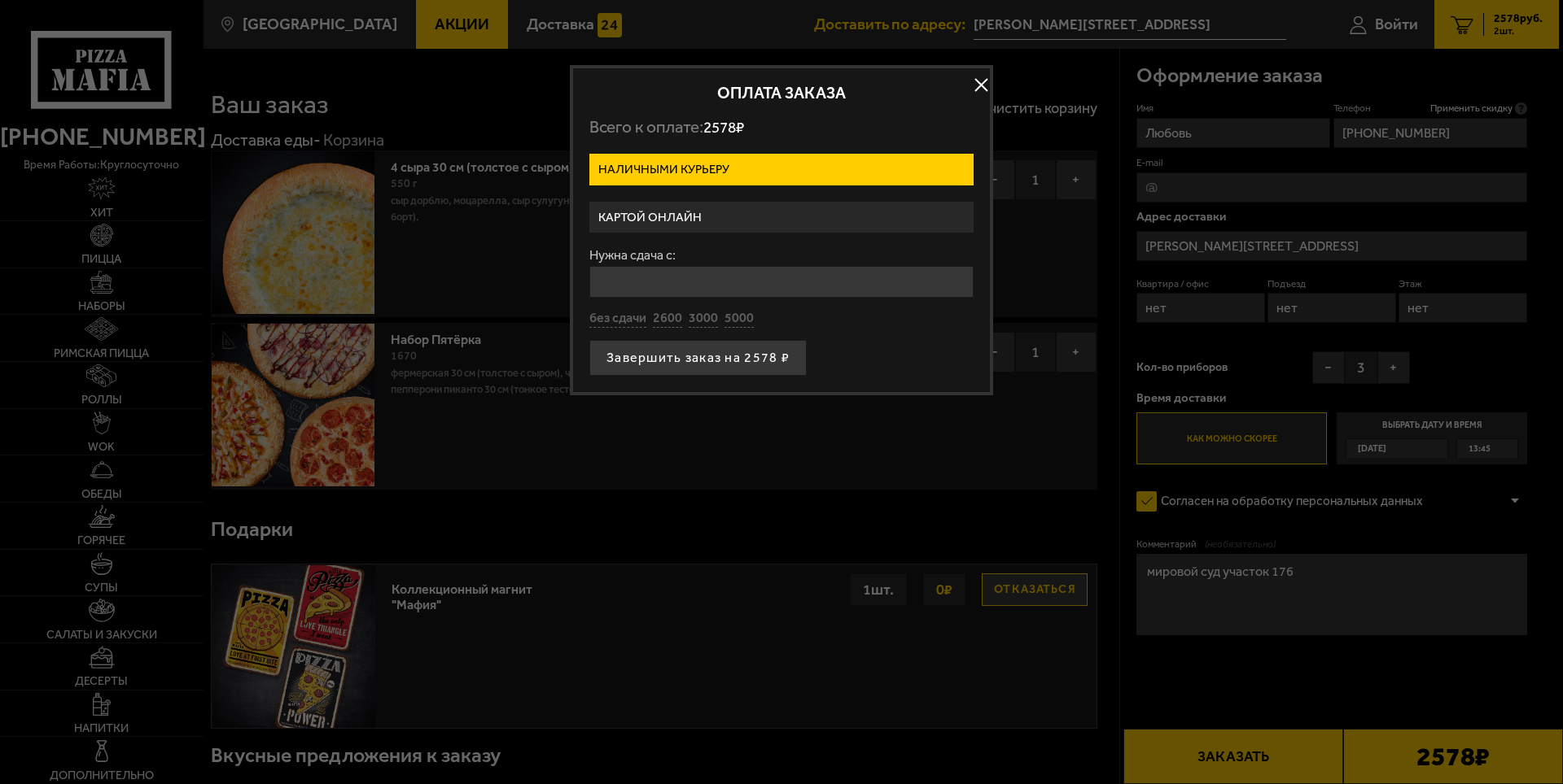
click at [756, 224] on label "Картой онлайн" at bounding box center [782, 218] width 384 height 32
click at [0, 0] on input "Картой онлайн" at bounding box center [0, 0] width 0 height 0
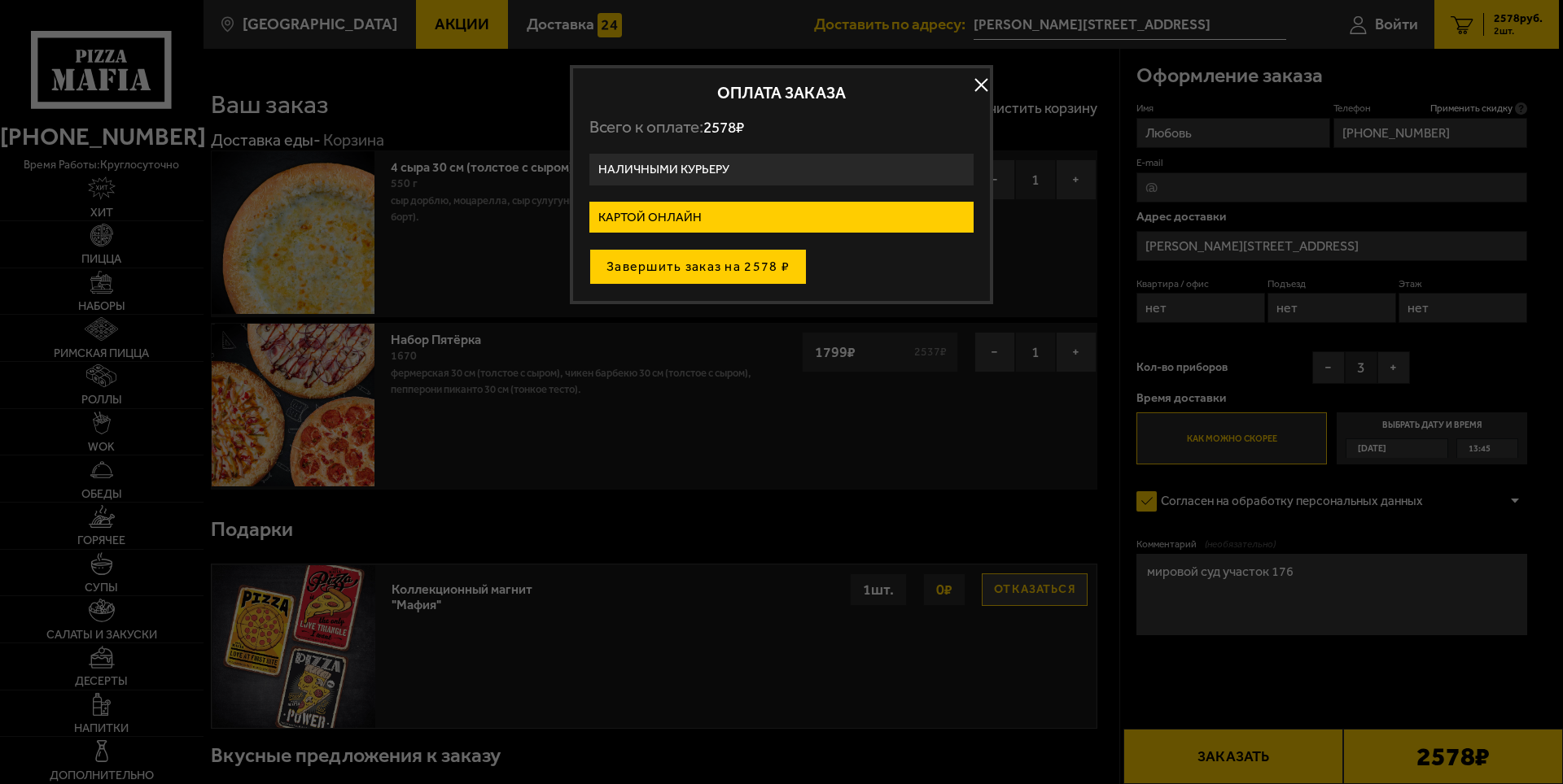
click at [743, 266] on button "Завершить заказ на 2578 ₽" at bounding box center [698, 267] width 218 height 36
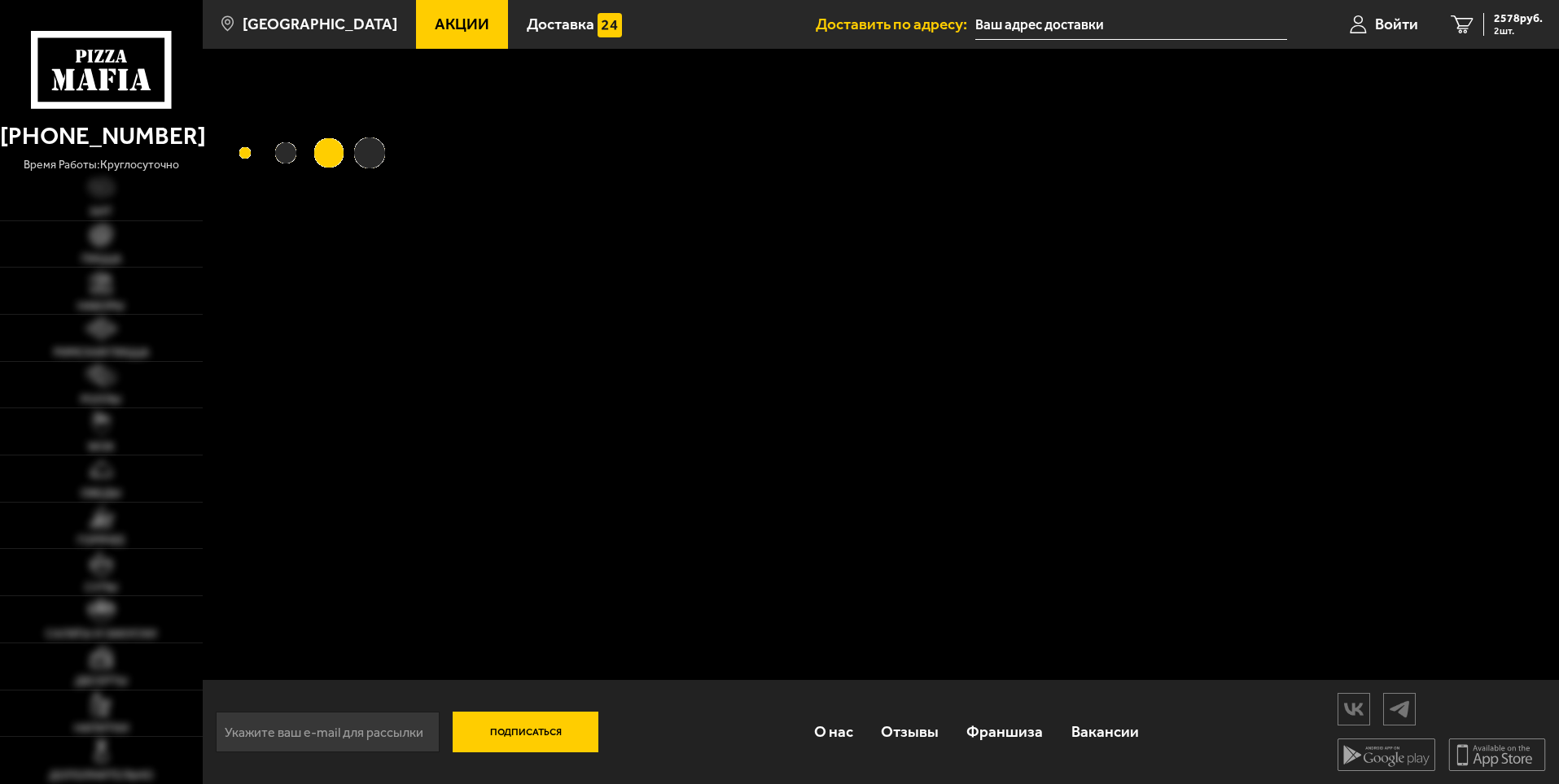
type input "[PERSON_NAME][STREET_ADDRESS]"
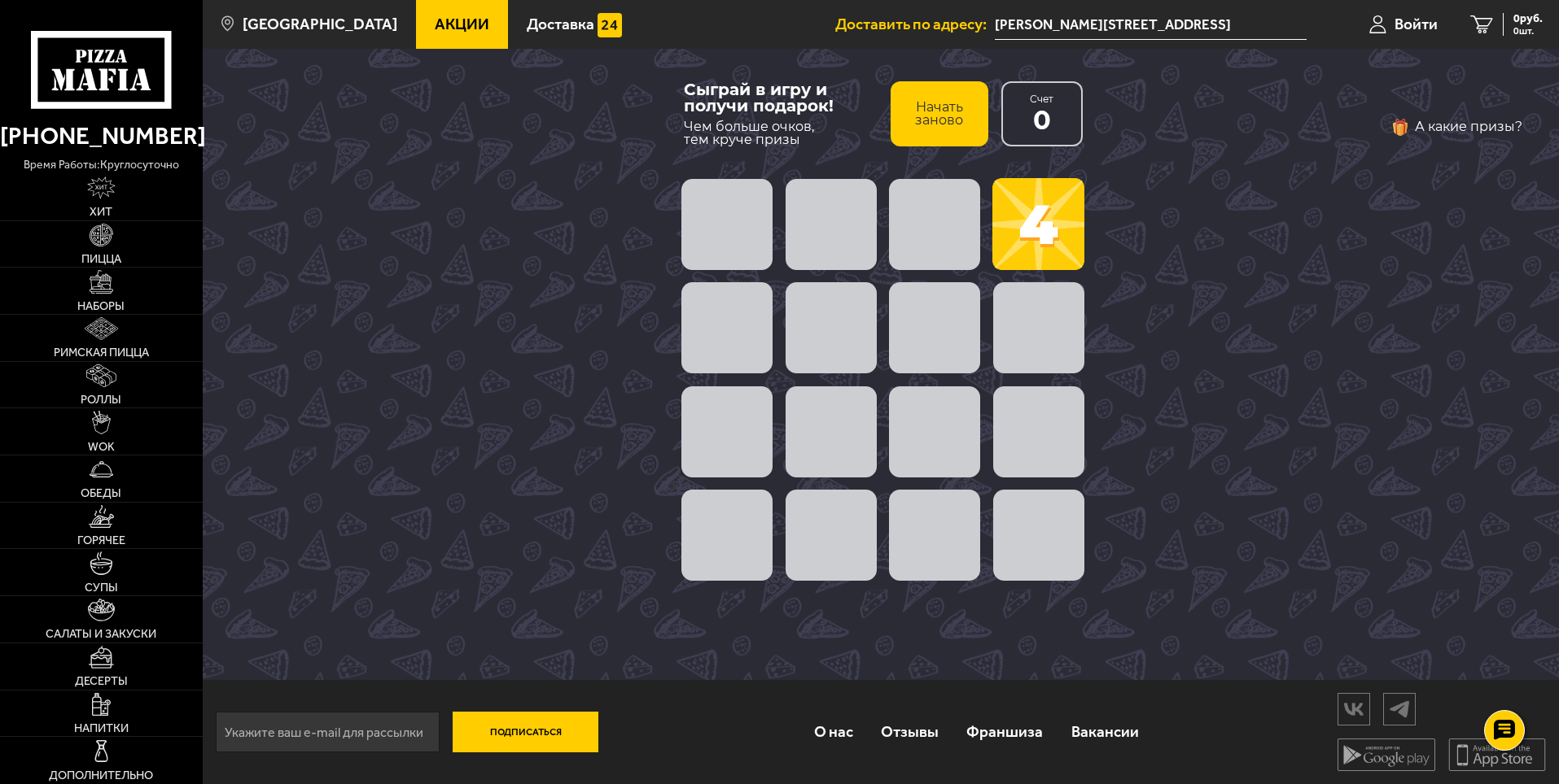
click at [1032, 240] on span at bounding box center [1038, 224] width 92 height 92
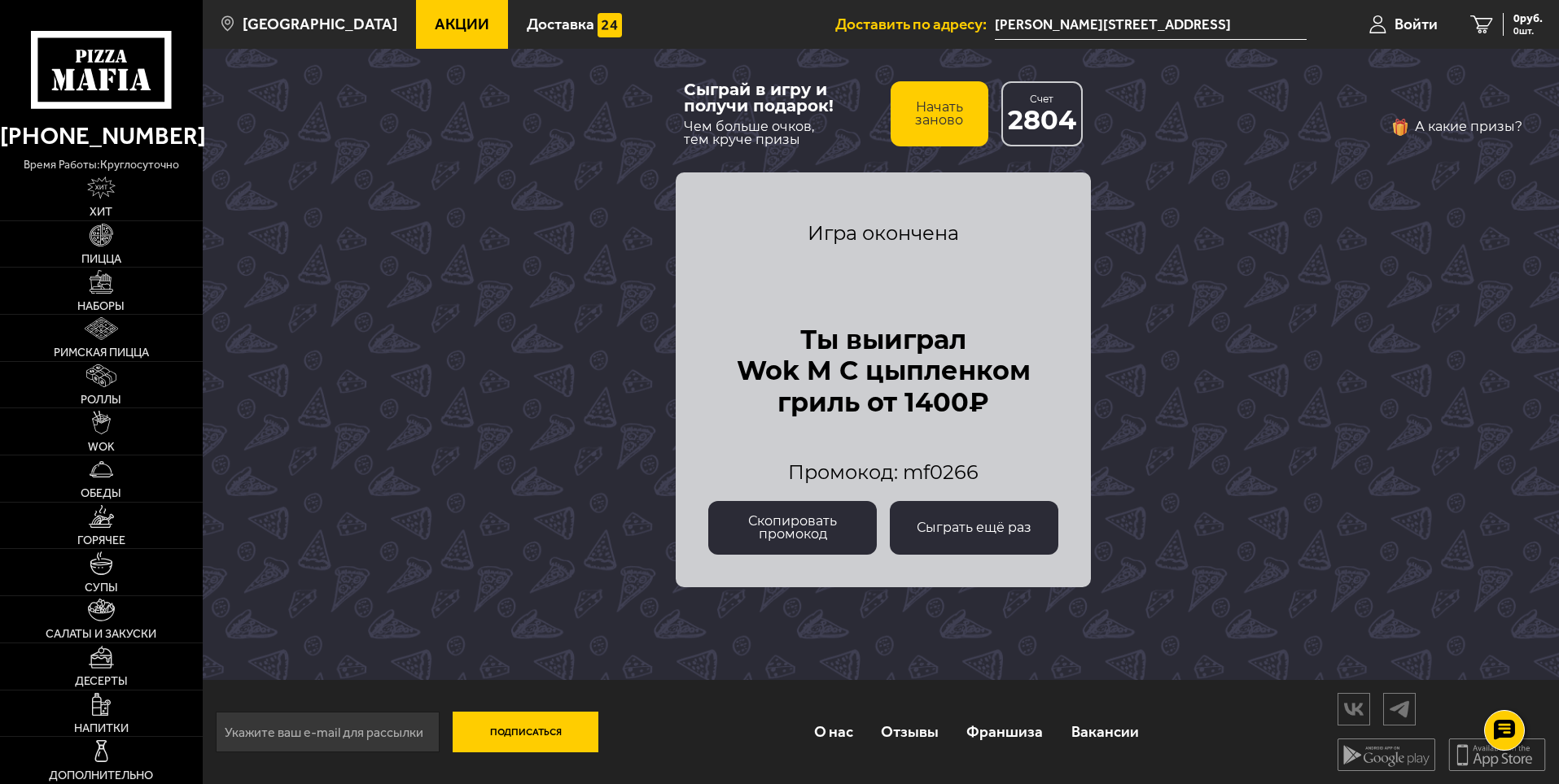
click at [982, 539] on button "Сыграть ещё раз" at bounding box center [974, 528] width 169 height 53
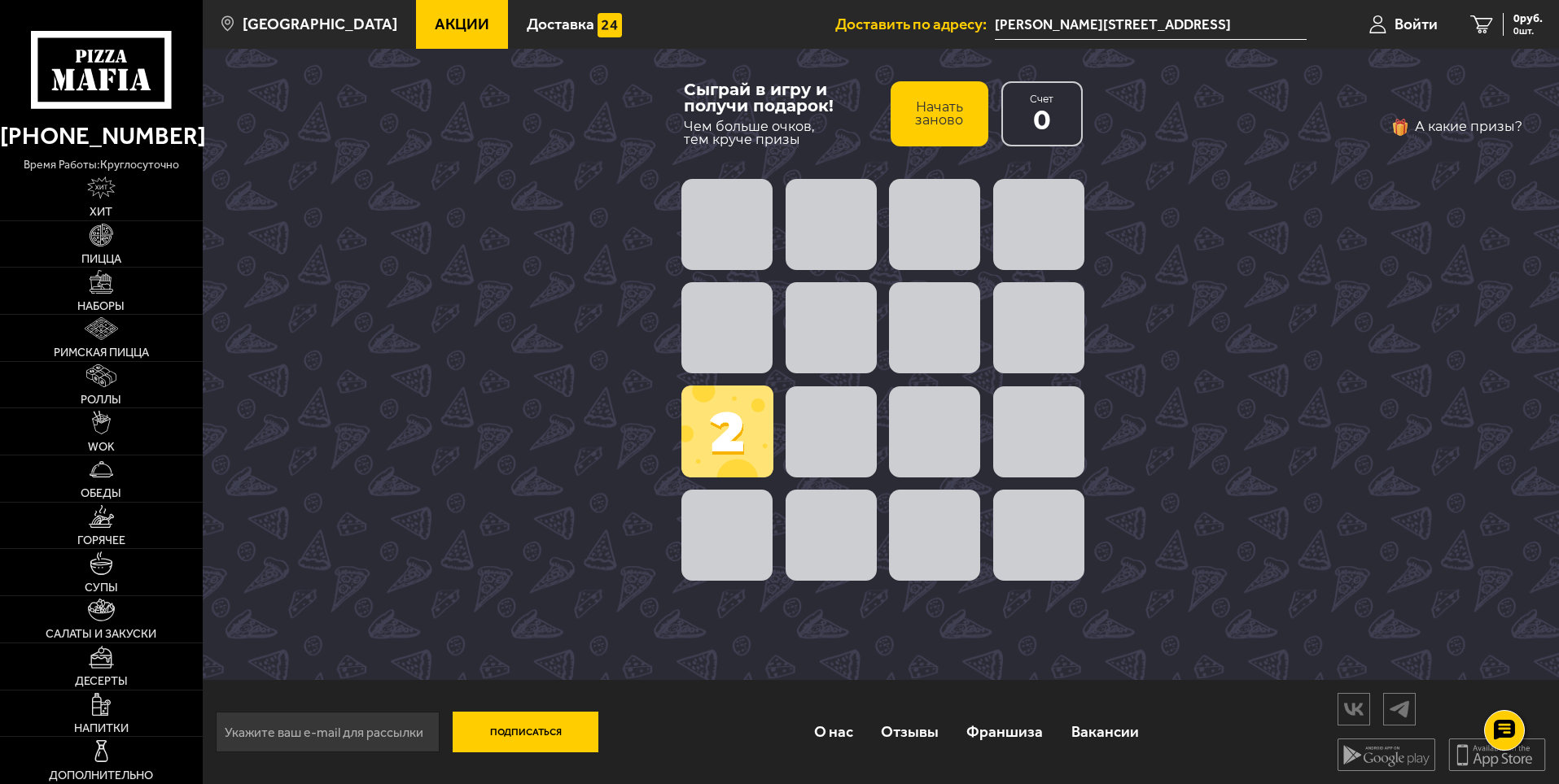
click at [705, 429] on span at bounding box center [726, 431] width 92 height 92
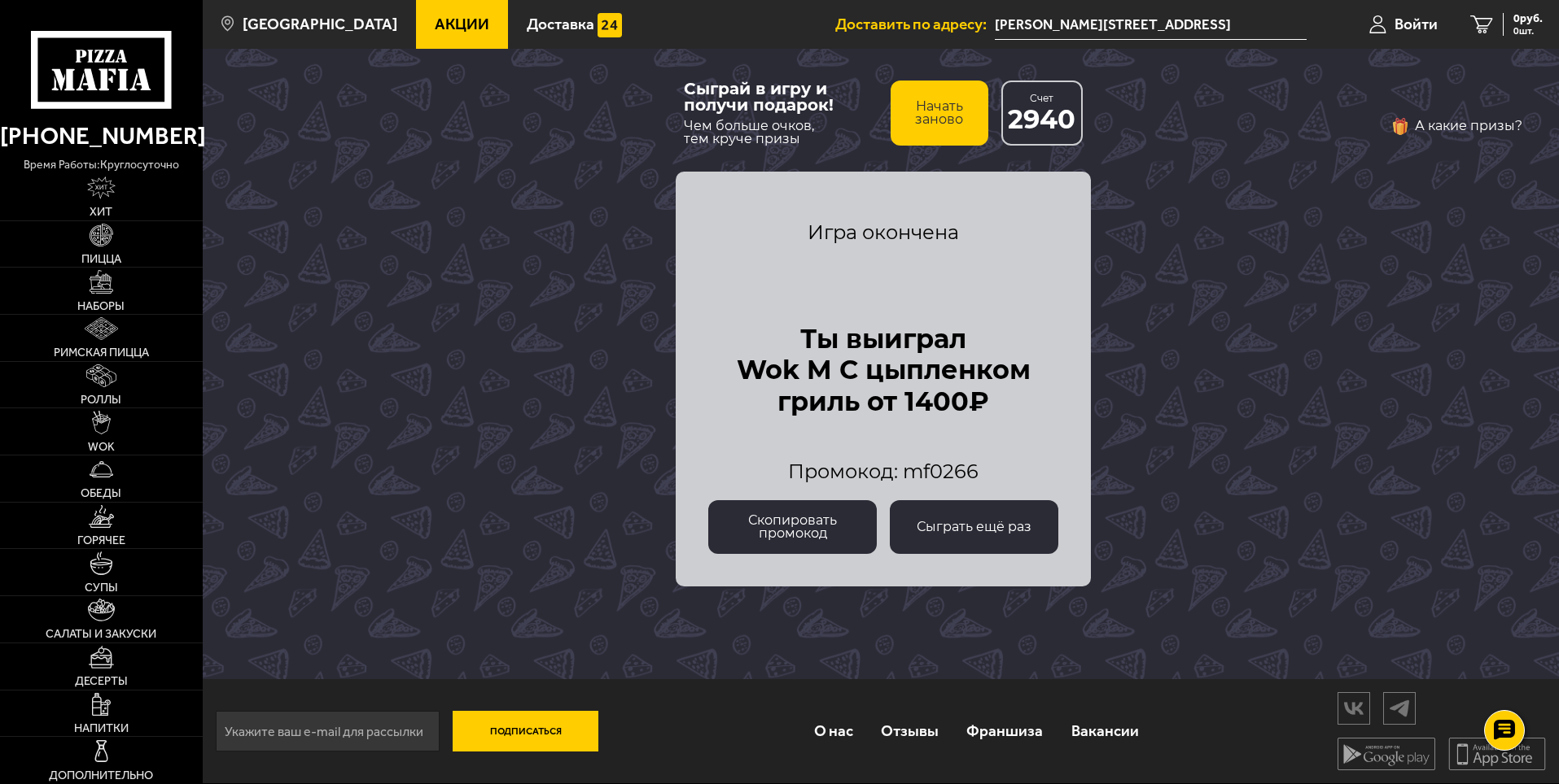
click at [1025, 528] on button "Сыграть ещё раз" at bounding box center [974, 527] width 169 height 53
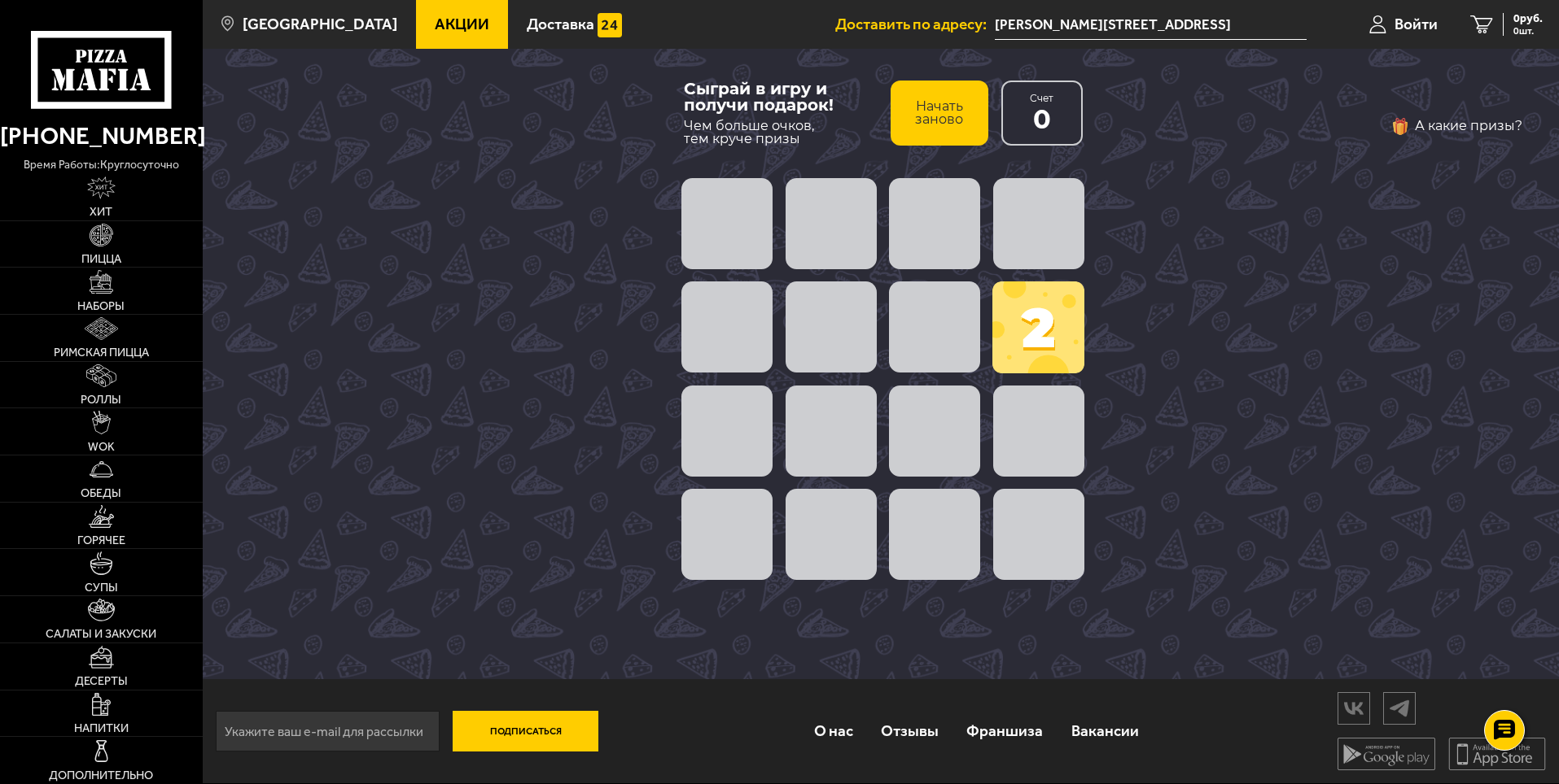
click at [1055, 300] on span at bounding box center [1038, 327] width 92 height 92
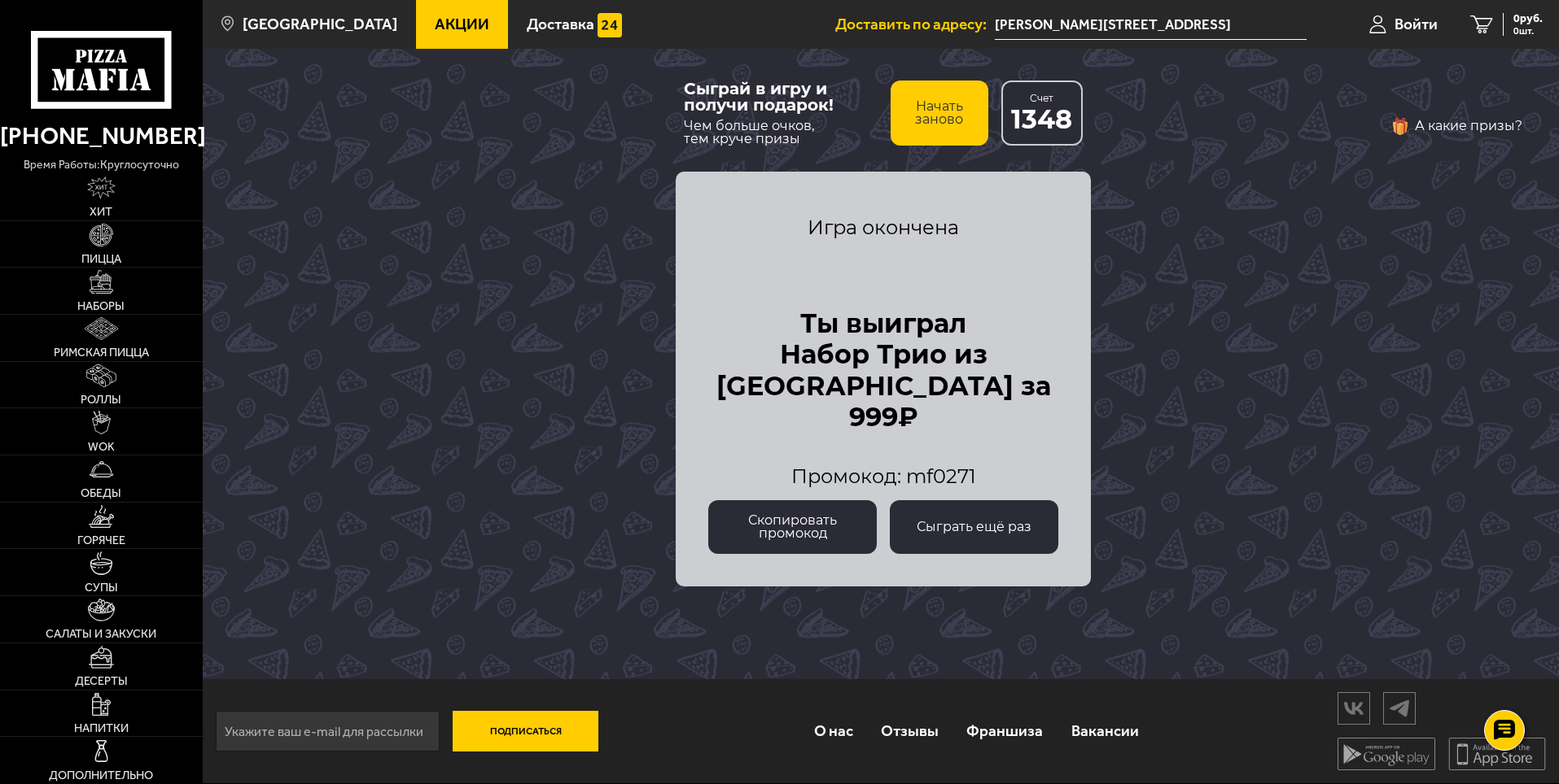
click at [997, 528] on button "Сыграть ещё раз" at bounding box center [974, 527] width 169 height 53
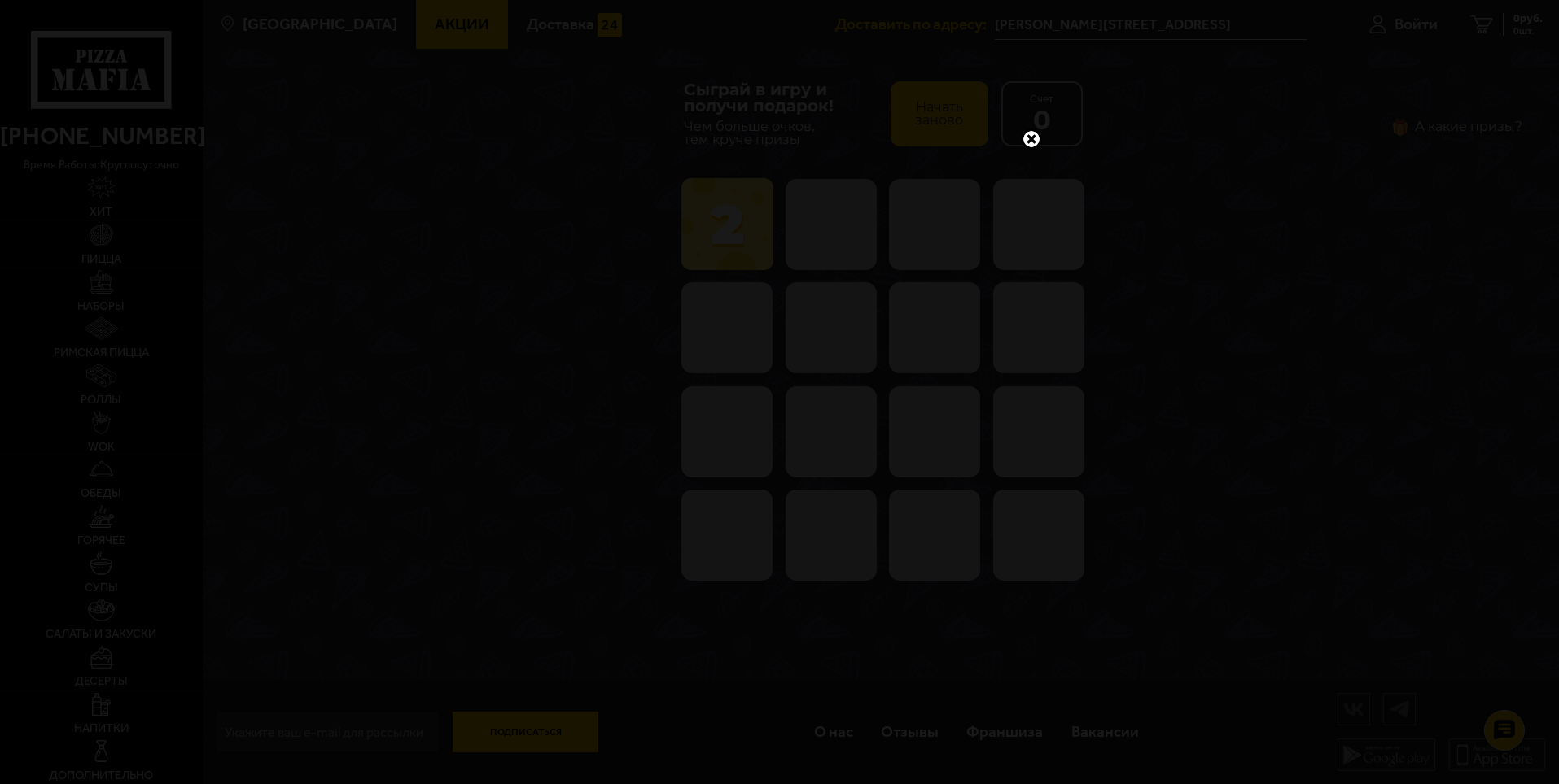
click at [1030, 136] on link at bounding box center [1031, 139] width 21 height 21
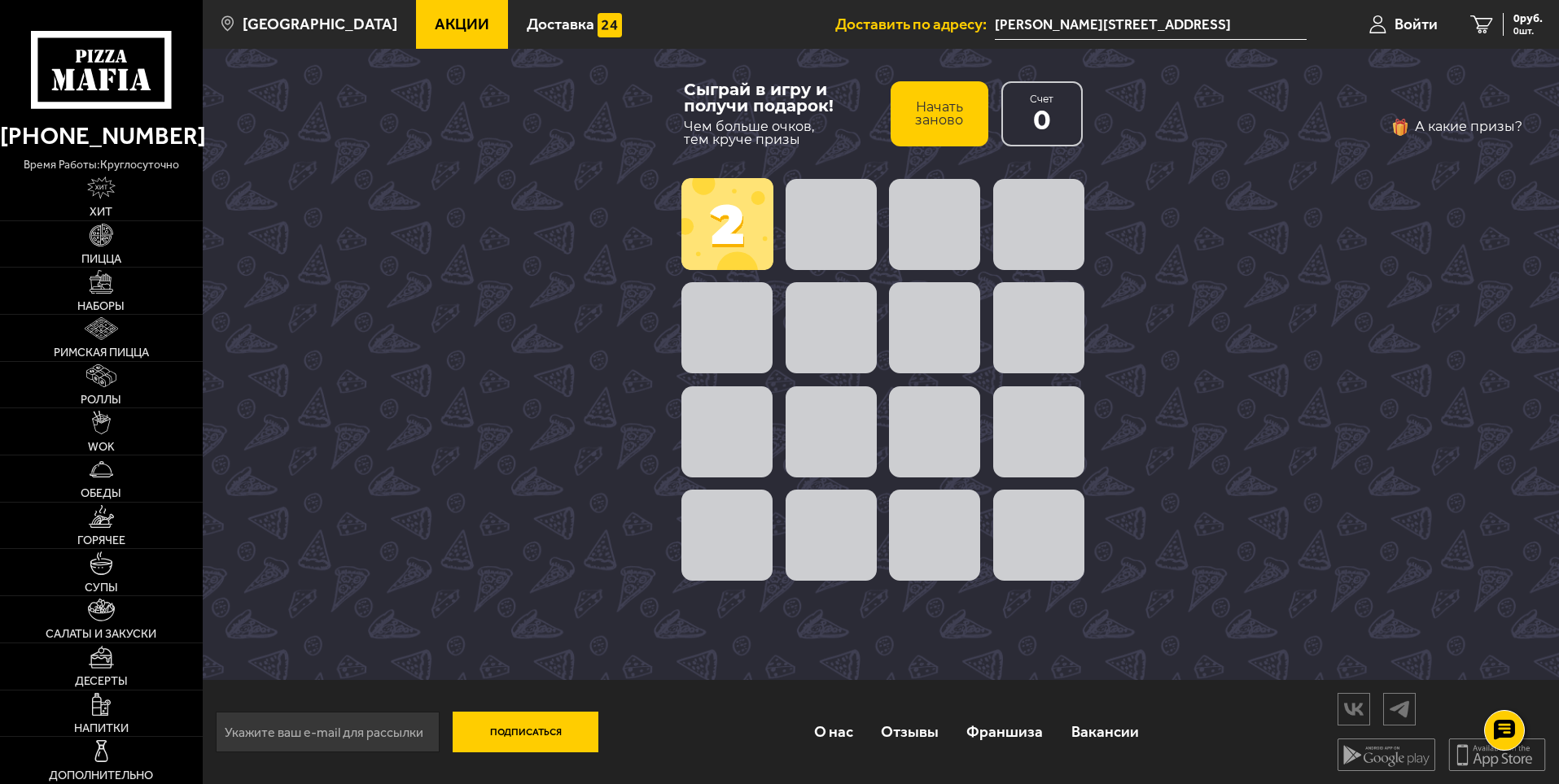
click at [745, 222] on span at bounding box center [726, 224] width 92 height 92
click at [1468, 131] on button "А какие призы?" at bounding box center [1456, 127] width 132 height 26
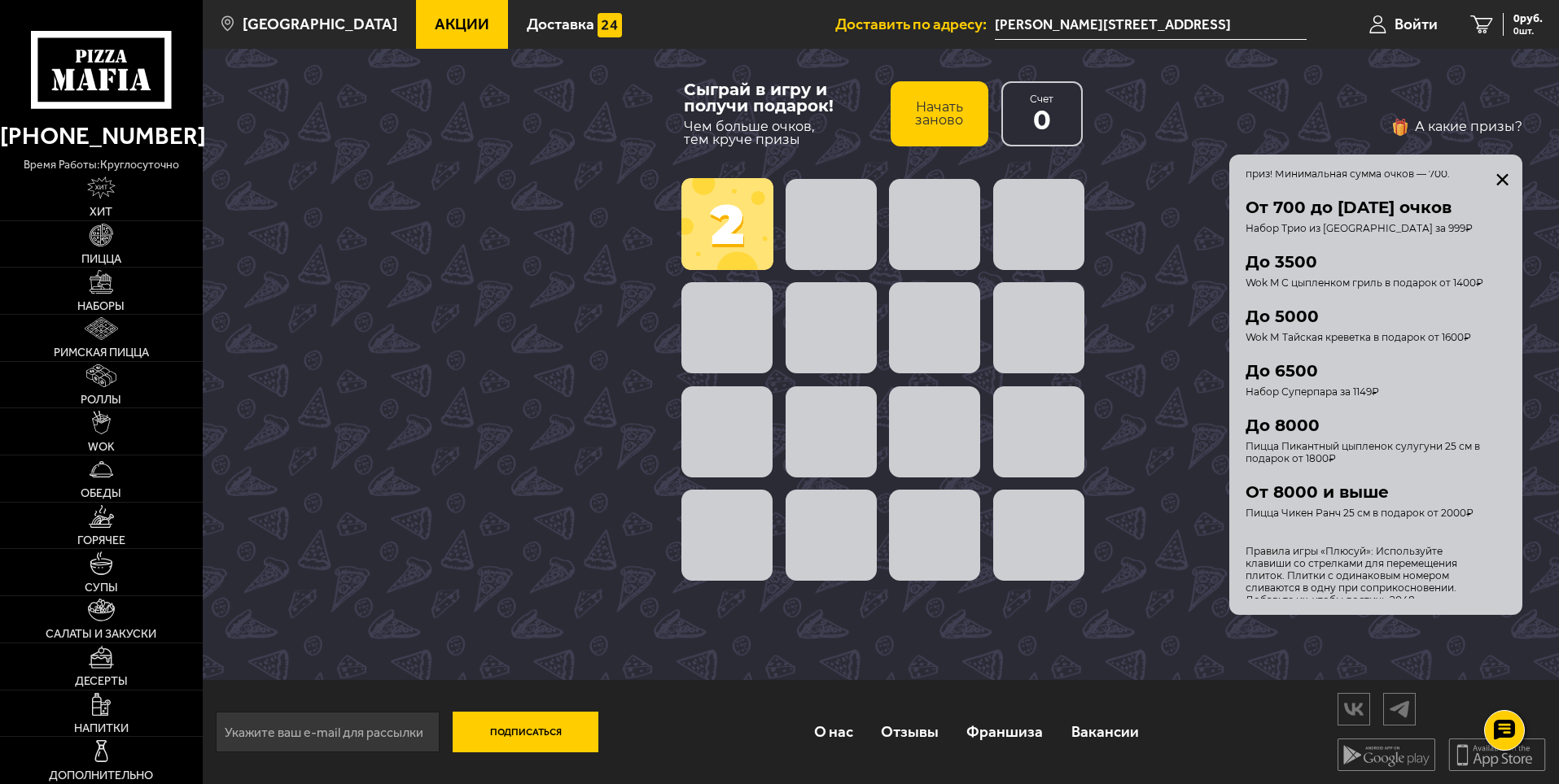
click at [1497, 178] on button "закрыть" at bounding box center [1503, 179] width 13 height 13
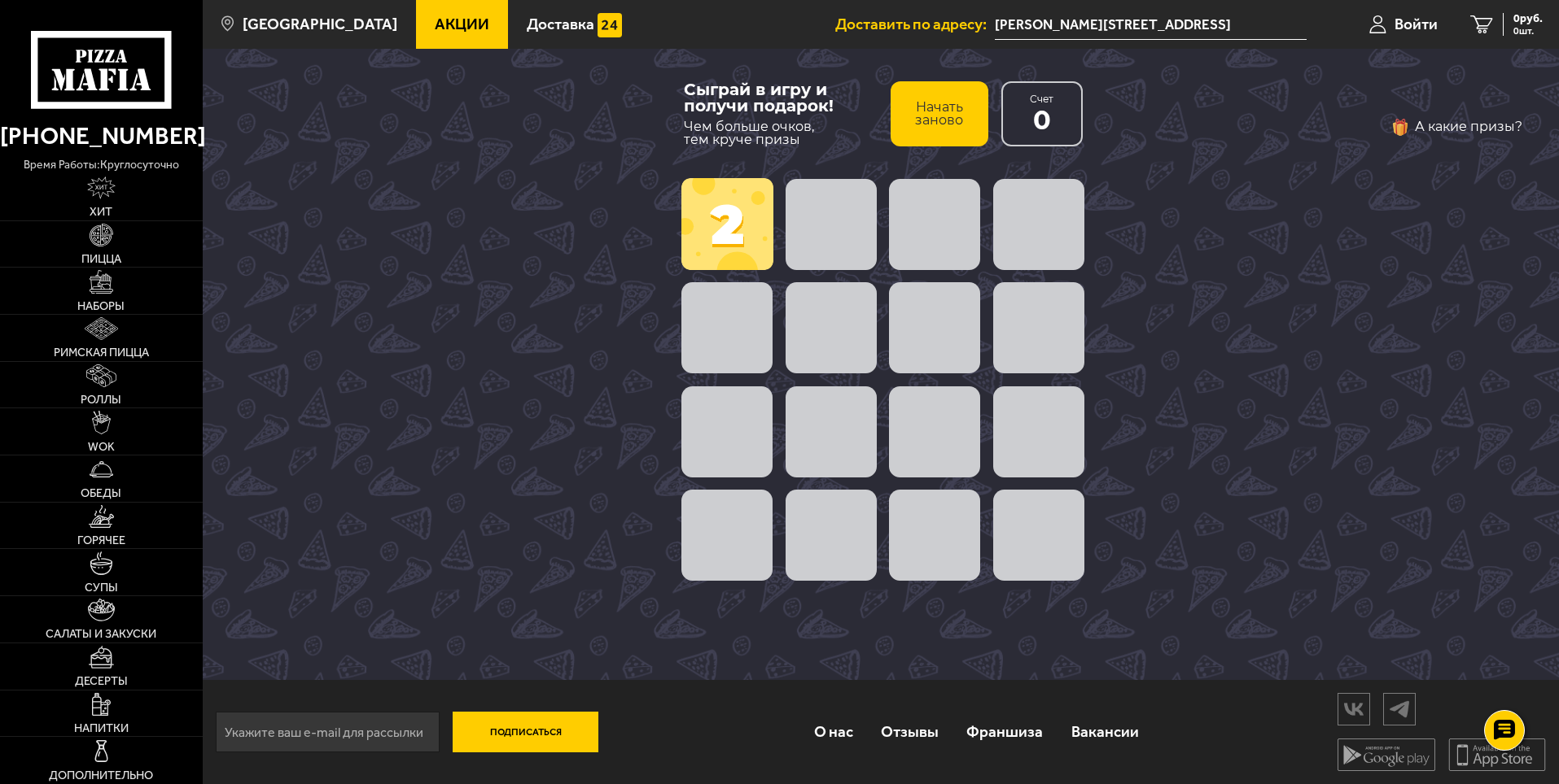
click at [705, 229] on span at bounding box center [726, 224] width 92 height 92
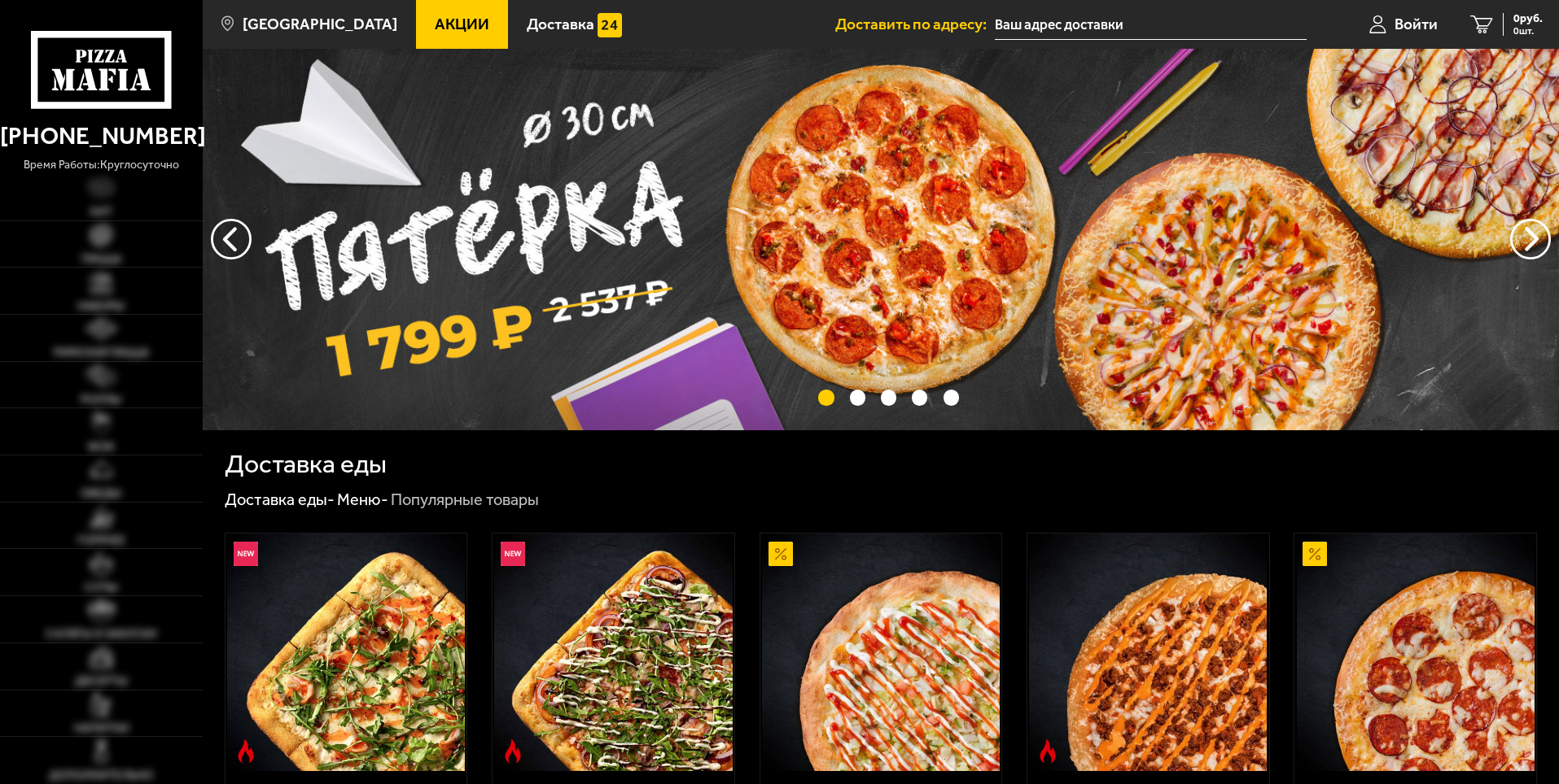
type input "[PERSON_NAME][STREET_ADDRESS]"
click at [561, 26] on span "Доставка" at bounding box center [560, 24] width 68 height 15
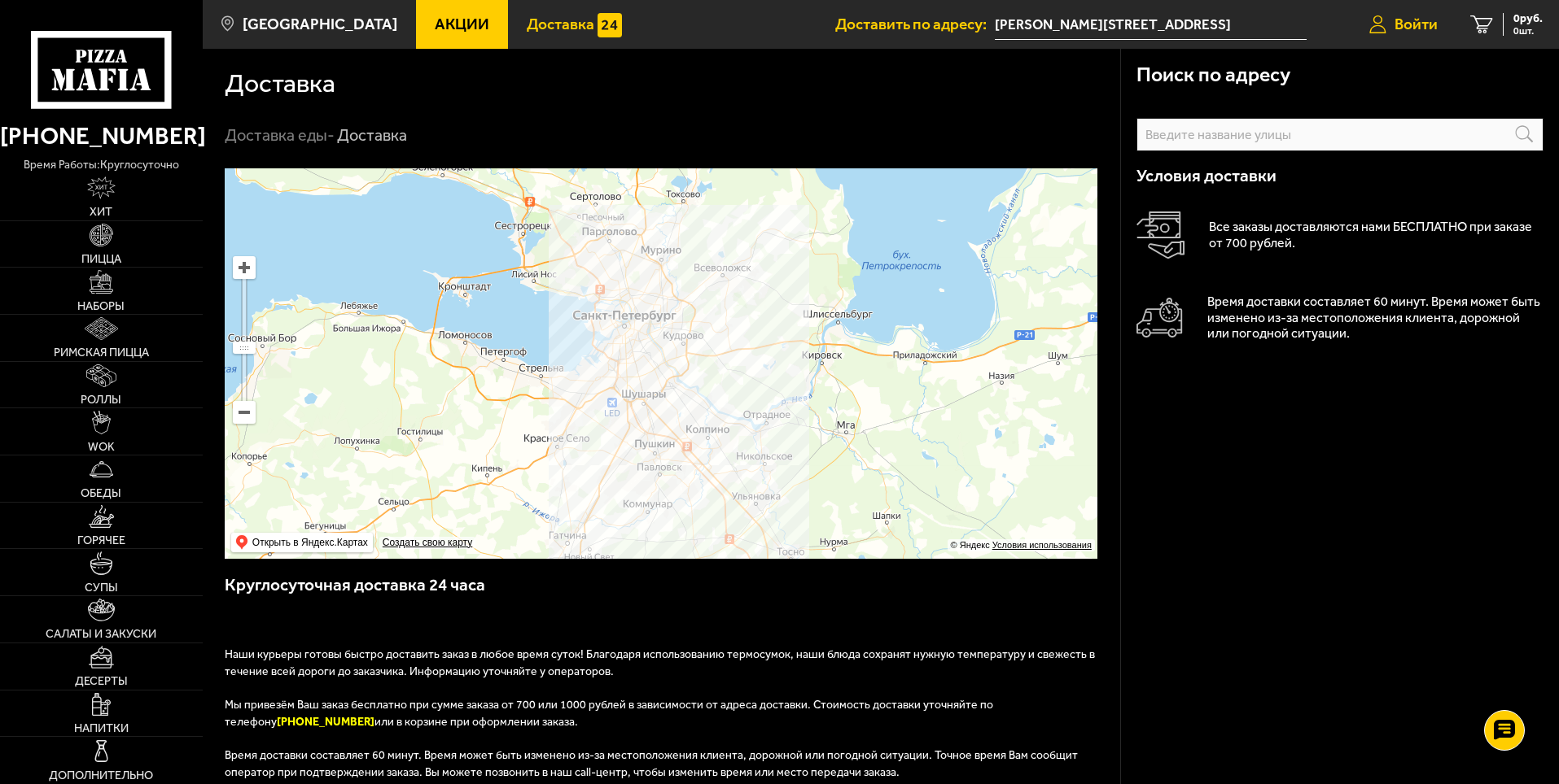
click at [1416, 14] on link "Войти" at bounding box center [1403, 24] width 101 height 49
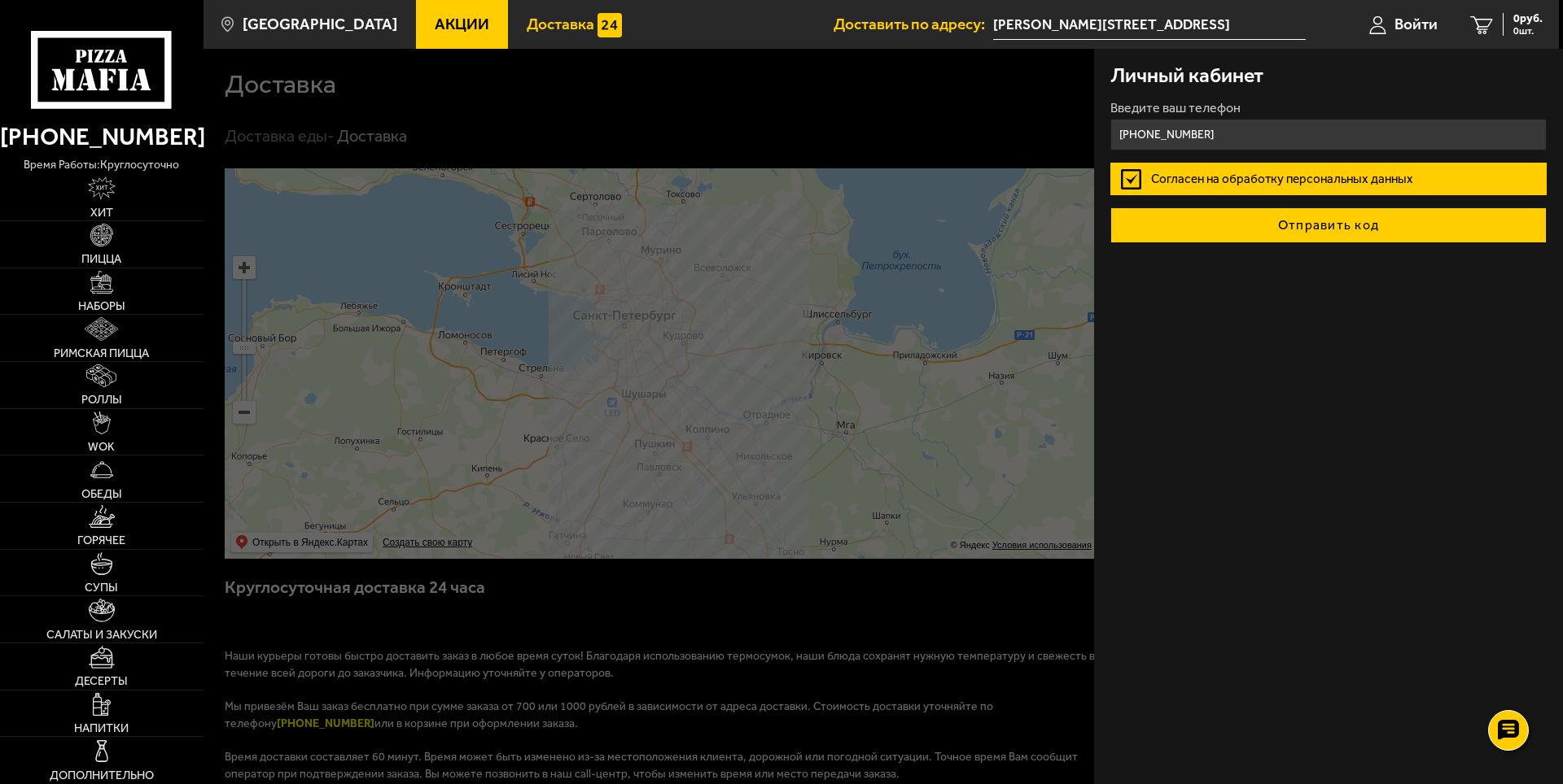
type input "+7 (904) 632-28-93"
click at [1306, 229] on button "Отправить код" at bounding box center [1328, 226] width 436 height 36
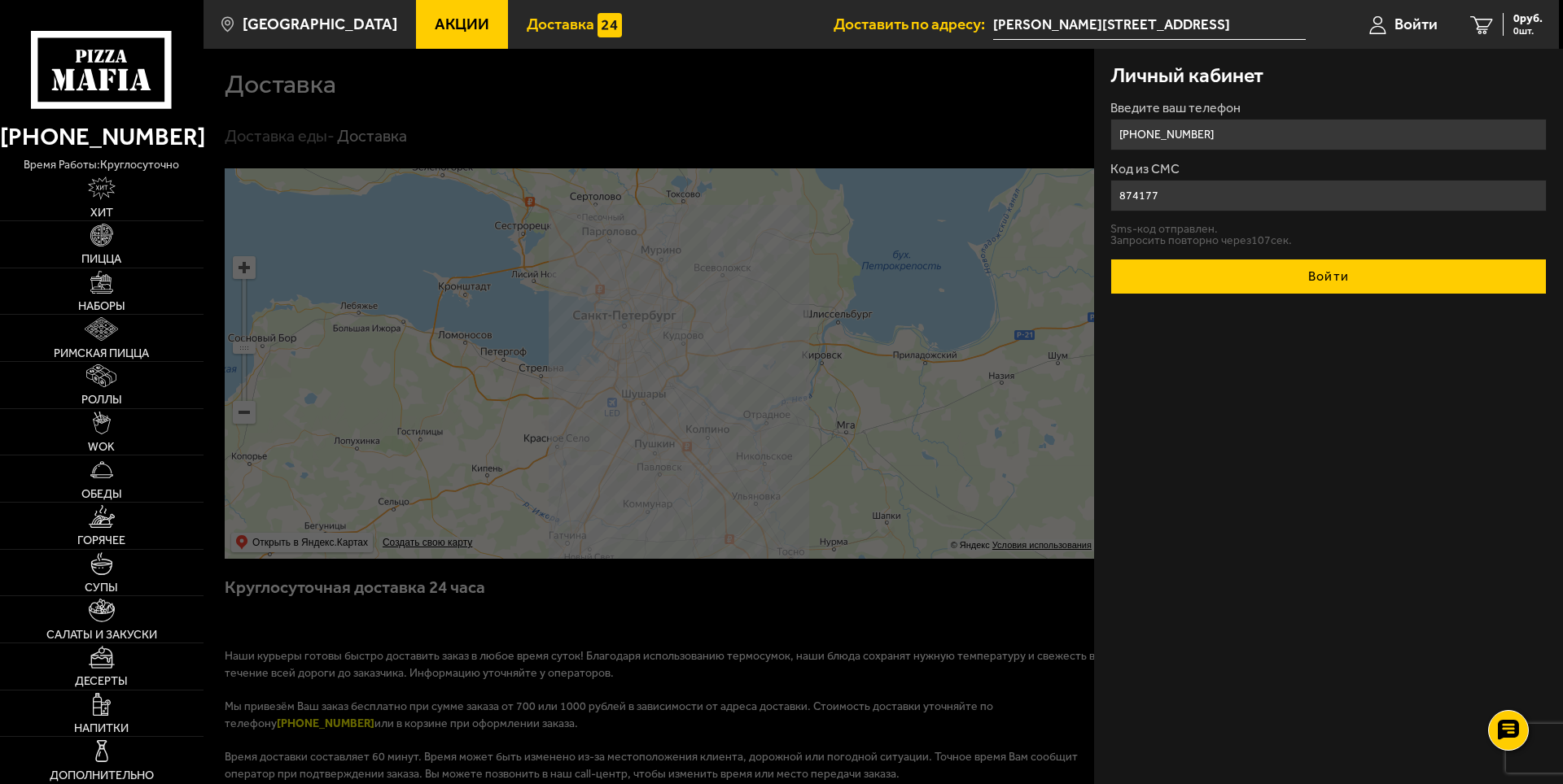
type input "874177"
click at [1365, 271] on button "Войти" at bounding box center [1328, 276] width 436 height 36
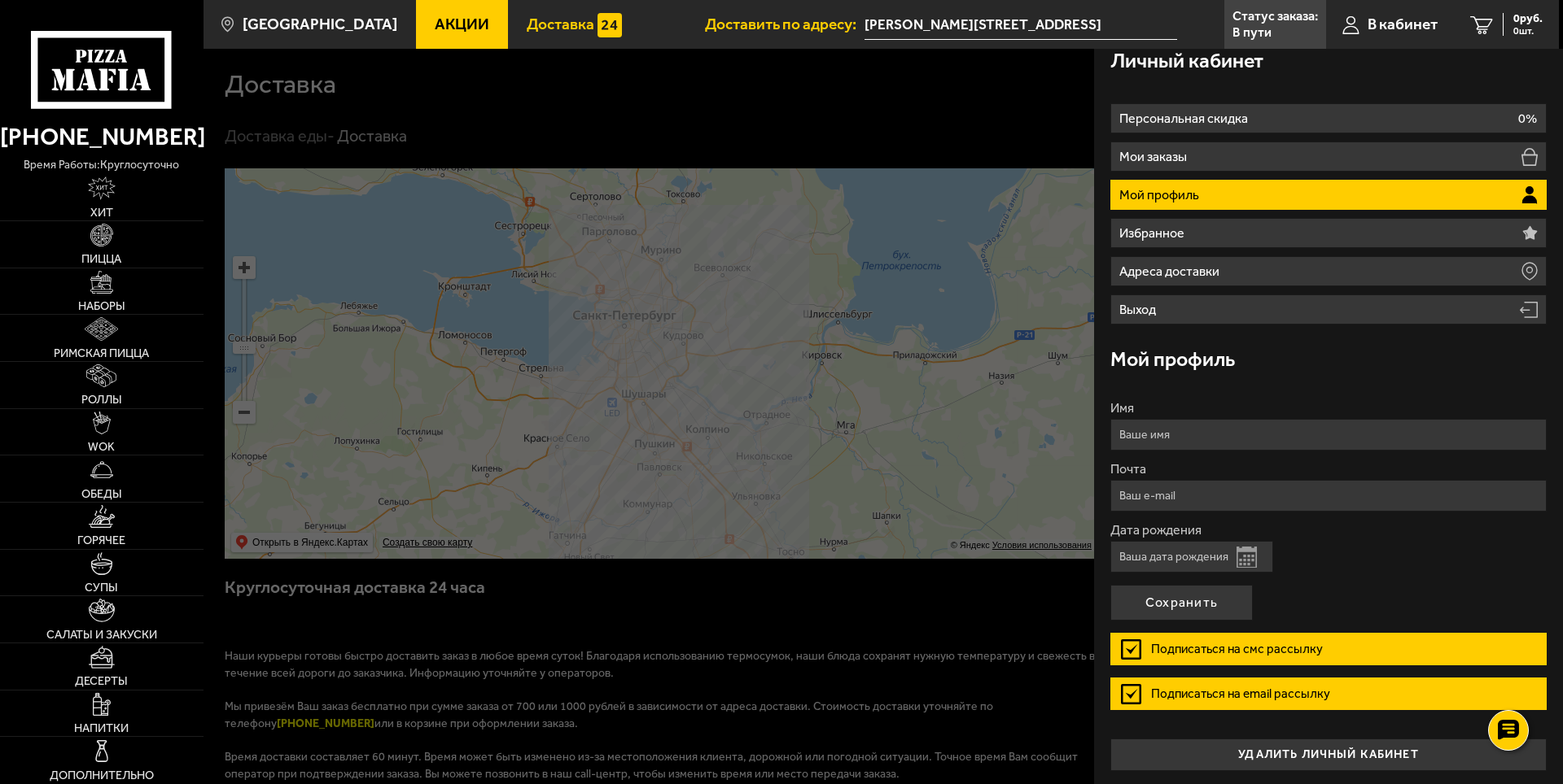
scroll to position [18, 0]
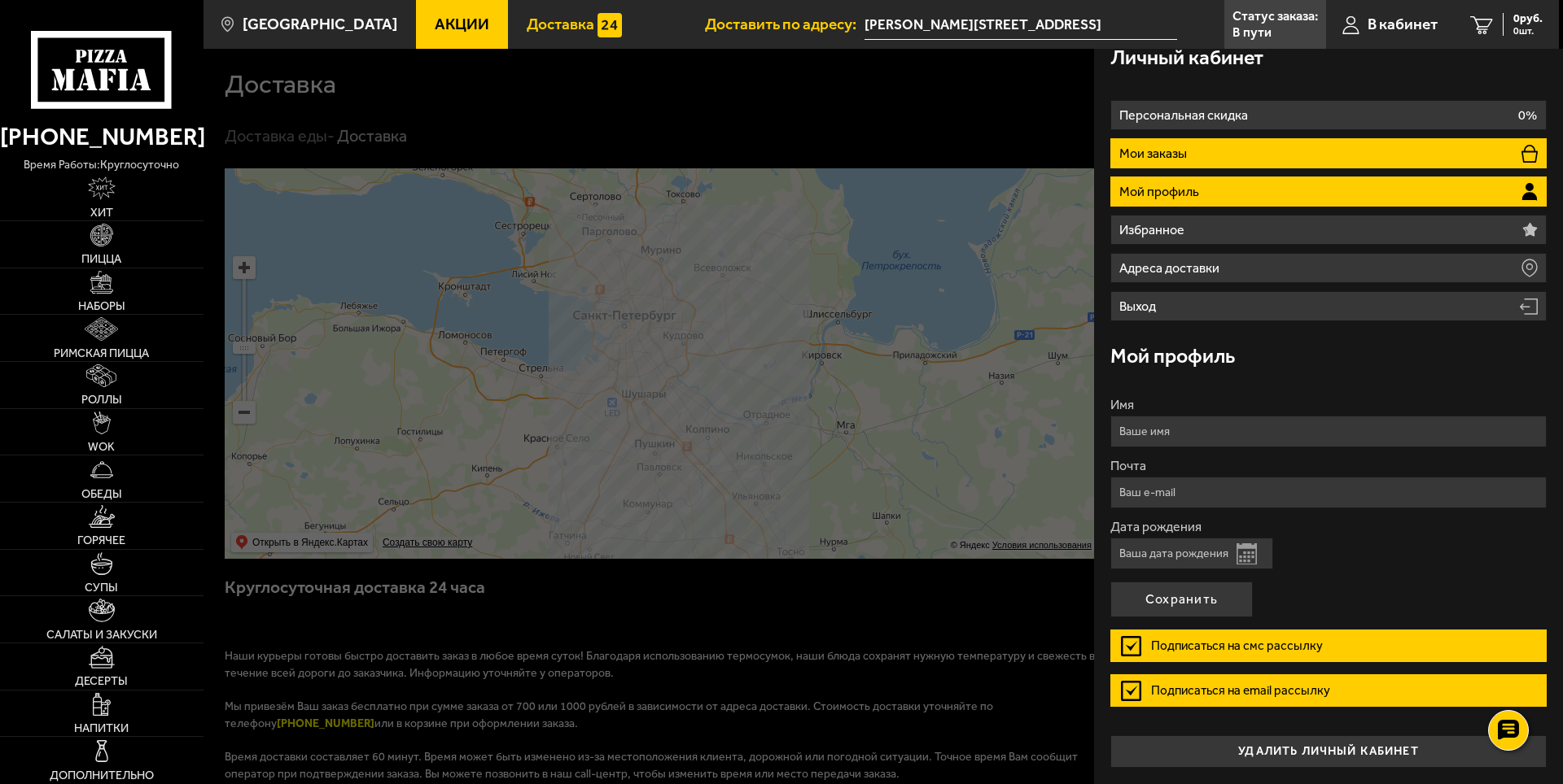
click at [1204, 160] on li "Мои заказы" at bounding box center [1328, 153] width 436 height 30
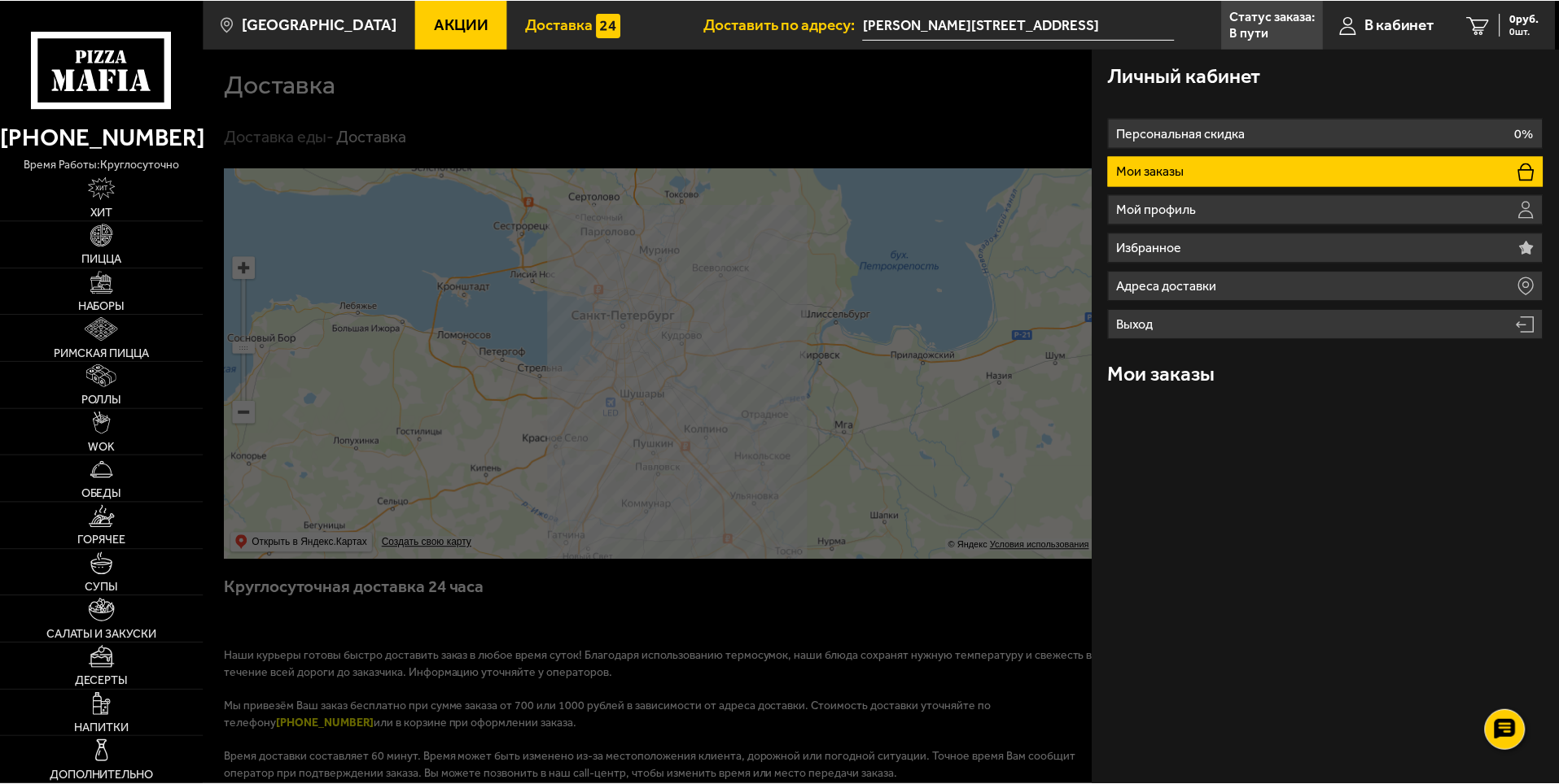
scroll to position [0, 0]
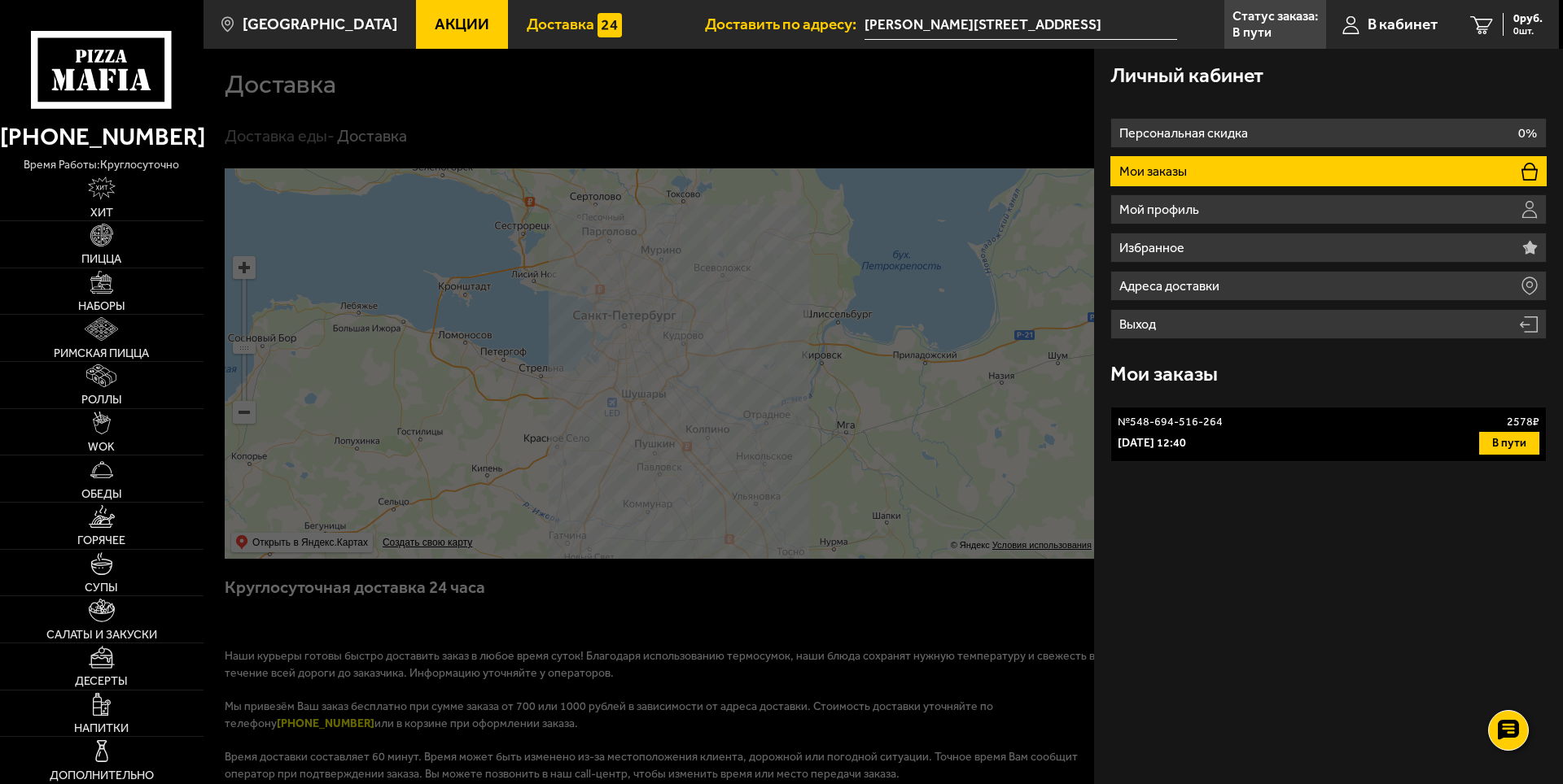
click at [1295, 429] on div "№ 548-694-516-264 2578 ₽" at bounding box center [1328, 422] width 422 height 16
